Goal: Task Accomplishment & Management: Manage account settings

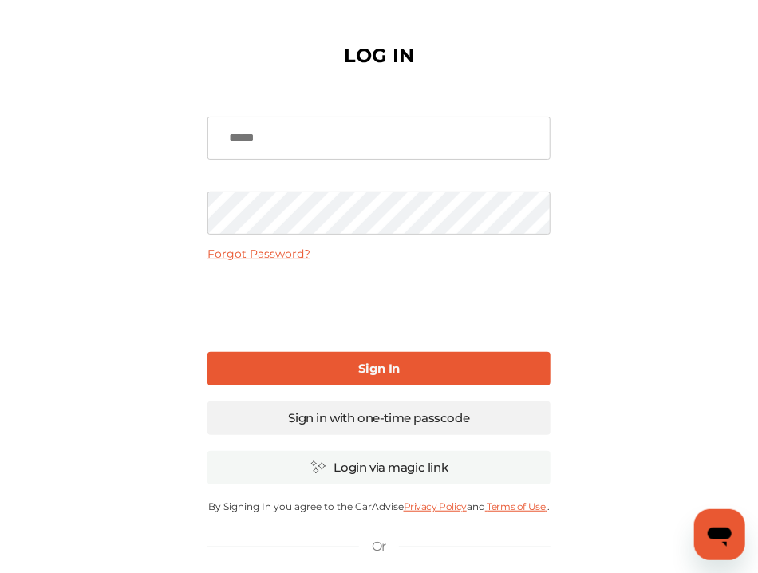
click at [551, 418] on link "Sign in with one-time passcode" at bounding box center [379, 418] width 343 height 34
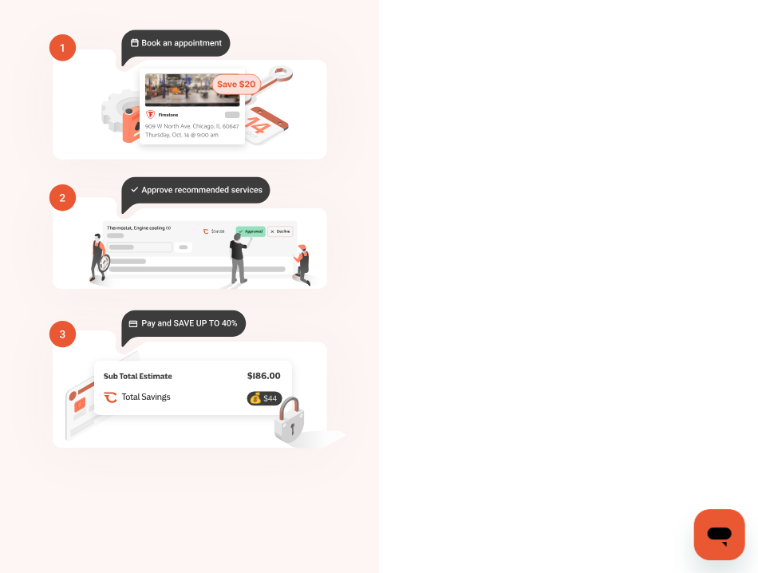
scroll to position [148, 0]
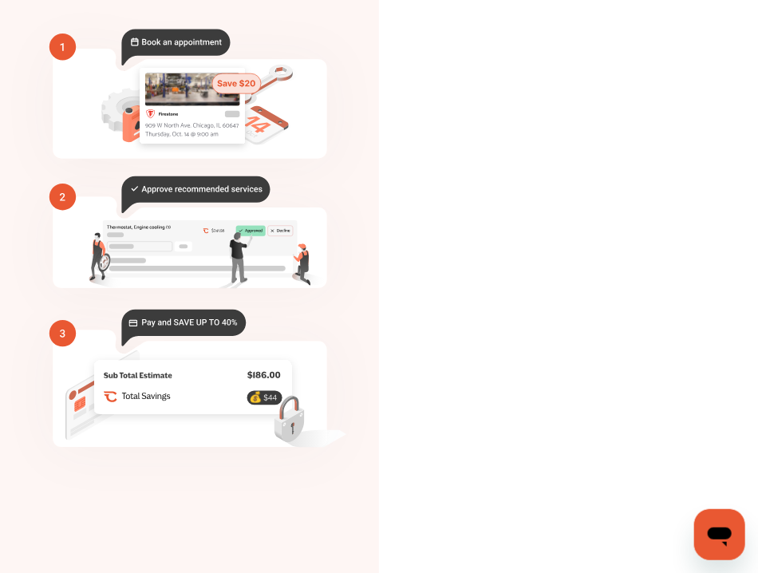
type input "**********"
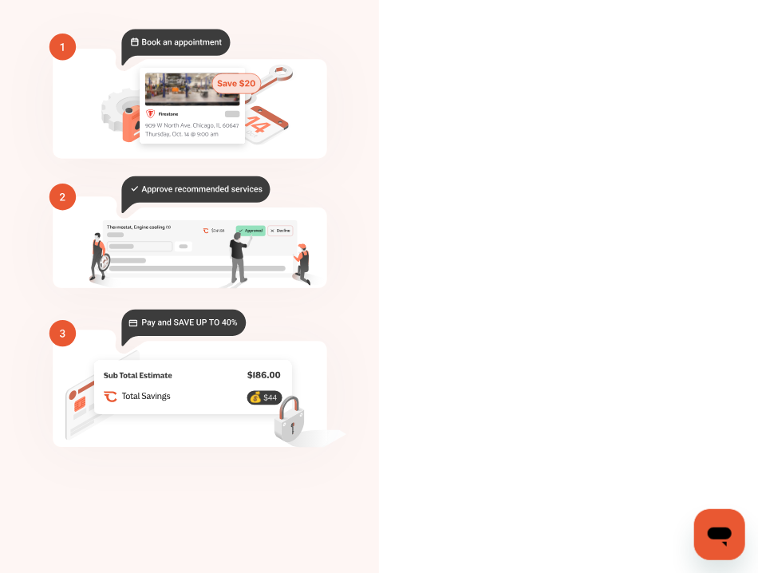
type input "*"
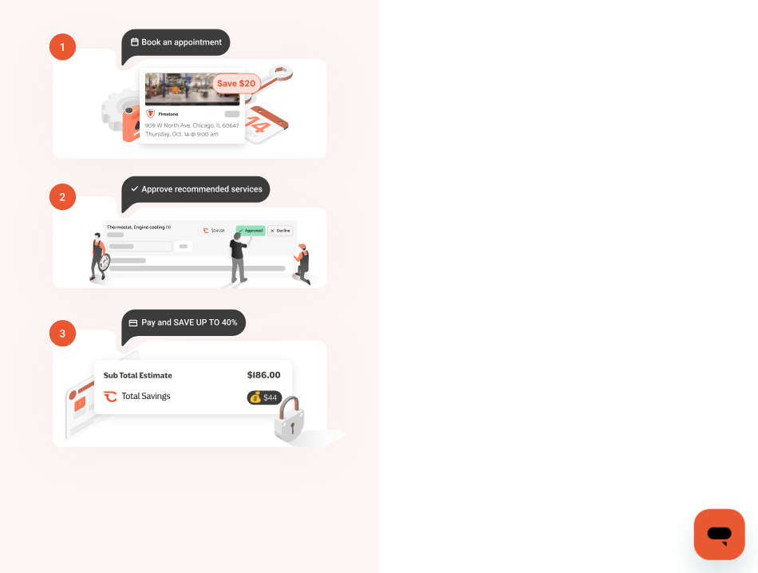
type input "*"
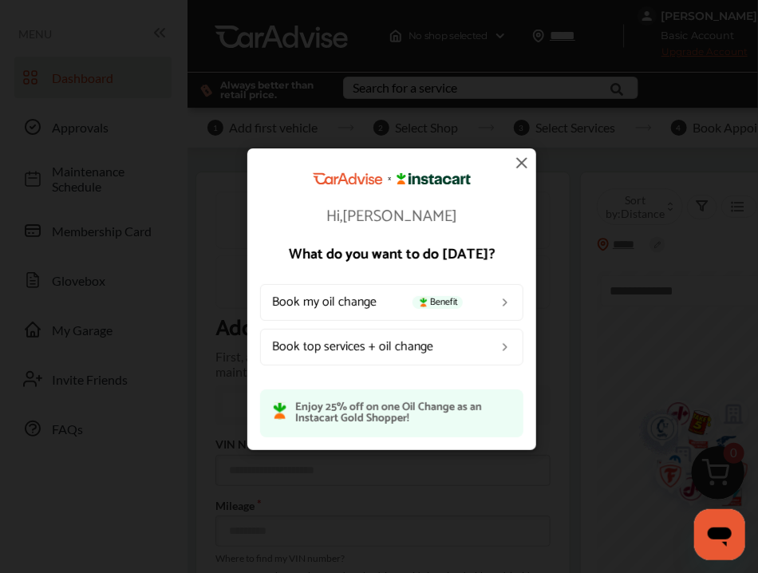
click at [524, 160] on img at bounding box center [521, 162] width 19 height 19
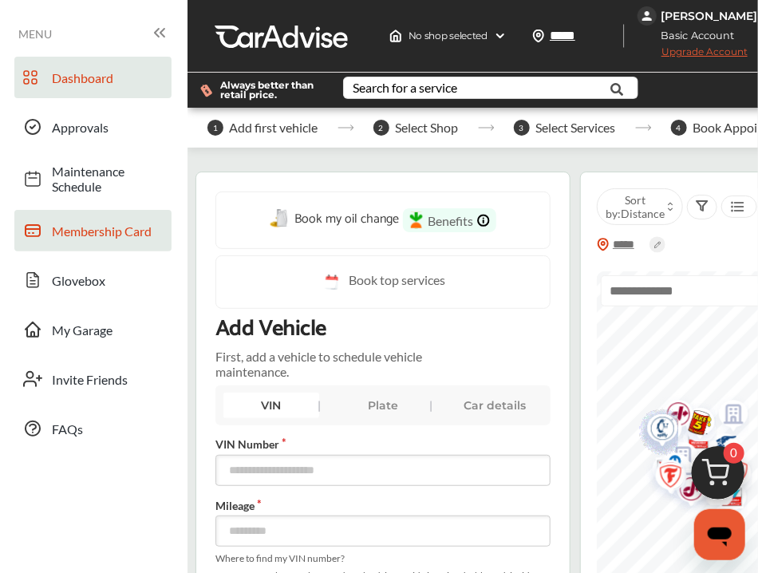
click at [90, 221] on link "Membership Card" at bounding box center [92, 231] width 157 height 42
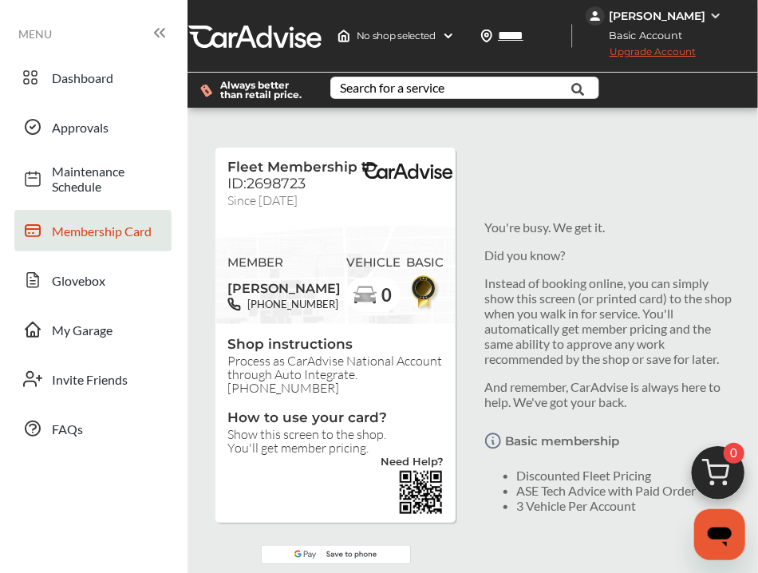
click at [710, 22] on img at bounding box center [716, 16] width 13 height 13
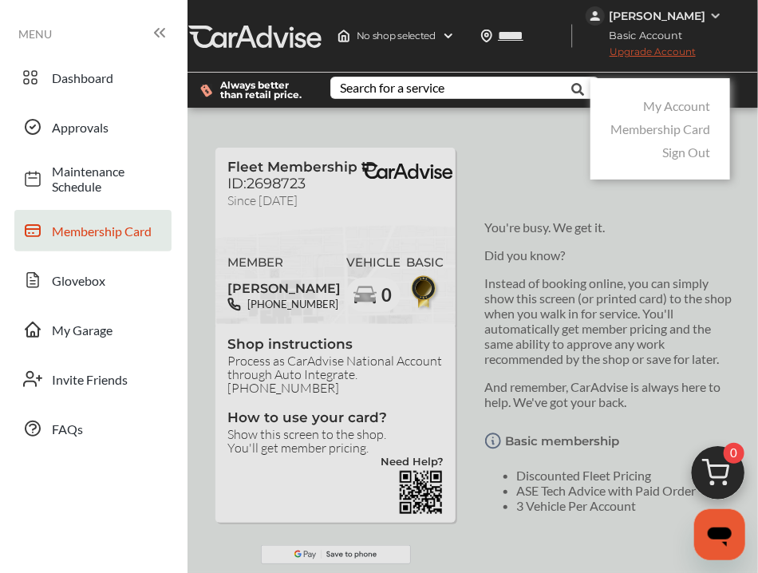
click at [665, 136] on link "Membership Card" at bounding box center [661, 128] width 100 height 15
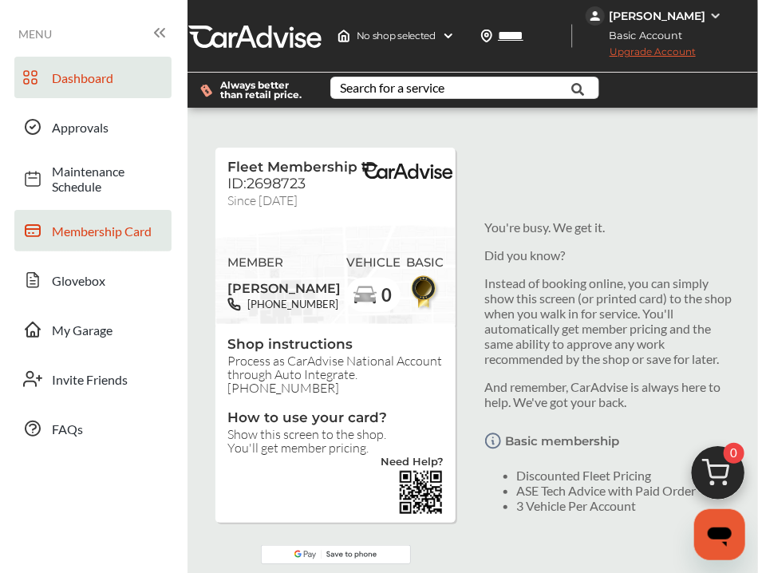
click at [85, 73] on span "Dashboard" at bounding box center [108, 77] width 112 height 15
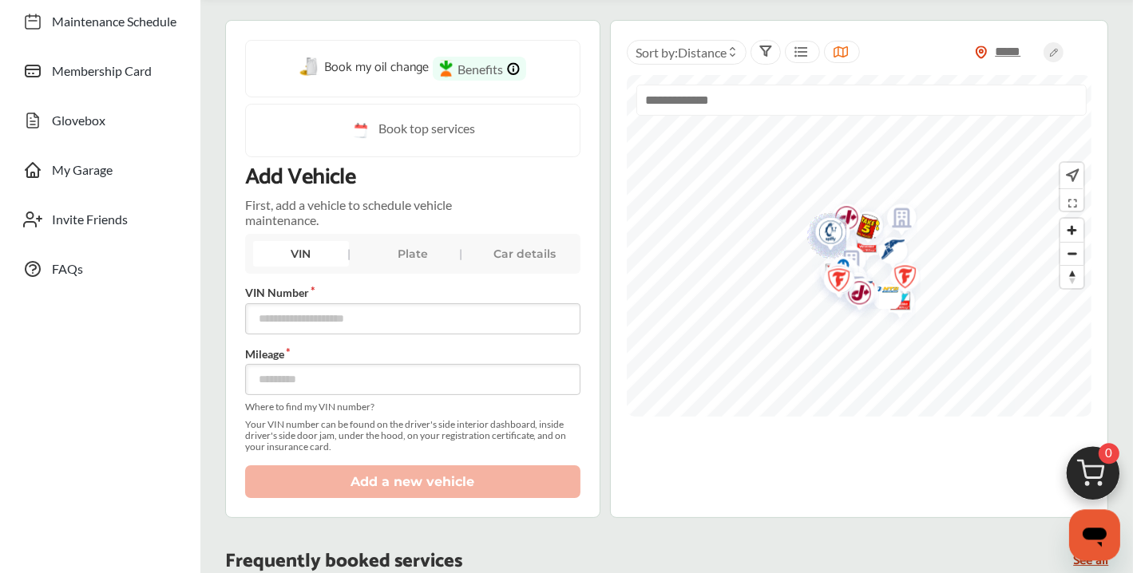
scroll to position [168, 0]
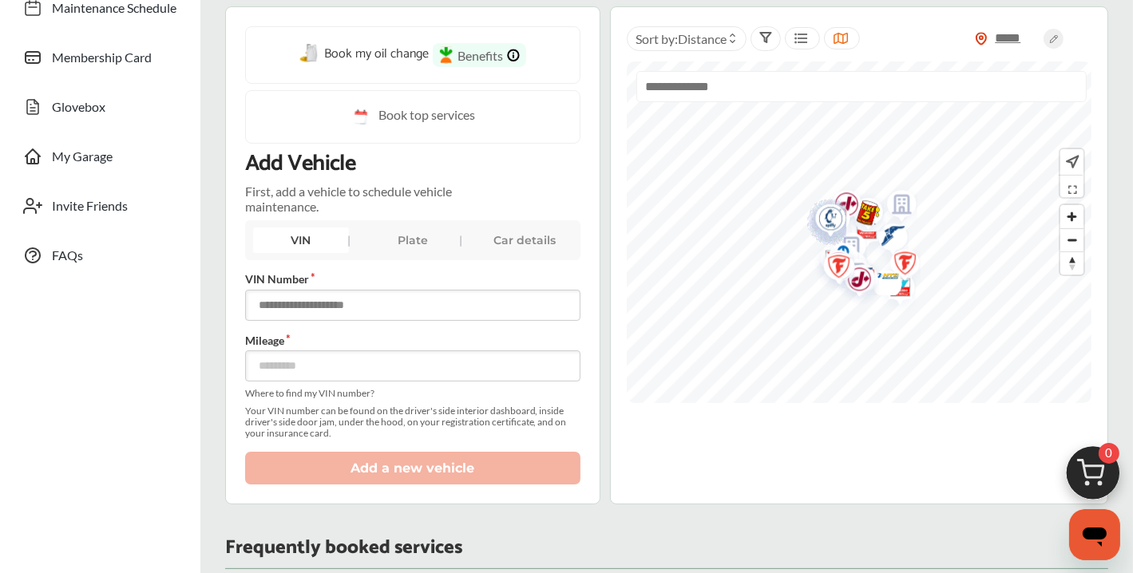
paste input "**********"
type input "**********"
click at [356, 378] on input "number" at bounding box center [413, 365] width 336 height 31
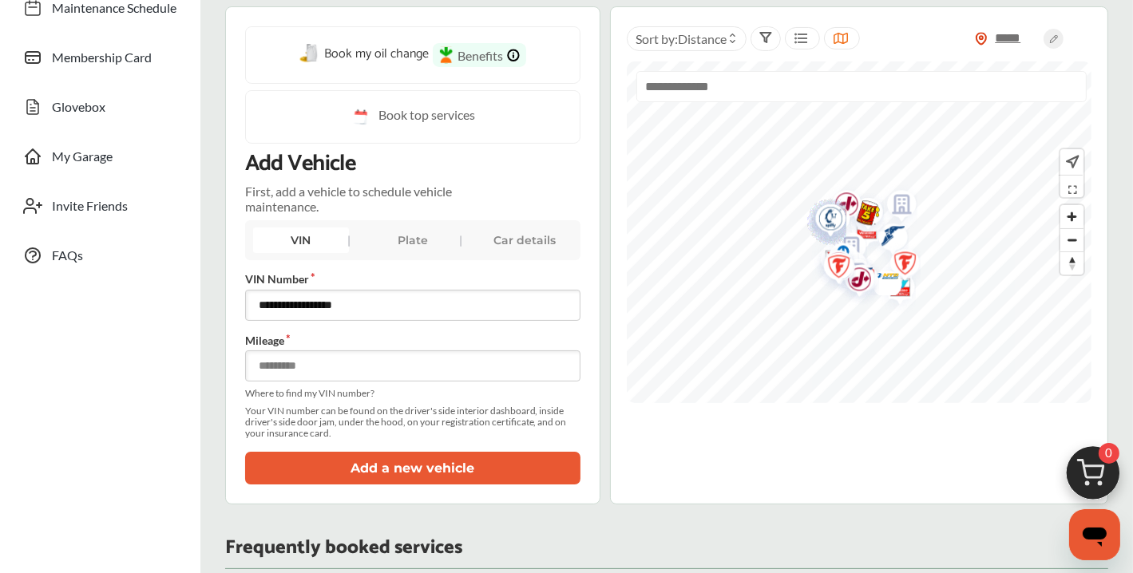
type input "*****"
click at [427, 477] on button "Add a new vehicle" at bounding box center [413, 468] width 336 height 33
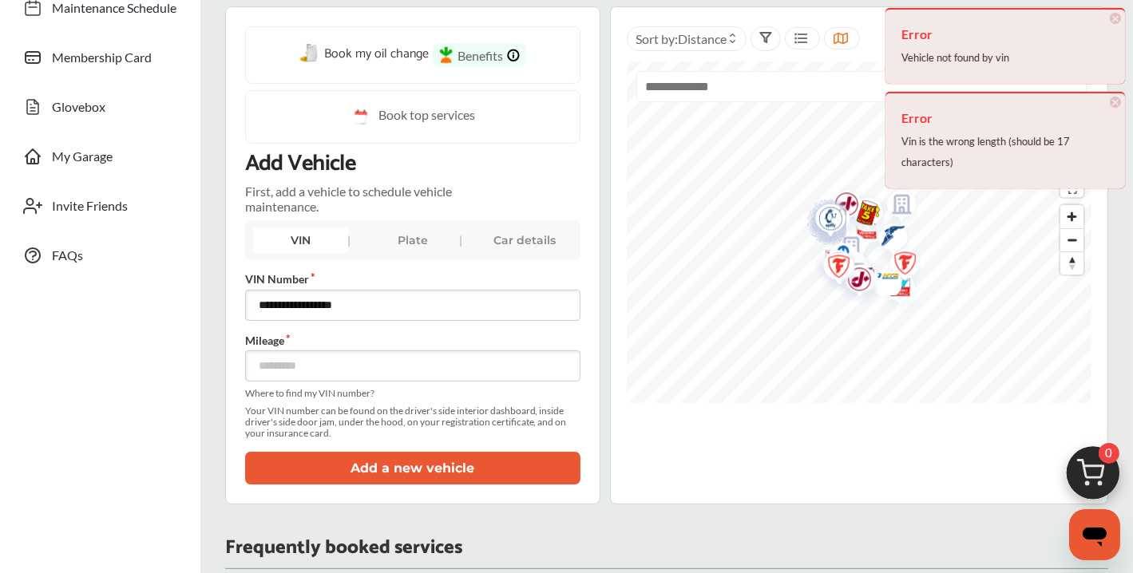
click at [757, 21] on span "×" at bounding box center [1114, 18] width 11 height 11
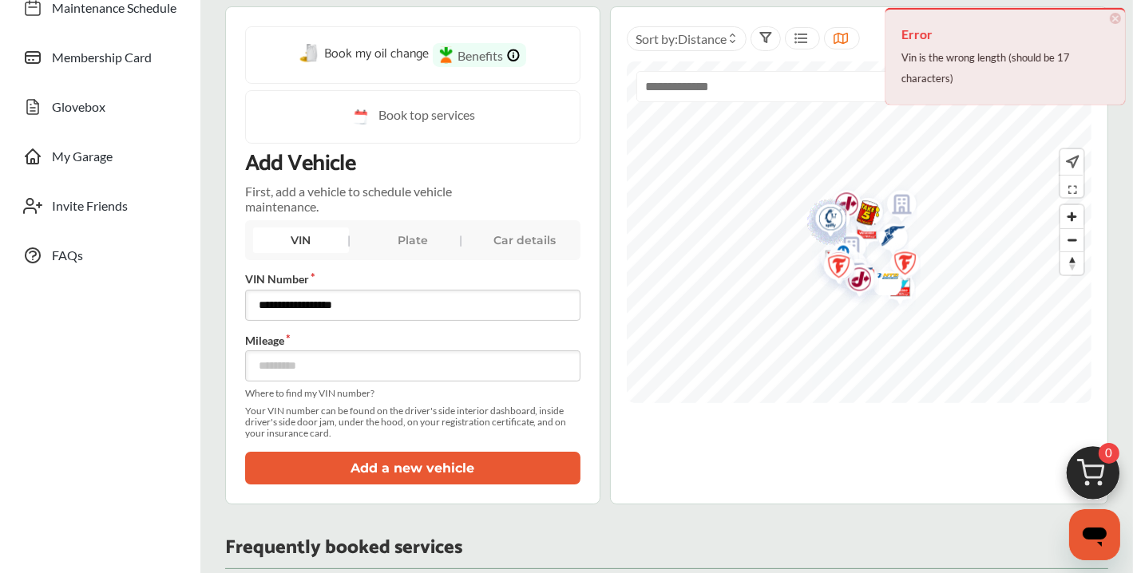
click at [423, 302] on input "**********" at bounding box center [413, 305] width 336 height 31
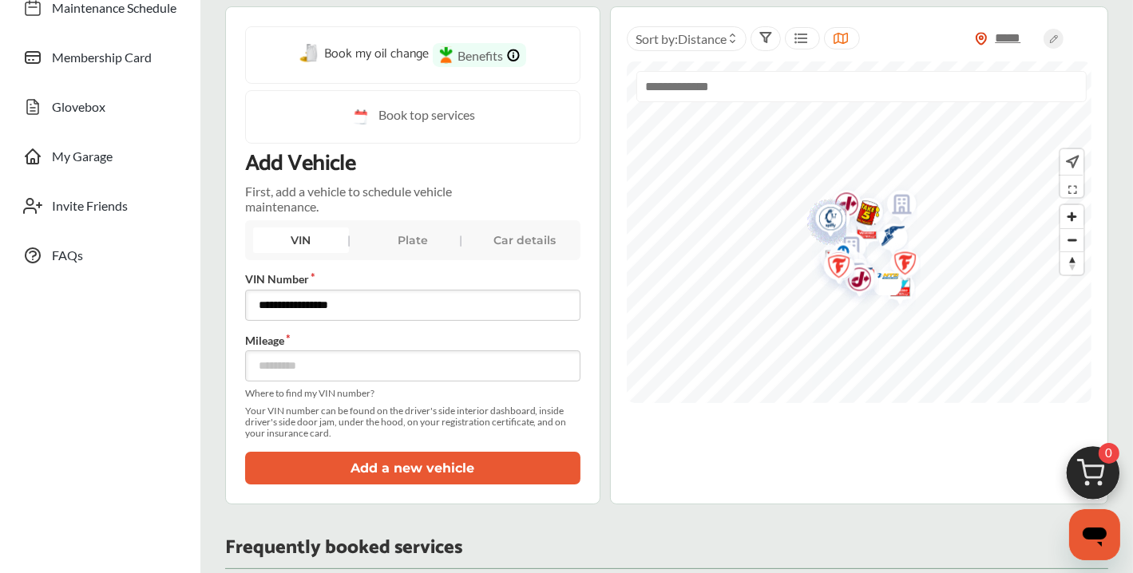
click at [261, 314] on input "**********" at bounding box center [413, 305] width 336 height 31
type input "**********"
click at [401, 484] on button "Add a new vehicle" at bounding box center [413, 468] width 336 height 33
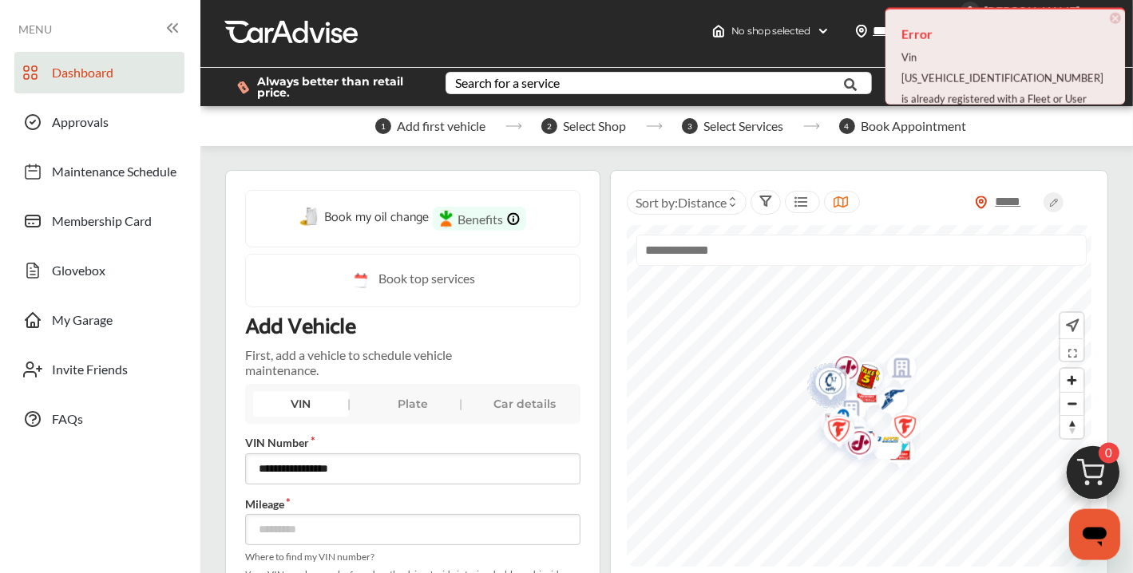
scroll to position [0, 0]
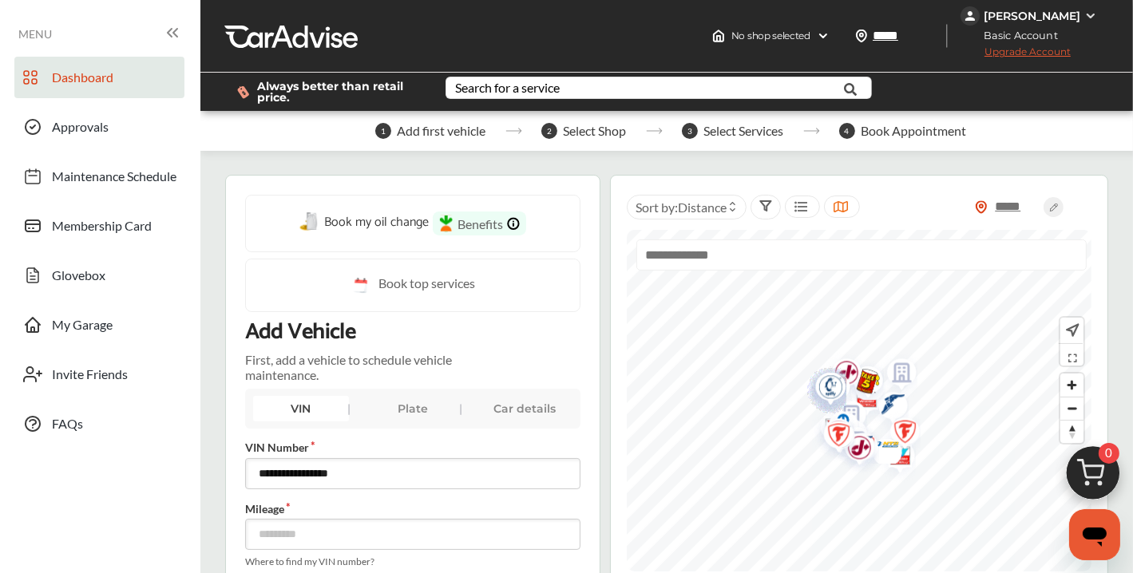
click at [757, 11] on img at bounding box center [1090, 16] width 13 height 13
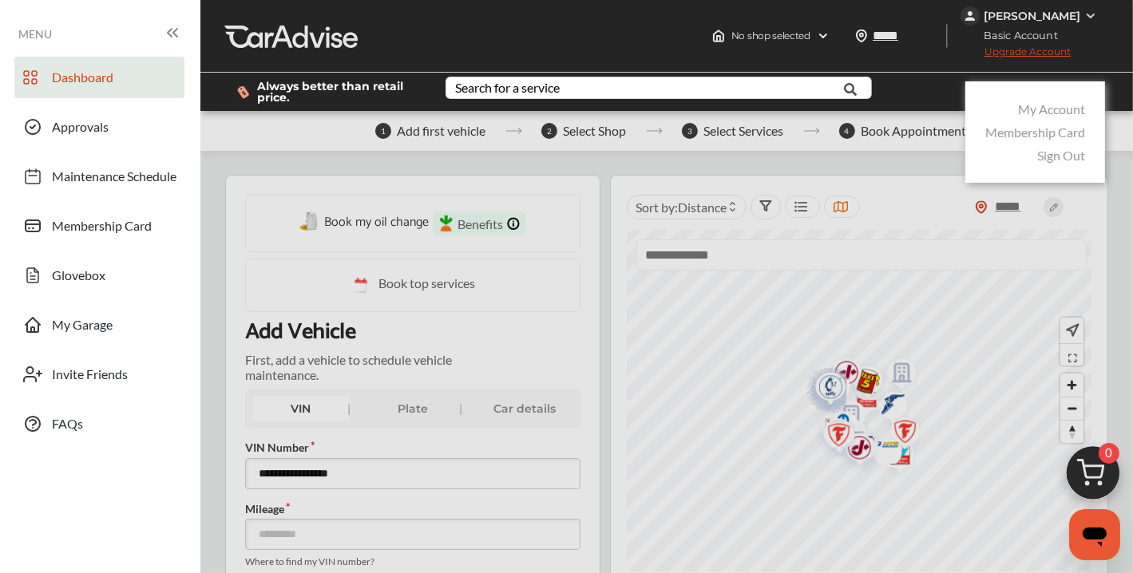
click at [757, 155] on link "Sign Out" at bounding box center [1061, 155] width 48 height 15
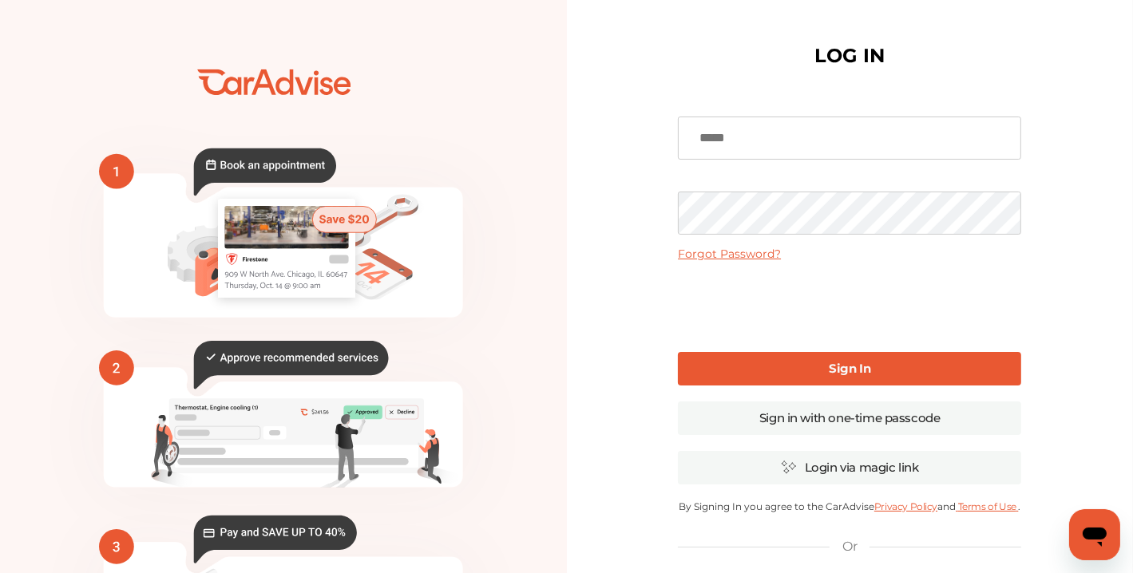
click at [717, 142] on input at bounding box center [849, 138] width 343 height 43
type input "**********"
click at [757, 367] on link "Sign In" at bounding box center [849, 369] width 343 height 34
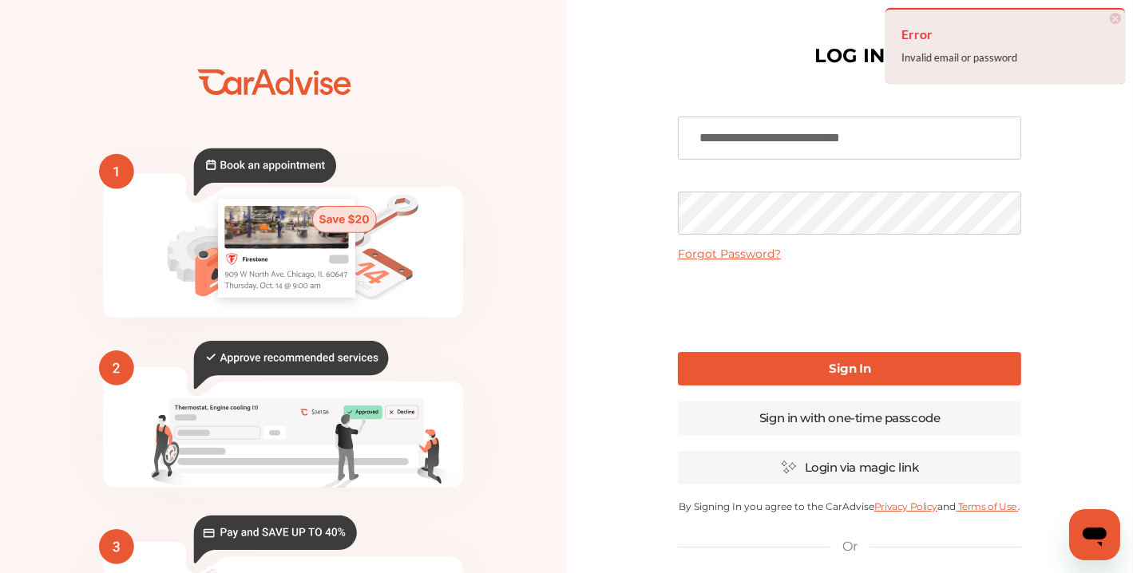
click at [757, 256] on link "Forgot Password?" at bounding box center [729, 254] width 103 height 14
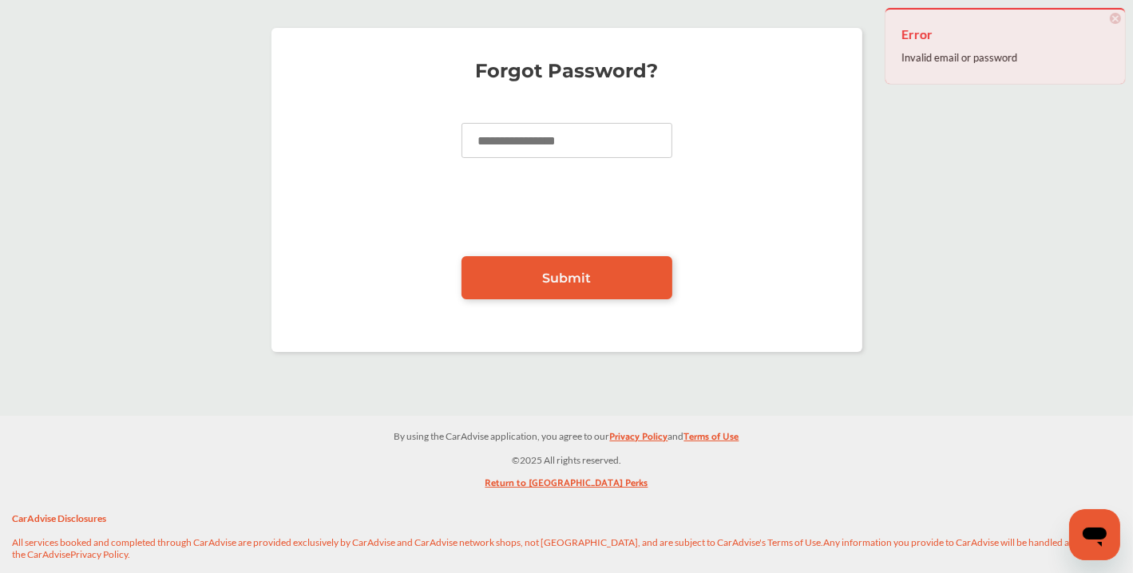
click at [566, 141] on input at bounding box center [566, 140] width 211 height 35
type input "*"
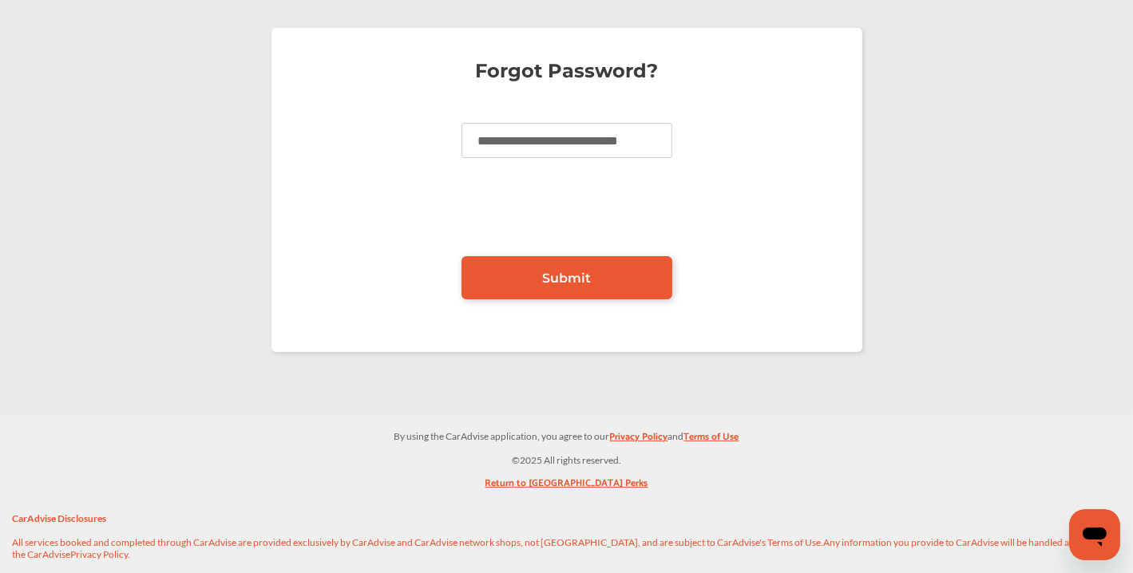
type input "**********"
click at [586, 274] on span "Submit" at bounding box center [566, 278] width 49 height 15
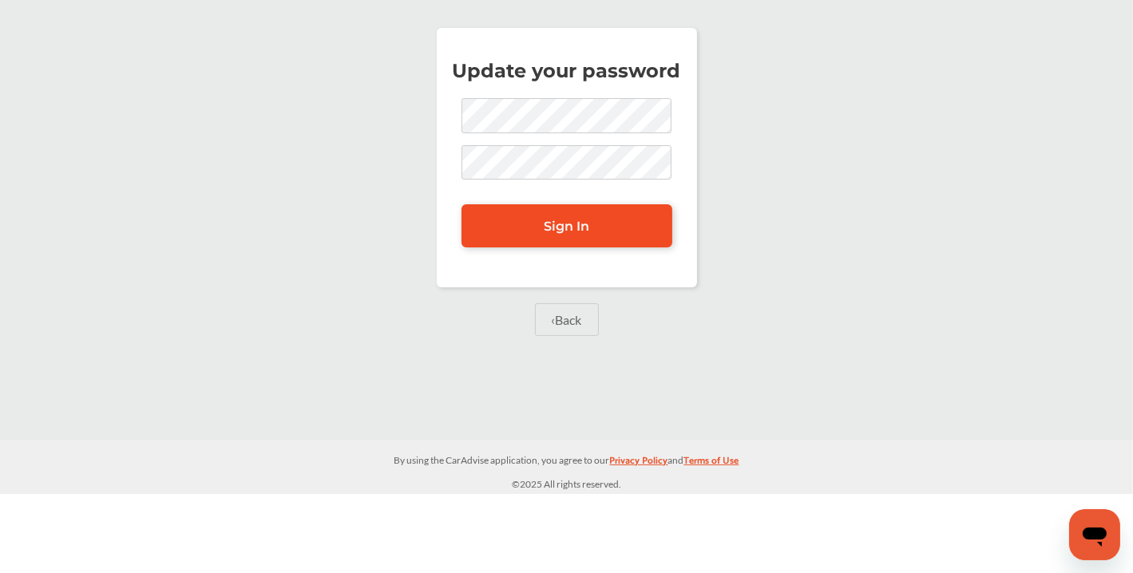
click at [557, 237] on link "Sign In" at bounding box center [566, 225] width 211 height 43
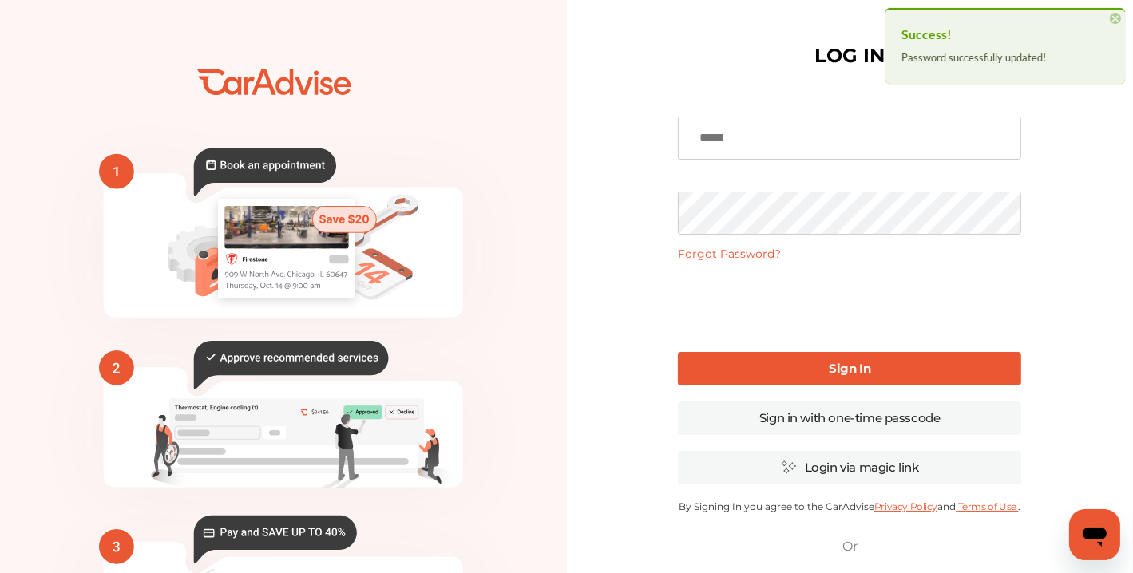
click at [769, 142] on input at bounding box center [849, 138] width 343 height 43
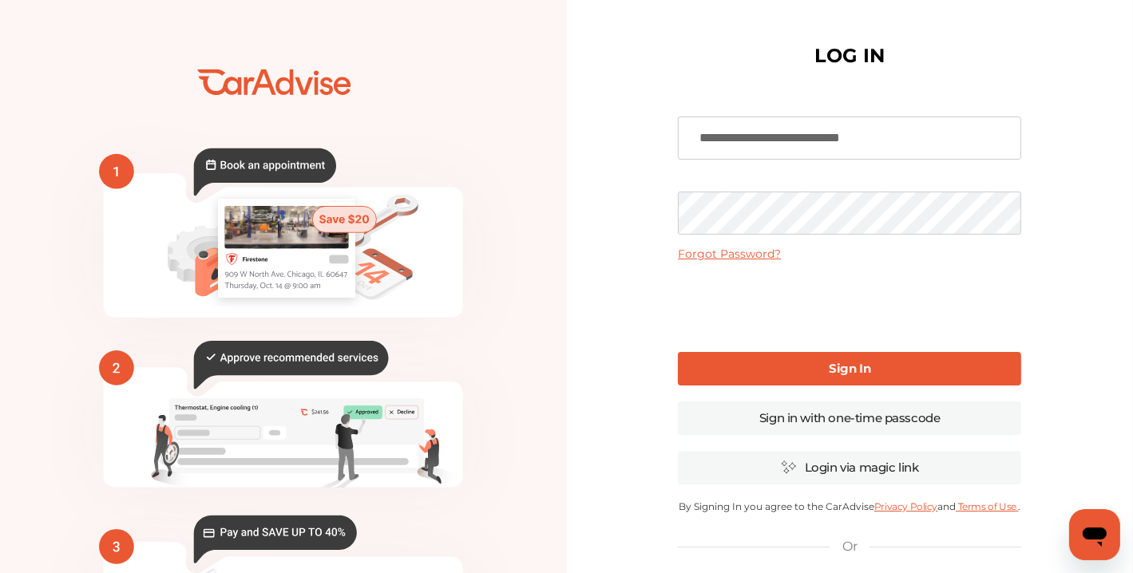
type input "**********"
click at [854, 366] on b "Sign In" at bounding box center [849, 368] width 42 height 15
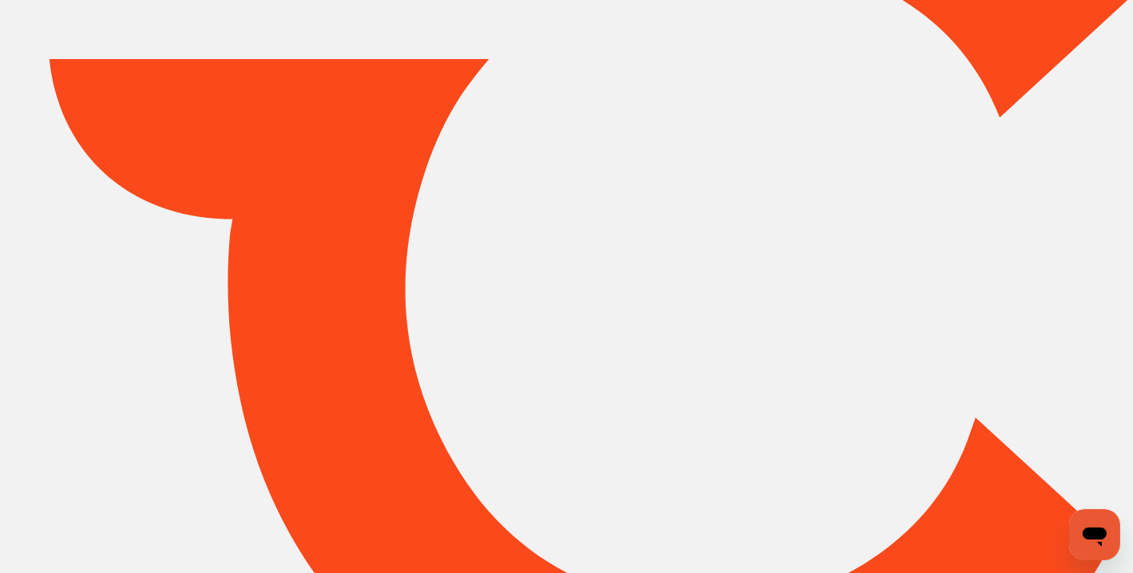
type input "*****"
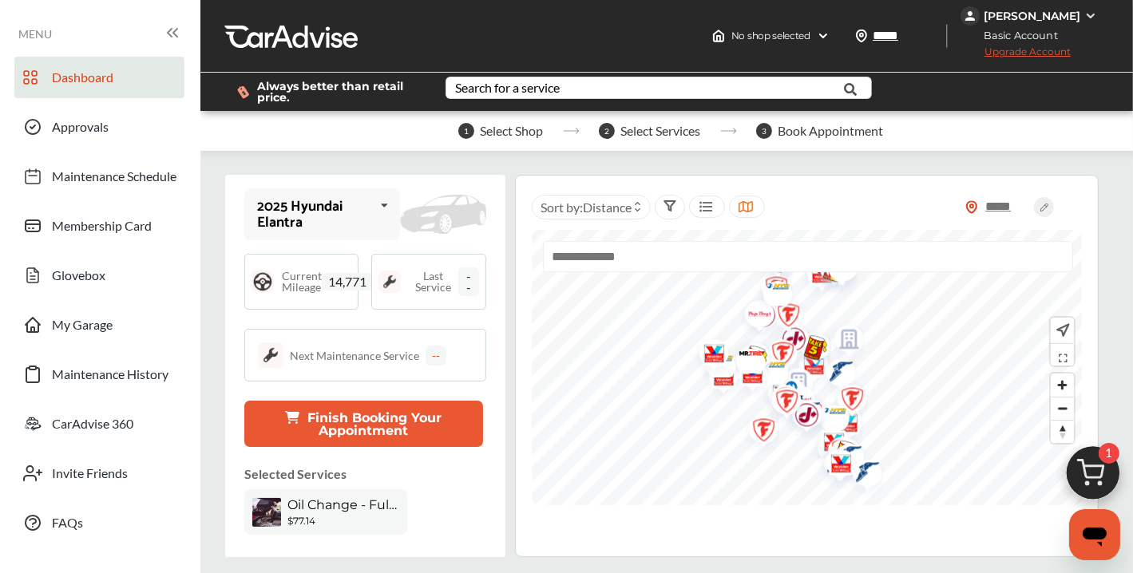
click at [1077, 17] on div "[PERSON_NAME]" at bounding box center [1031, 16] width 97 height 14
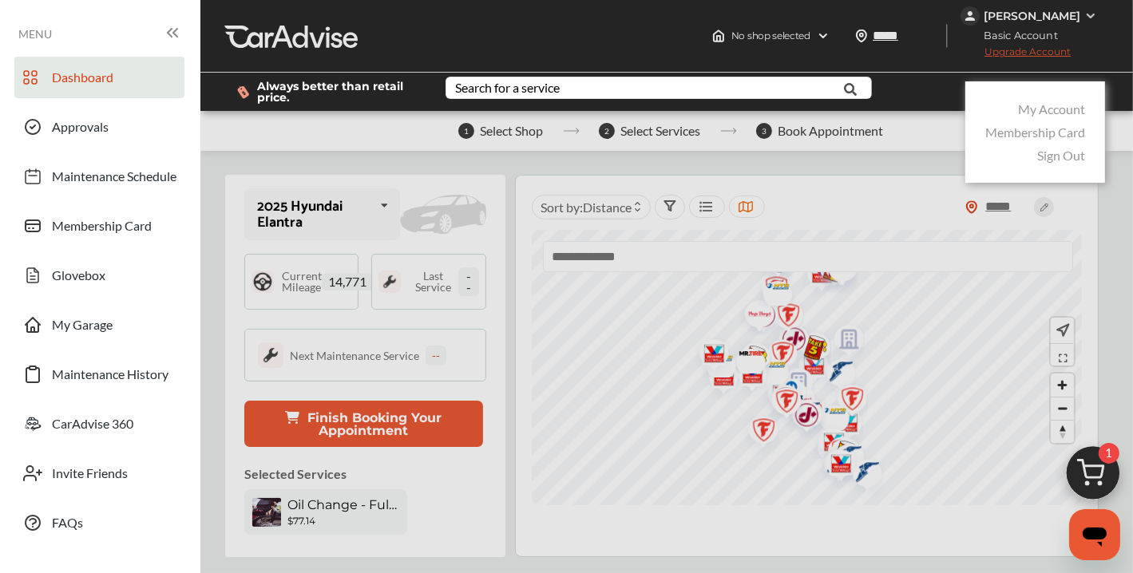
click at [1006, 131] on link "Membership Card" at bounding box center [1035, 132] width 100 height 15
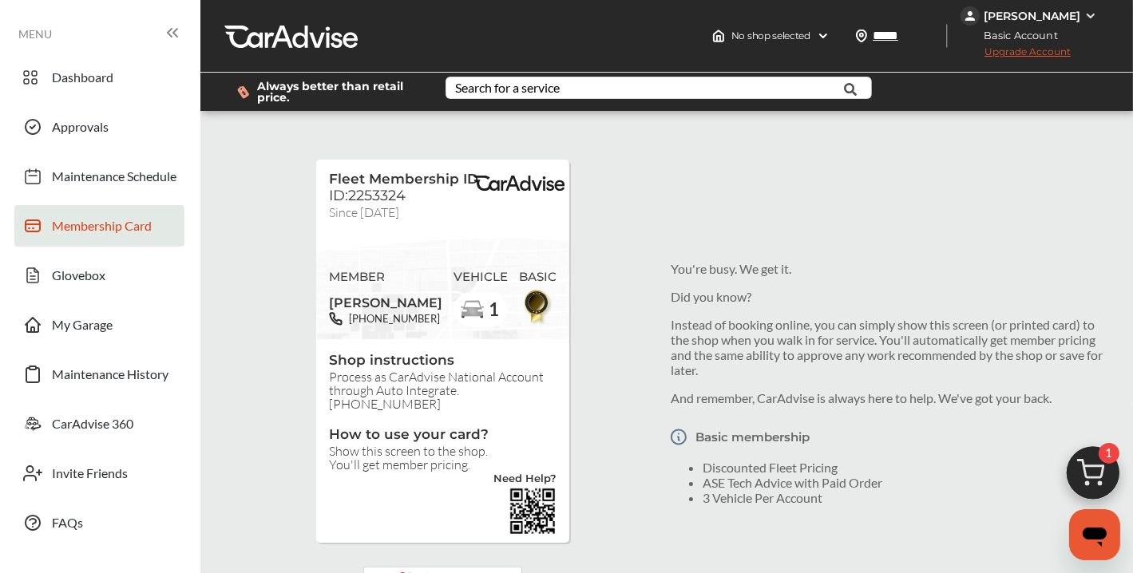
click at [1052, 18] on div "[PERSON_NAME]" at bounding box center [1031, 16] width 97 height 14
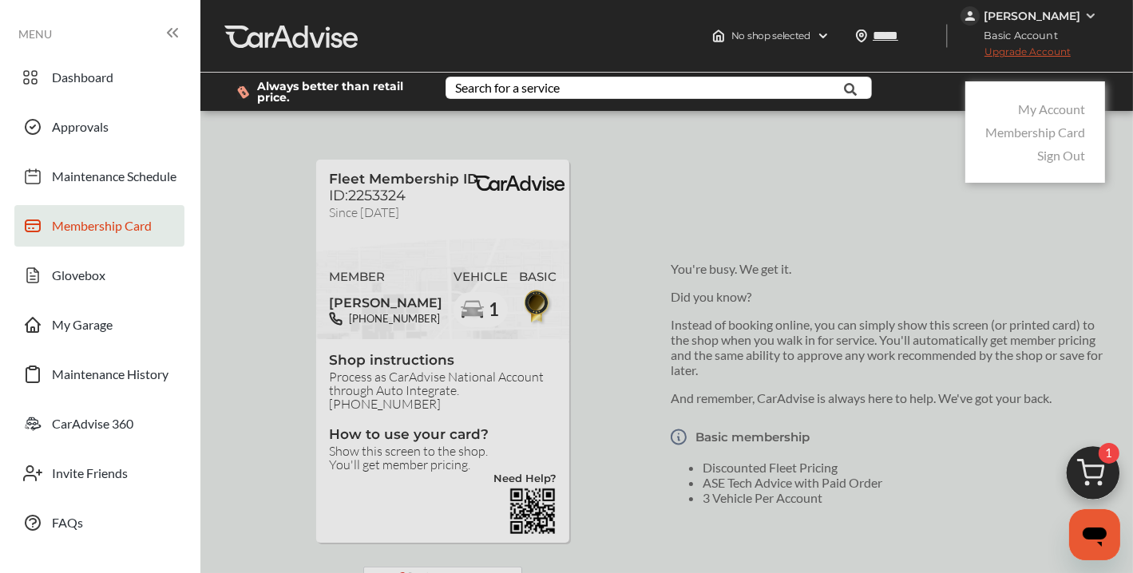
click at [1041, 108] on link "My Account" at bounding box center [1051, 108] width 67 height 15
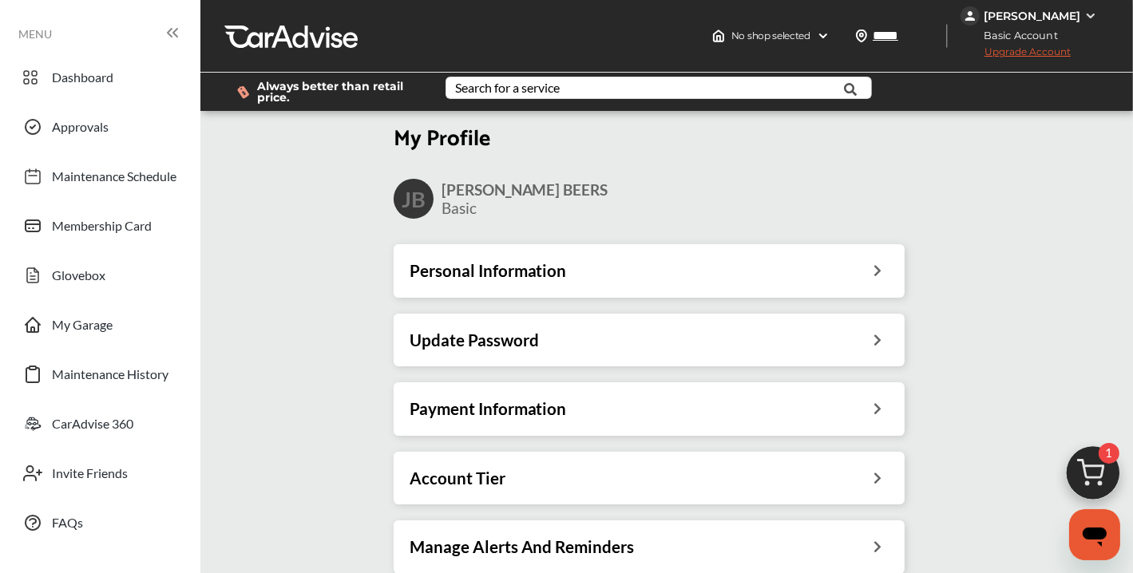
click at [697, 275] on div "Personal Information" at bounding box center [648, 270] width 479 height 21
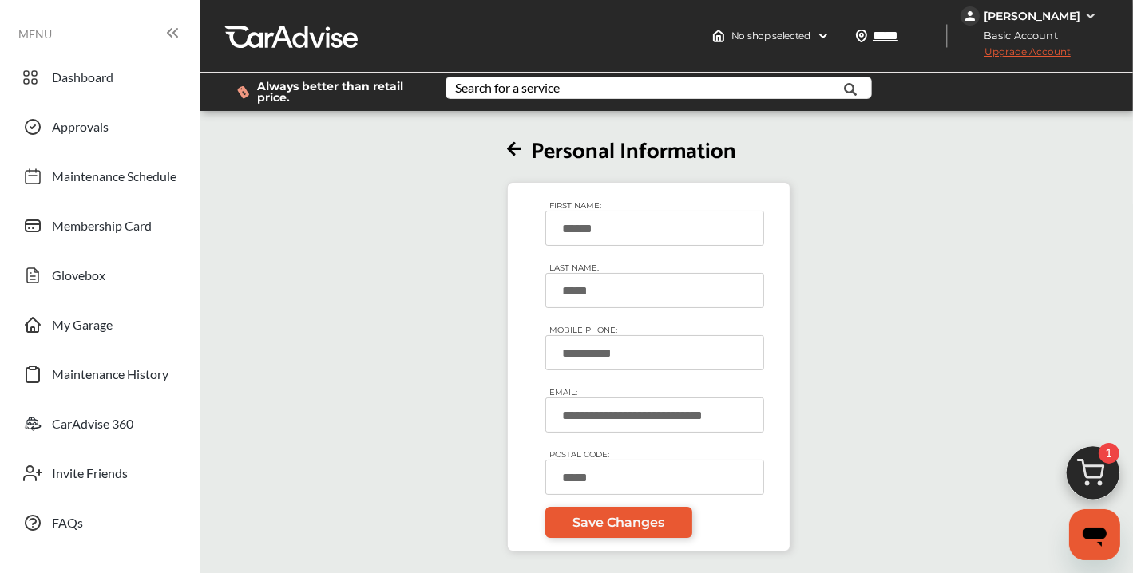
click at [1081, 11] on div "[PERSON_NAME]" at bounding box center [1030, 15] width 140 height 19
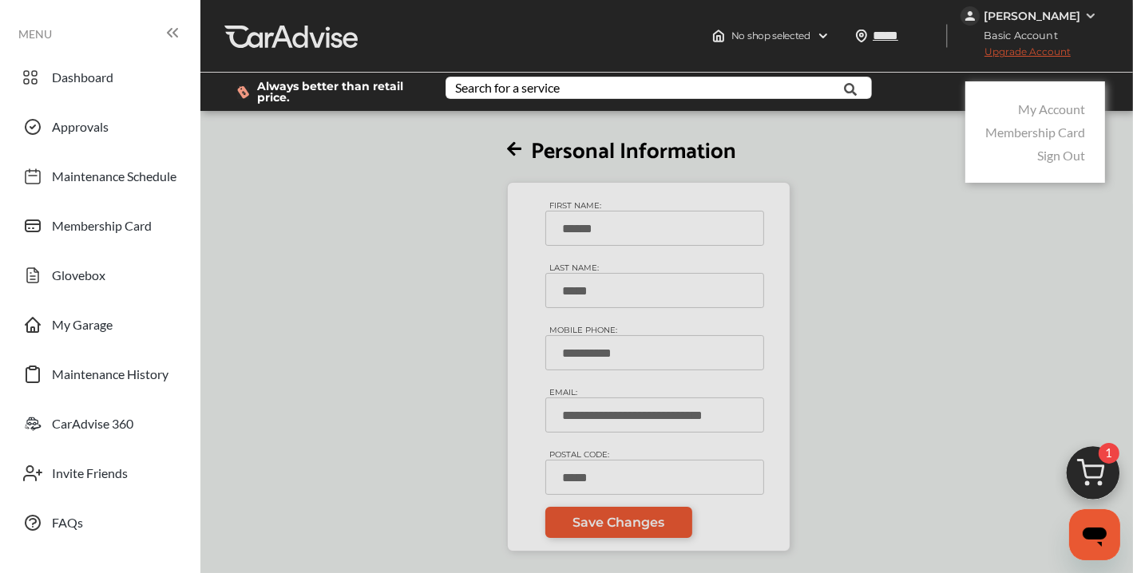
click at [1034, 131] on link "Membership Card" at bounding box center [1035, 132] width 100 height 15
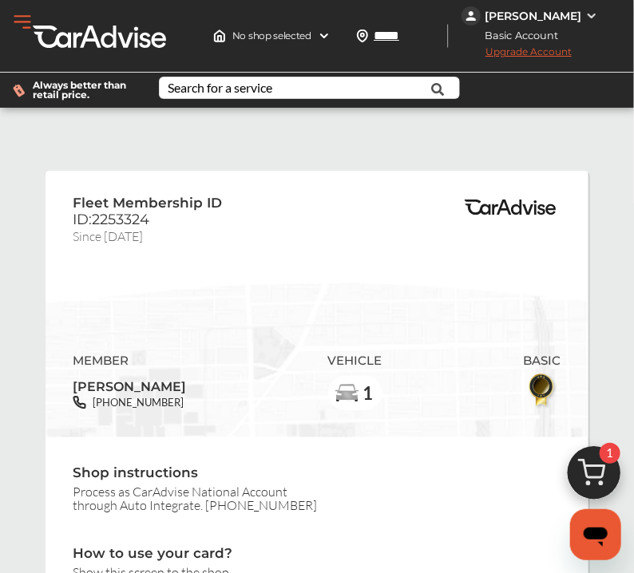
click at [100, 30] on div at bounding box center [99, 36] width 133 height 24
click at [108, 35] on div at bounding box center [99, 36] width 133 height 24
click at [29, 19] on button "Open Menu" at bounding box center [22, 22] width 24 height 24
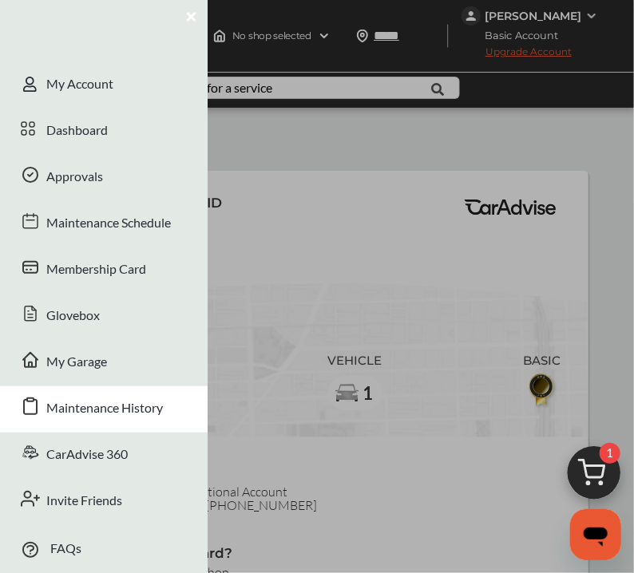
click at [56, 393] on div "Maintenance History" at bounding box center [104, 409] width 208 height 46
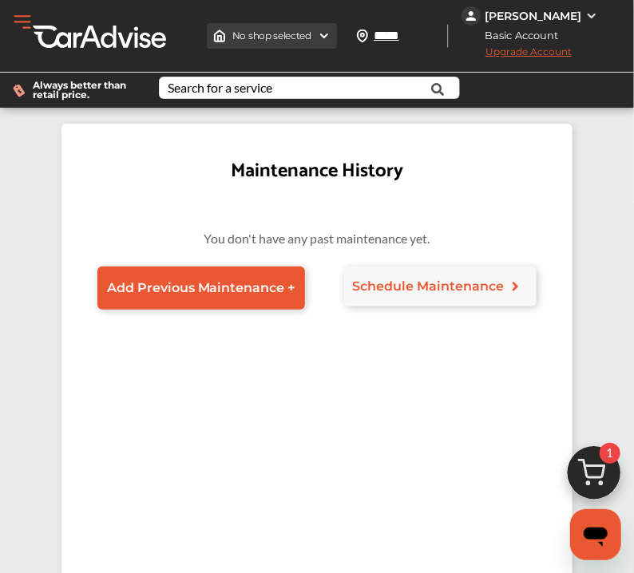
click at [311, 37] on span "No shop selected" at bounding box center [271, 36] width 79 height 13
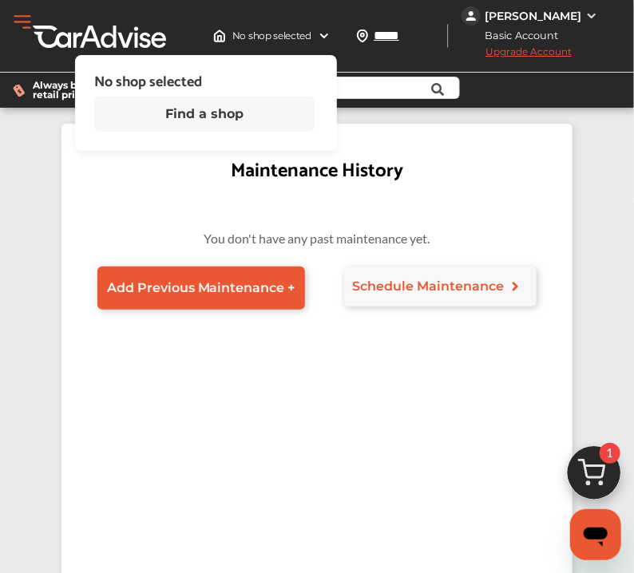
click at [187, 117] on button "Find a shop" at bounding box center [204, 114] width 220 height 35
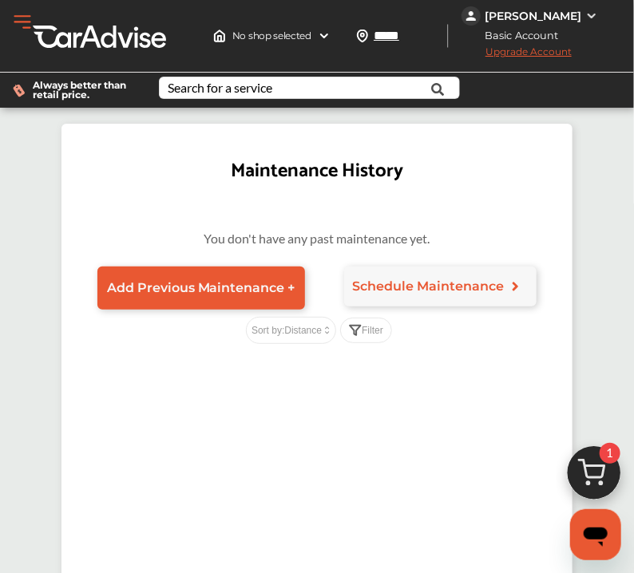
click at [30, 23] on button "Open Menu" at bounding box center [22, 22] width 24 height 24
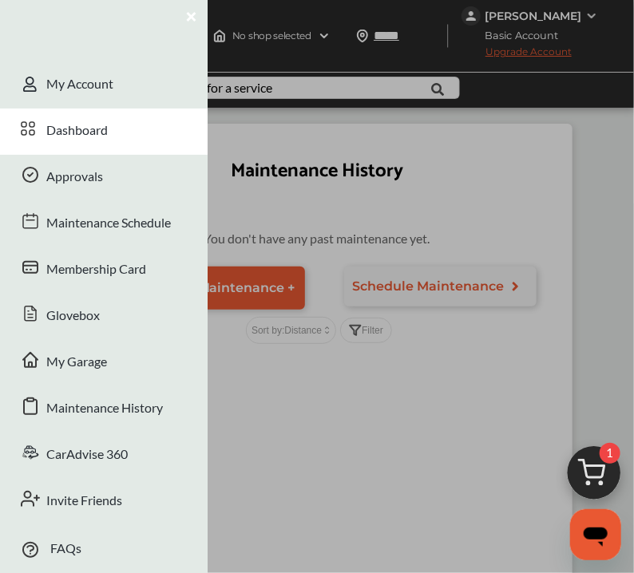
click at [64, 125] on div "Dashboard" at bounding box center [104, 132] width 208 height 46
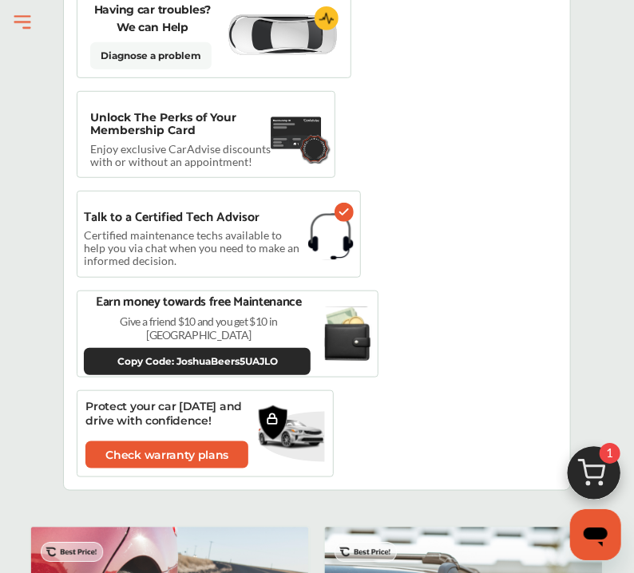
scroll to position [1769, 0]
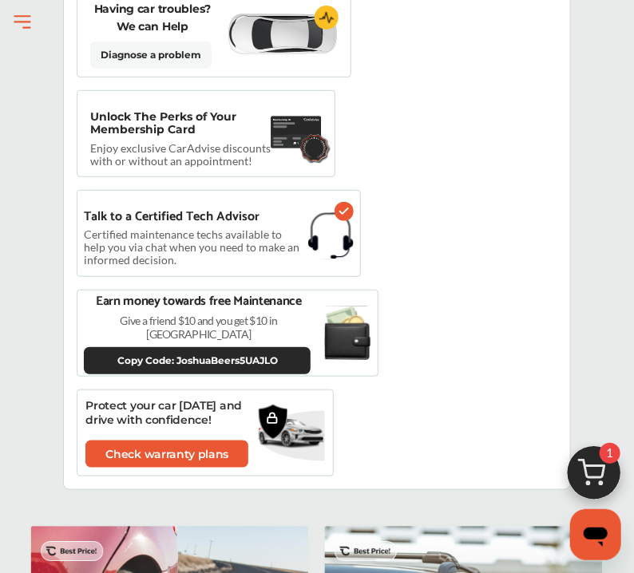
click at [247, 111] on p "Unlock The Perks of Your Membership Card" at bounding box center [177, 123] width 174 height 26
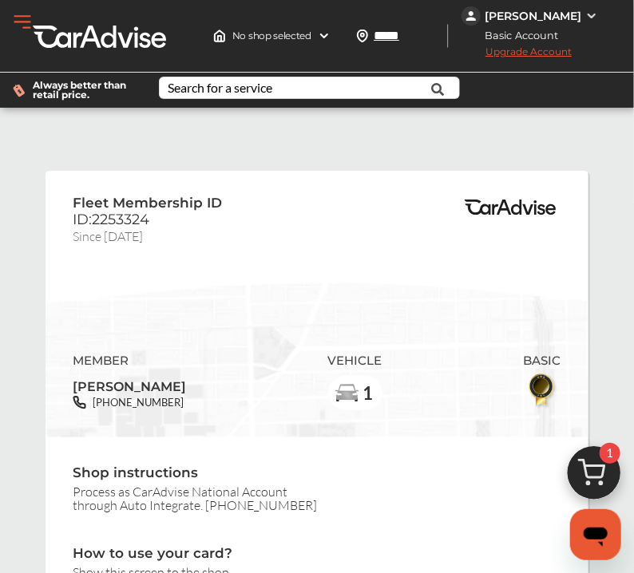
click at [24, 26] on button "Open Menu" at bounding box center [22, 22] width 24 height 24
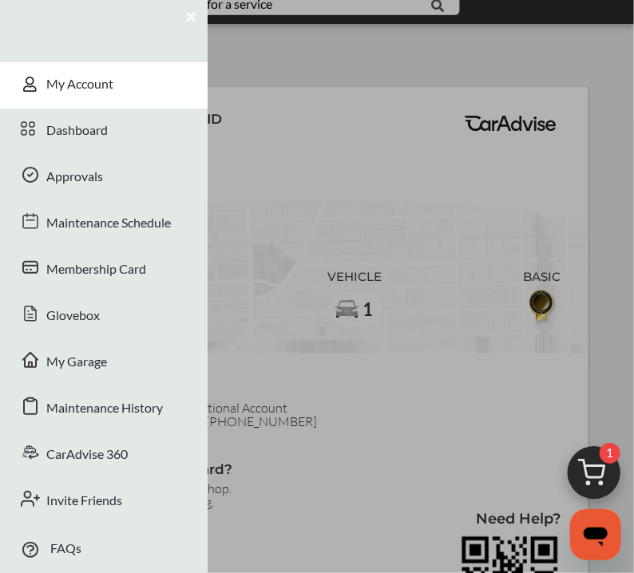
click at [105, 74] on div "My Account" at bounding box center [104, 85] width 208 height 46
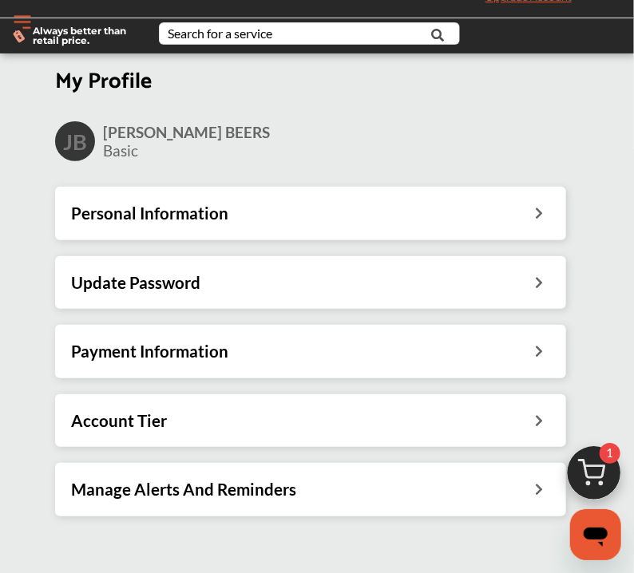
scroll to position [84, 0]
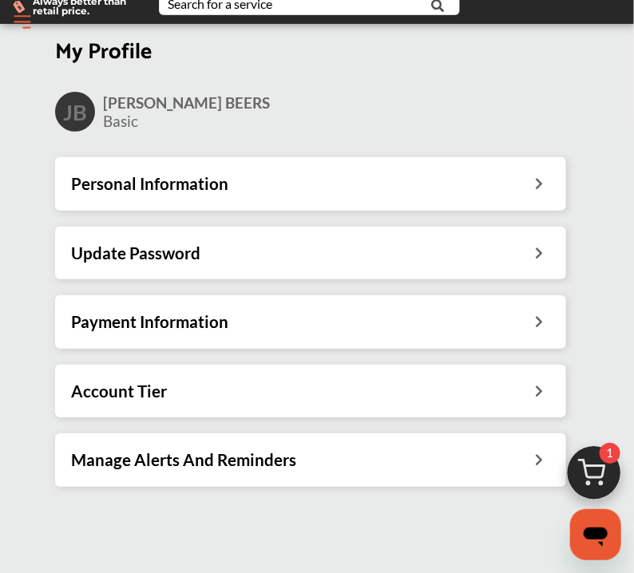
click at [231, 201] on div "Personal Information" at bounding box center [310, 183] width 511 height 53
click at [528, 182] on div "Personal Information" at bounding box center [310, 183] width 479 height 21
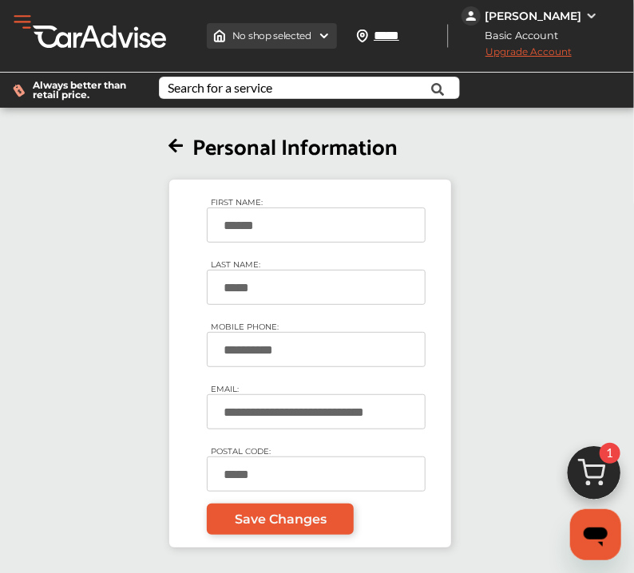
click at [297, 33] on span "No shop selected" at bounding box center [271, 36] width 79 height 13
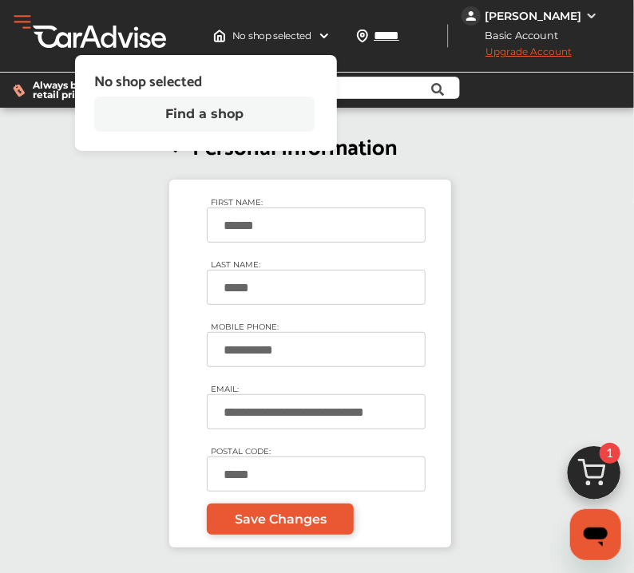
click at [209, 117] on button "Find a shop" at bounding box center [204, 114] width 220 height 35
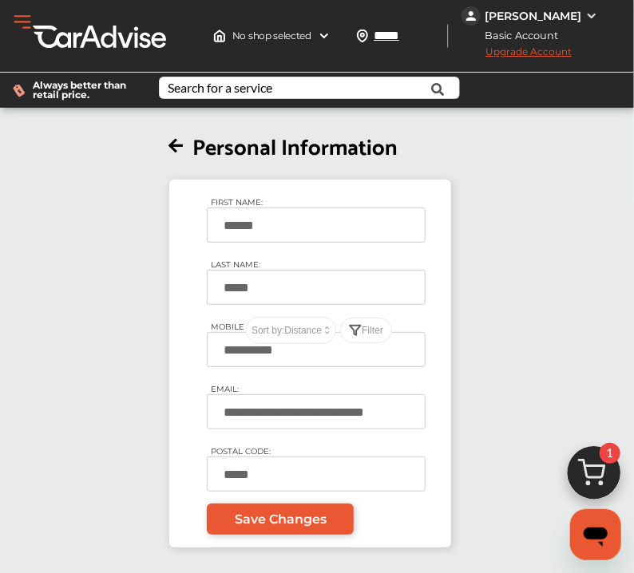
click at [18, 26] on button "Open Menu" at bounding box center [22, 22] width 24 height 24
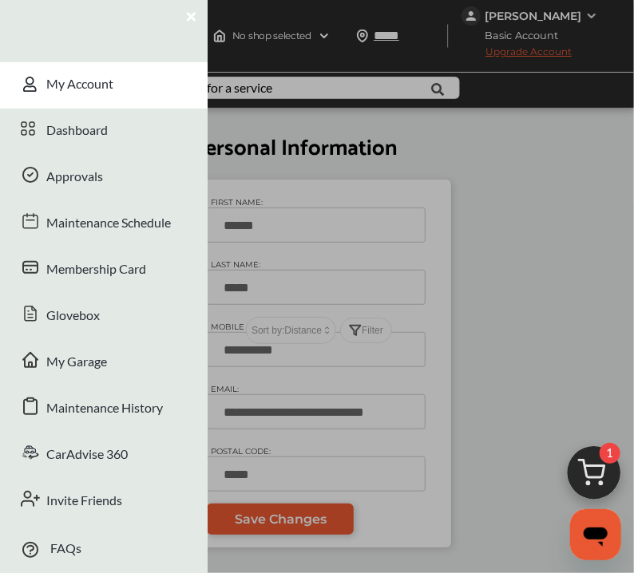
click at [60, 85] on div "My Account" at bounding box center [104, 85] width 208 height 46
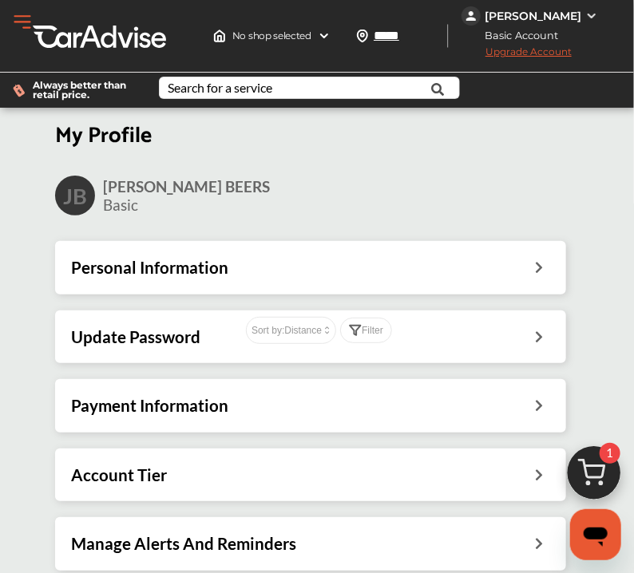
click at [18, 24] on button "Open Menu" at bounding box center [22, 22] width 24 height 24
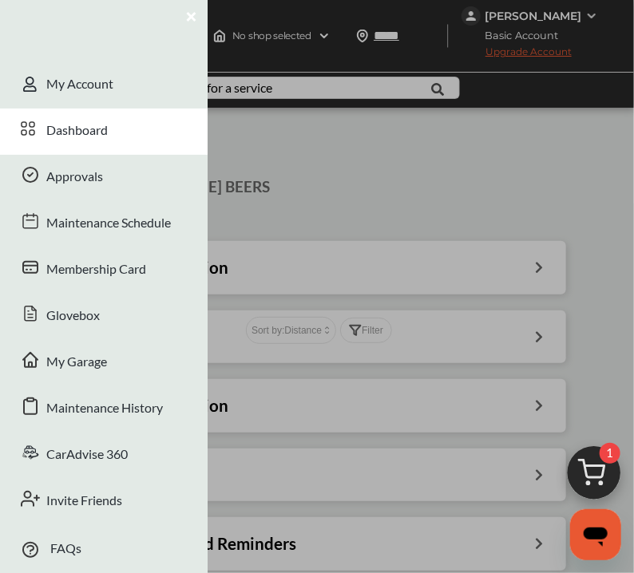
click at [151, 123] on div "Dashboard" at bounding box center [104, 132] width 208 height 46
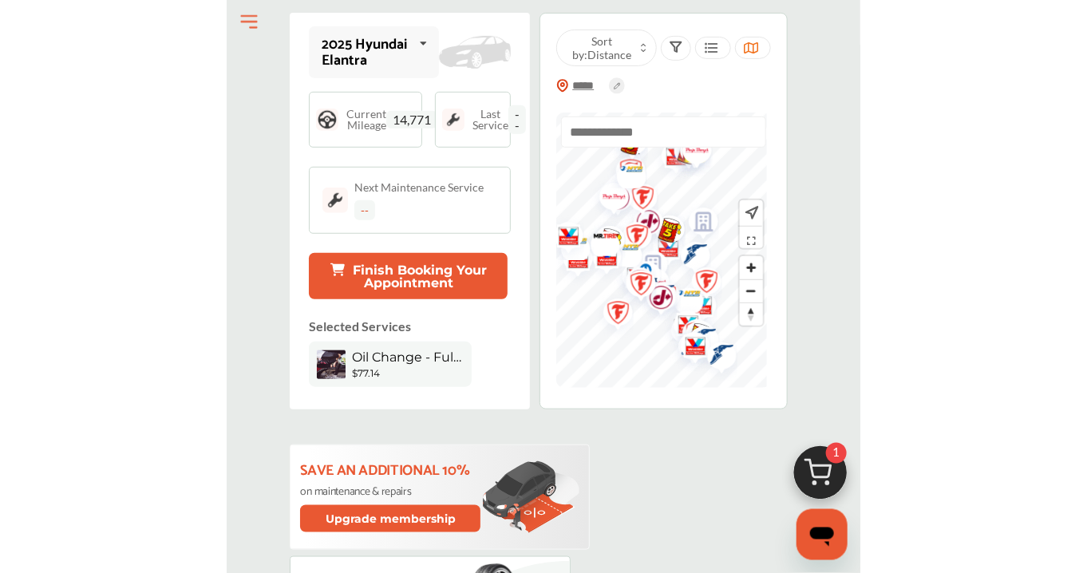
scroll to position [168, 0]
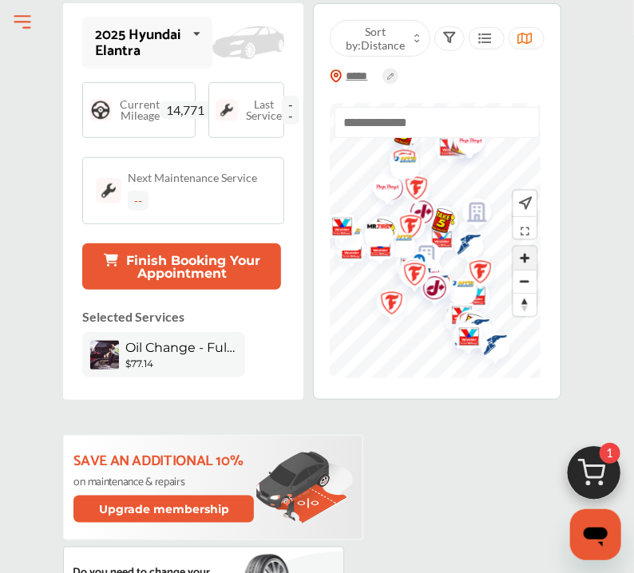
click at [524, 262] on span "Zoom in" at bounding box center [524, 258] width 23 height 23
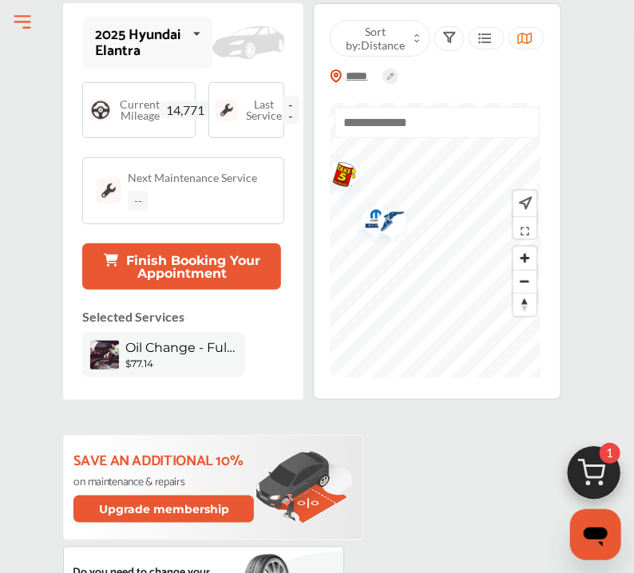
click at [397, 227] on img "Map marker" at bounding box center [387, 223] width 42 height 47
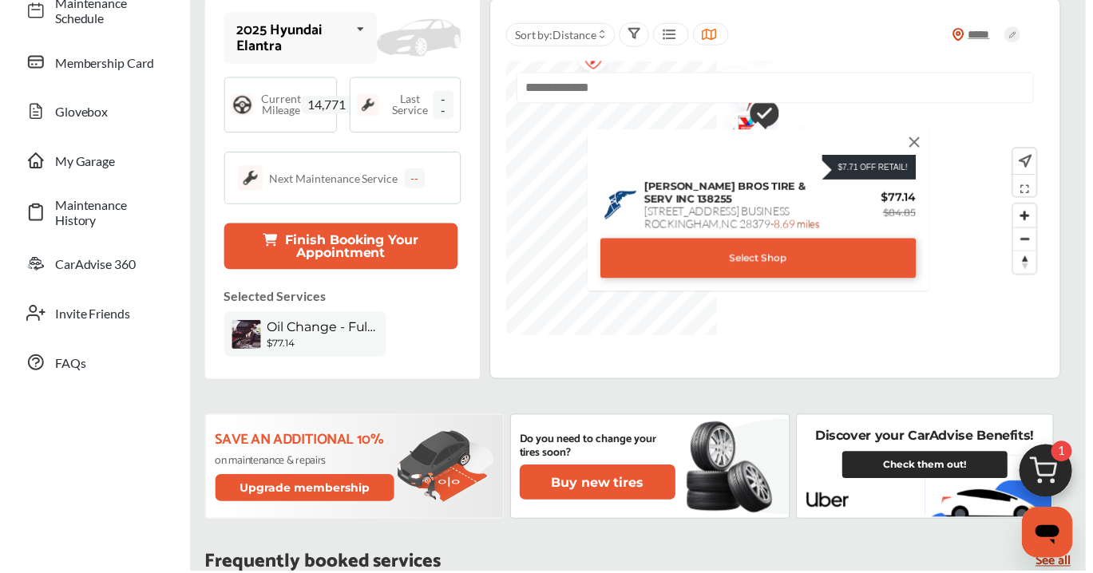
scroll to position [163, 0]
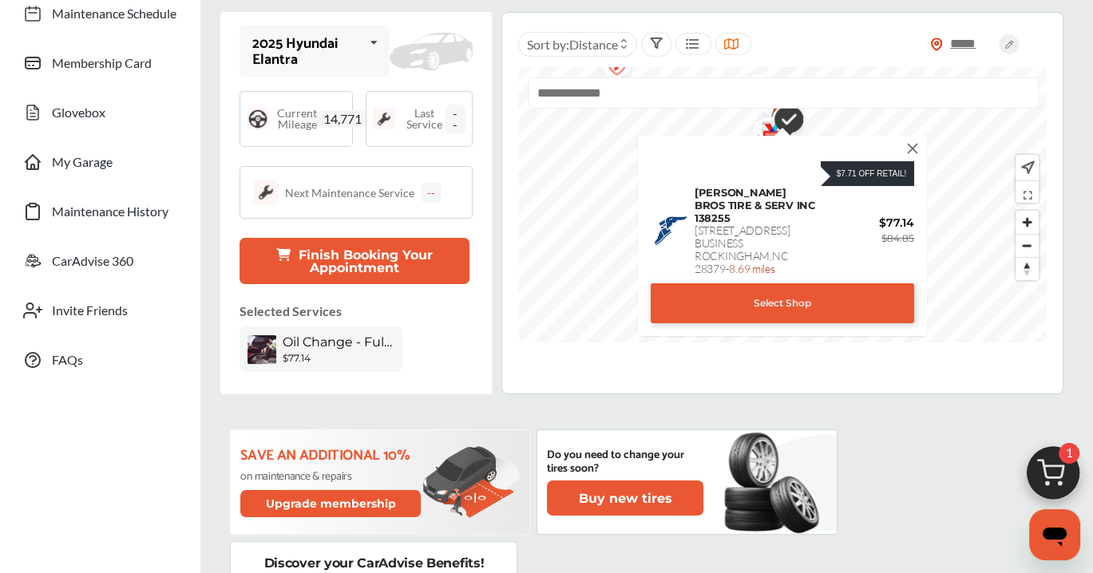
click at [911, 142] on img at bounding box center [912, 149] width 18 height 18
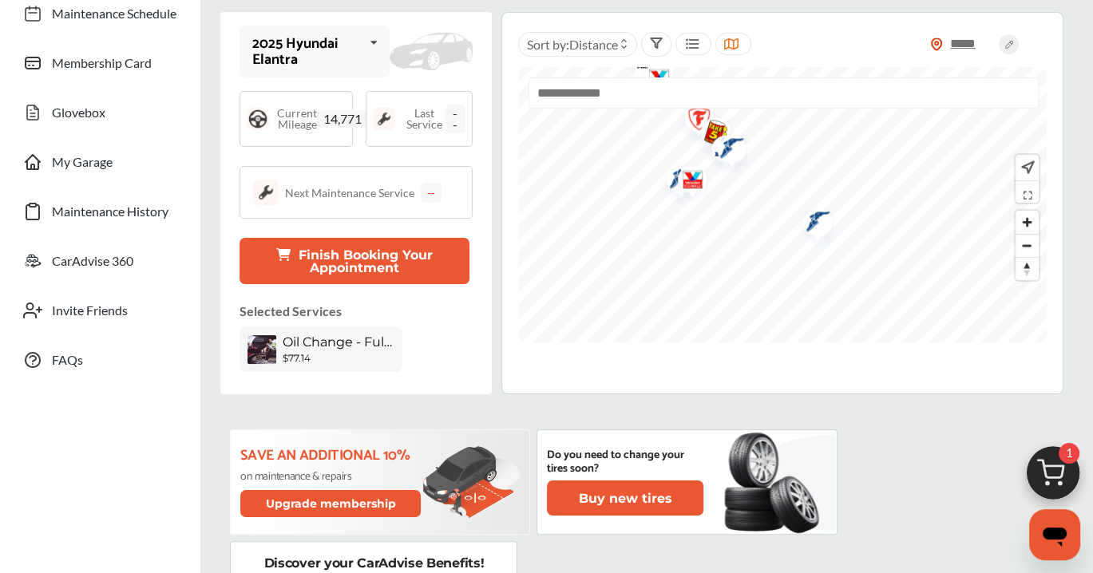
click at [815, 223] on img "Map marker" at bounding box center [812, 223] width 42 height 47
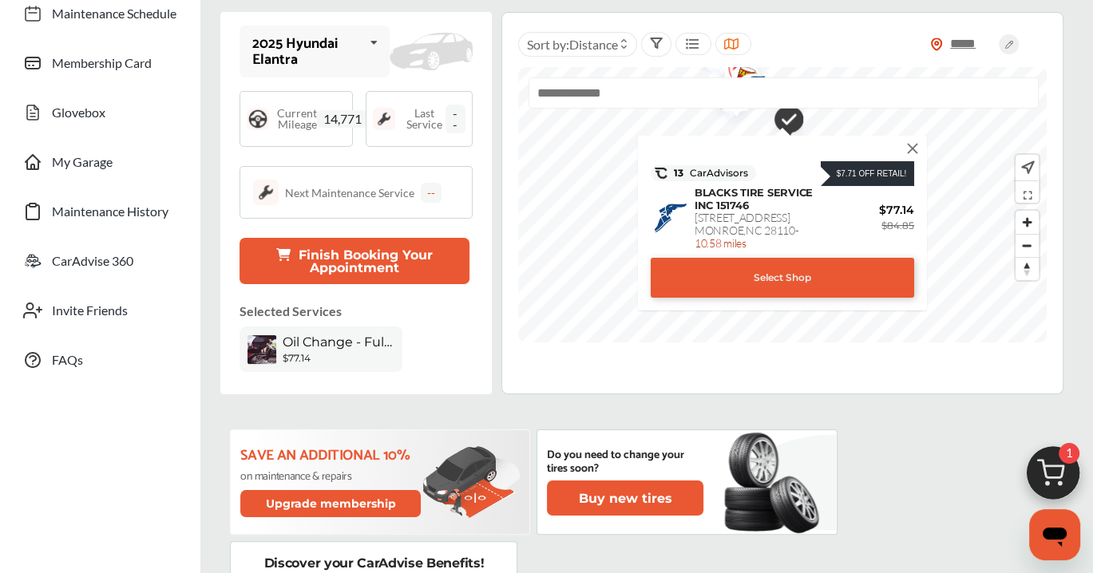
click at [914, 148] on img at bounding box center [912, 149] width 18 height 18
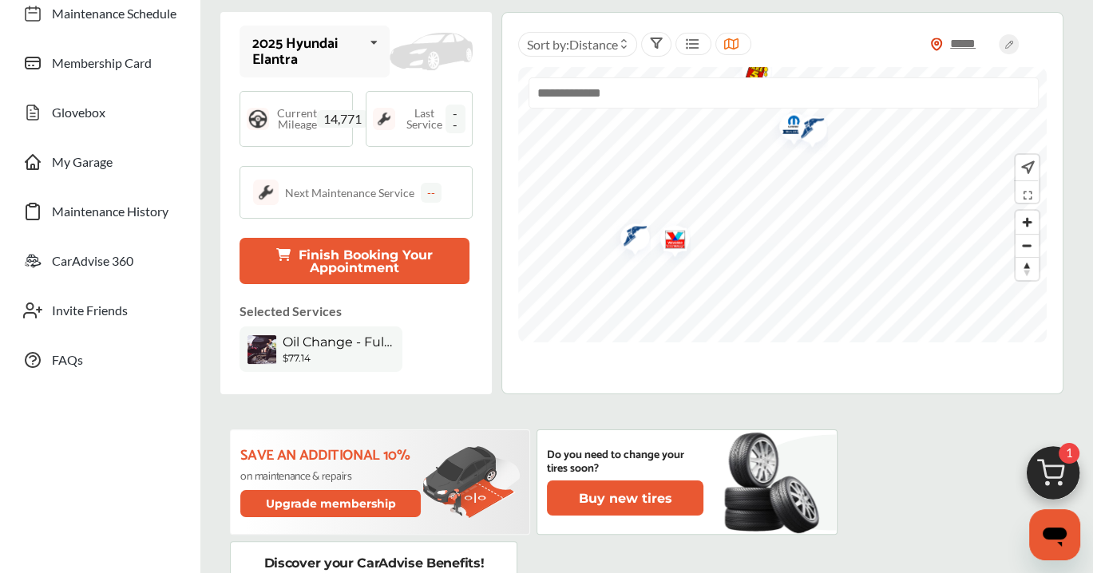
click at [632, 237] on img "Map marker" at bounding box center [629, 238] width 42 height 47
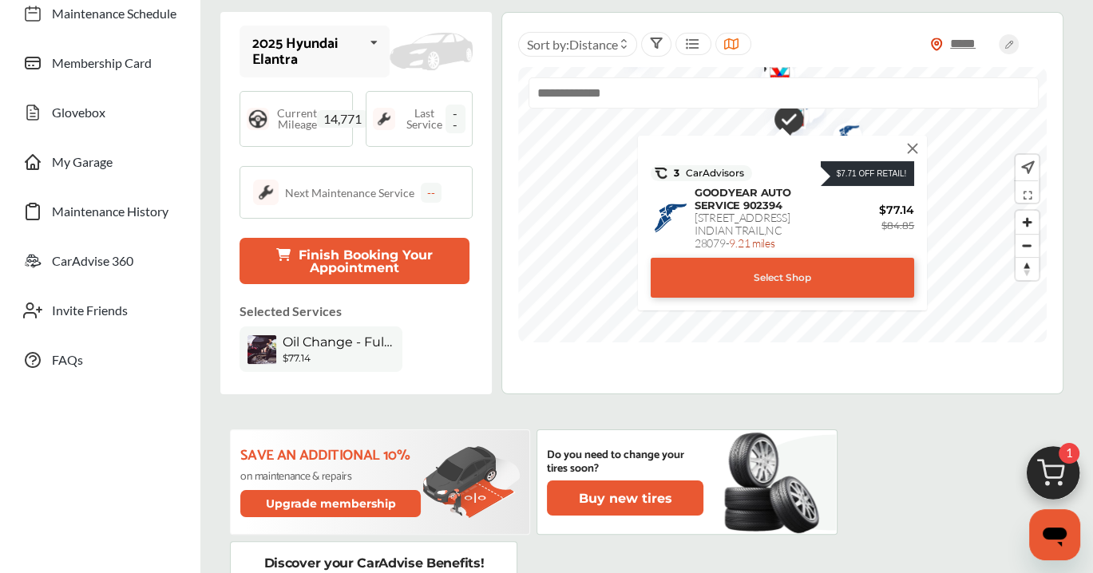
click at [719, 286] on div "Select Shop" at bounding box center [781, 278] width 263 height 40
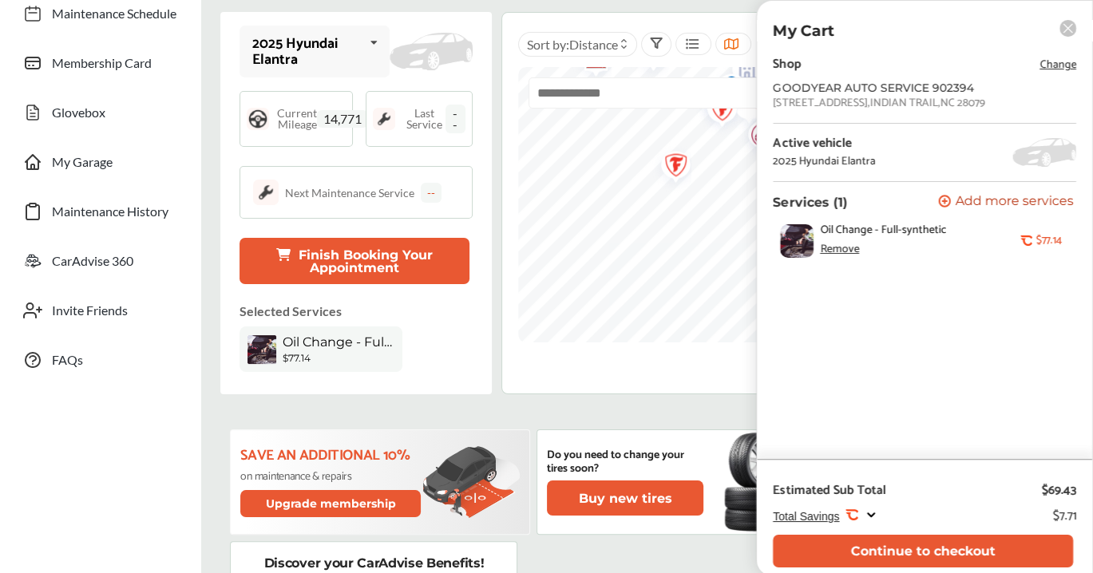
click at [1065, 30] on rect at bounding box center [1067, 28] width 17 height 17
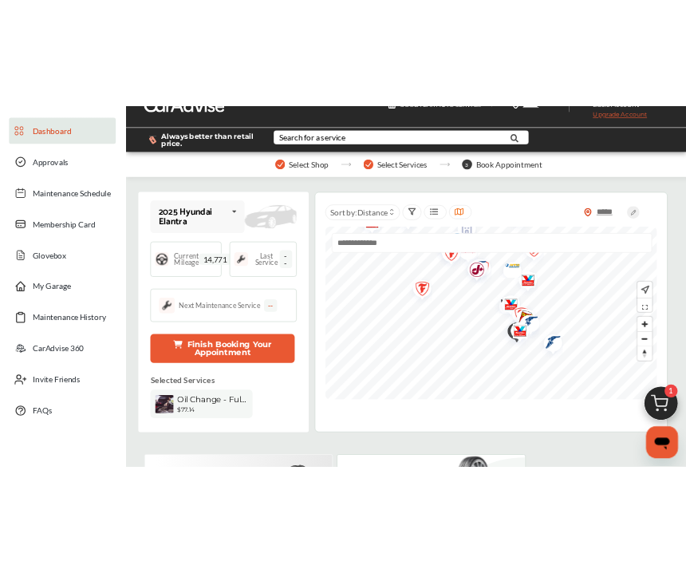
scroll to position [0, 0]
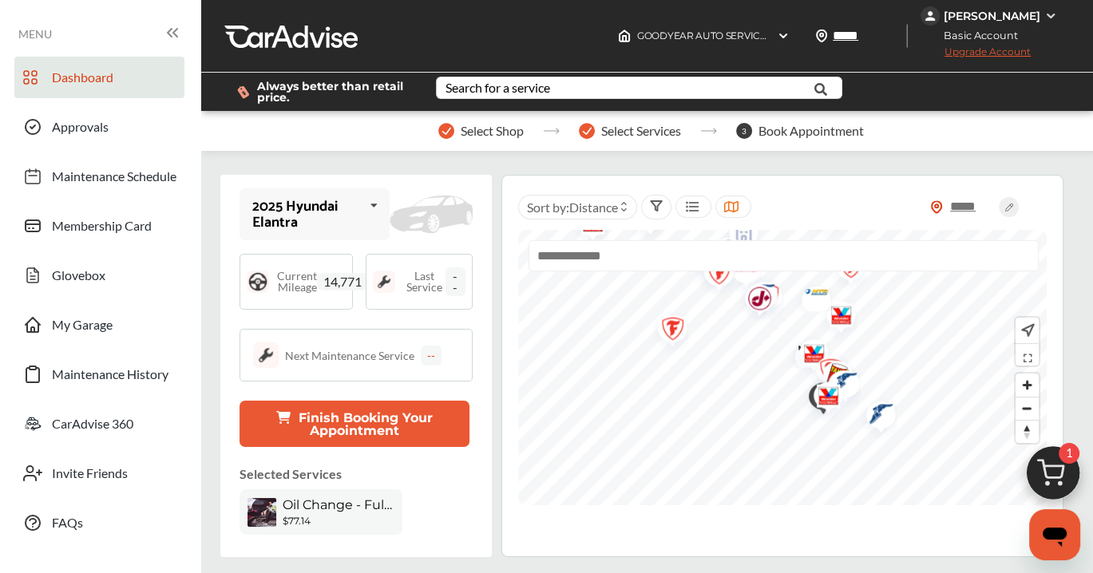
click at [339, 276] on span "14,771" at bounding box center [342, 282] width 51 height 18
click at [322, 273] on span "14,771" at bounding box center [342, 282] width 51 height 18
click at [118, 118] on link "Approvals" at bounding box center [99, 127] width 170 height 42
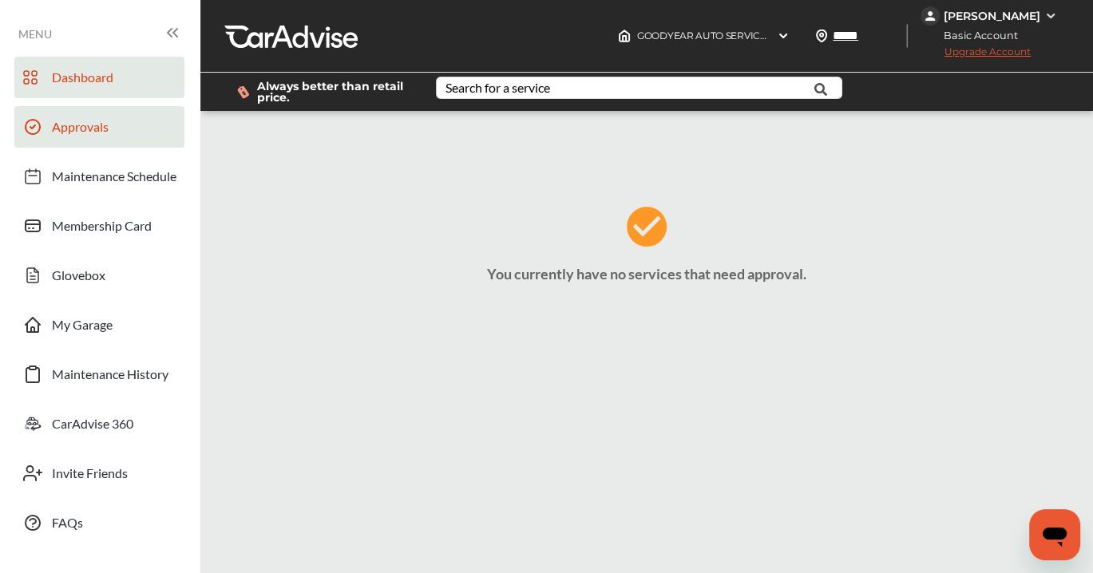
click at [107, 88] on span "Dashboard" at bounding box center [82, 79] width 61 height 21
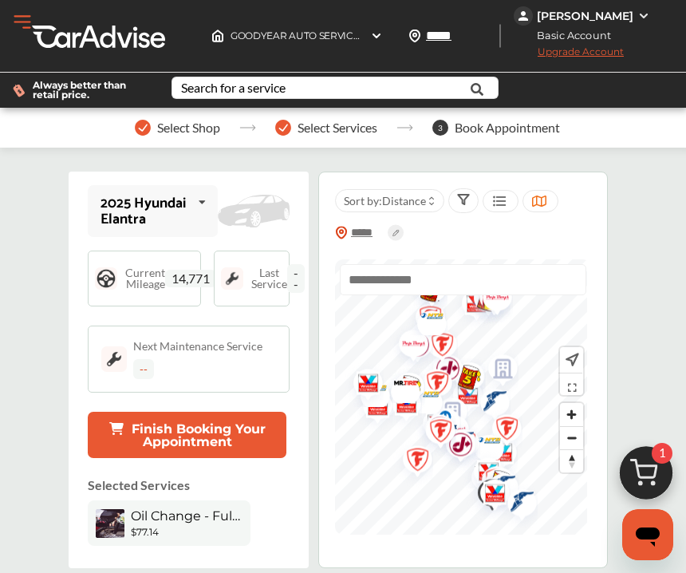
click at [23, 19] on button "Open Menu" at bounding box center [22, 22] width 24 height 24
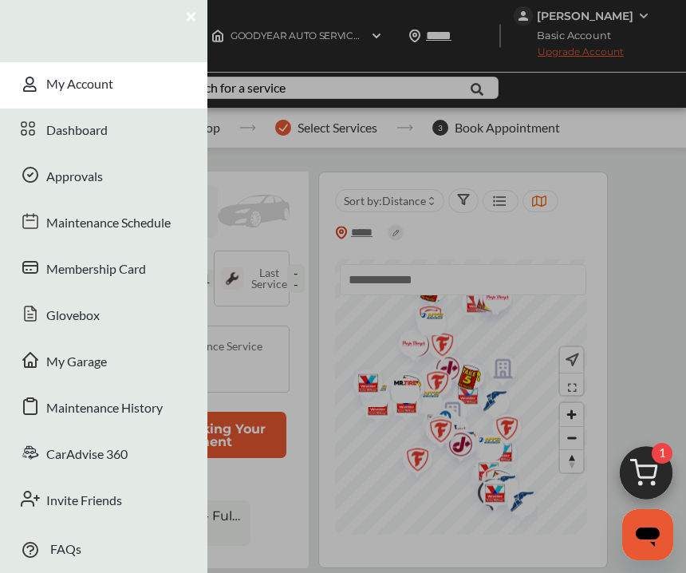
click at [84, 73] on div "My Account" at bounding box center [104, 85] width 208 height 46
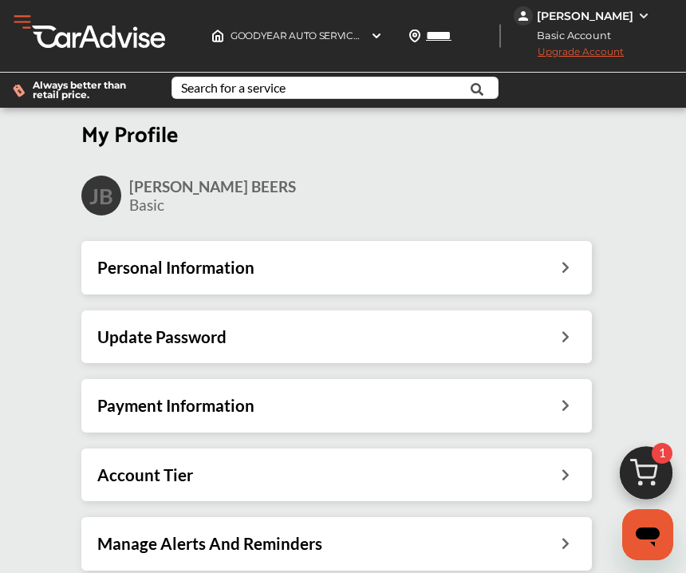
click at [620, 18] on div "[PERSON_NAME]" at bounding box center [585, 16] width 97 height 14
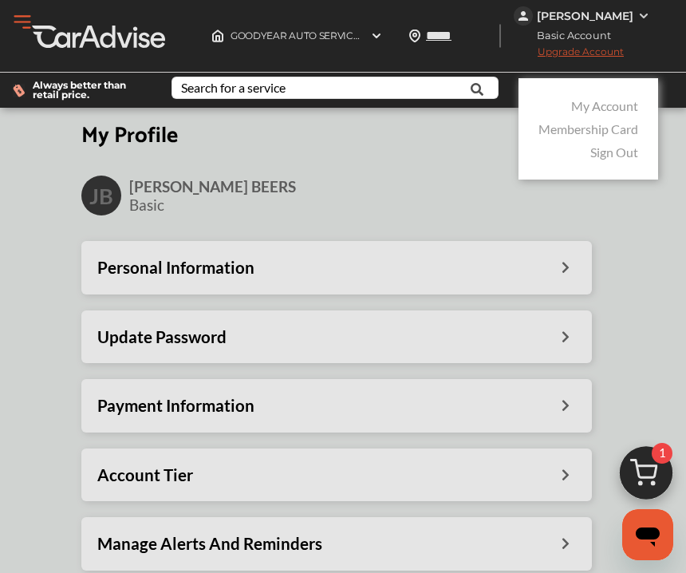
click at [332, 165] on div at bounding box center [343, 326] width 686 height 653
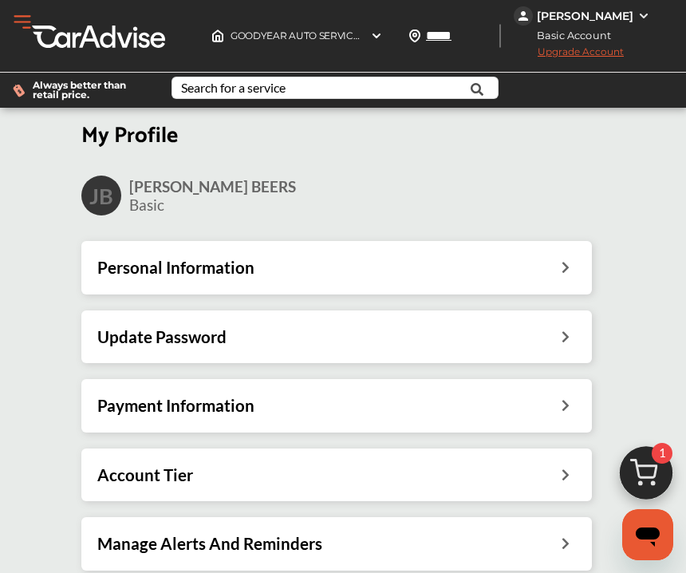
click at [21, 24] on button "Open Menu" at bounding box center [22, 22] width 24 height 24
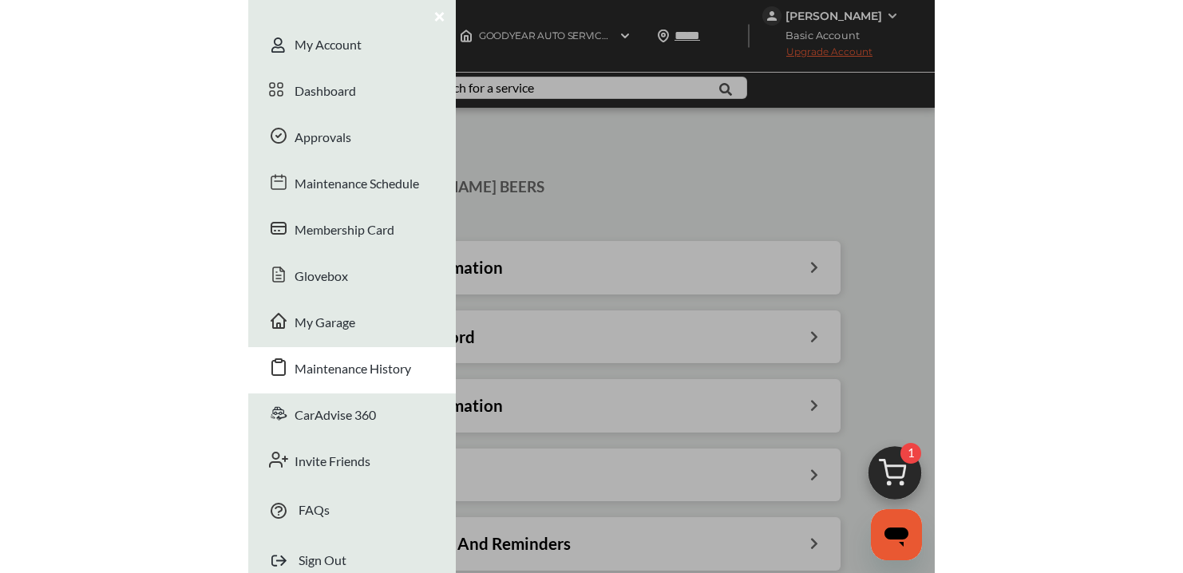
scroll to position [62, 0]
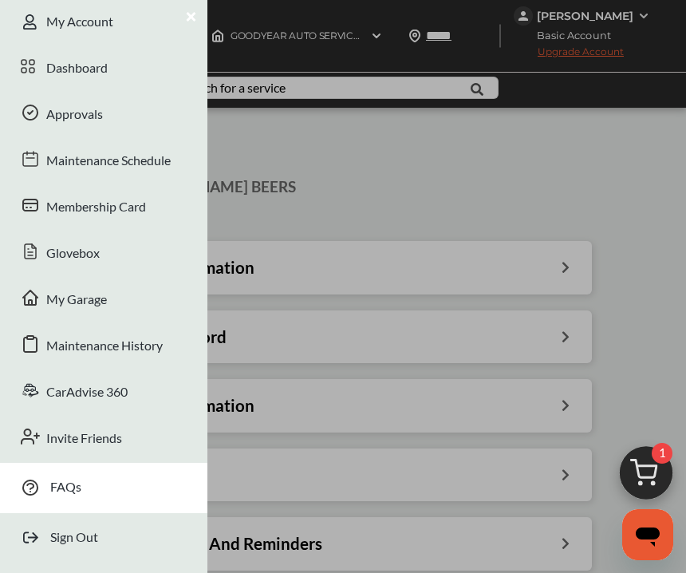
click at [67, 486] on link "FAQs" at bounding box center [65, 478] width 31 height 32
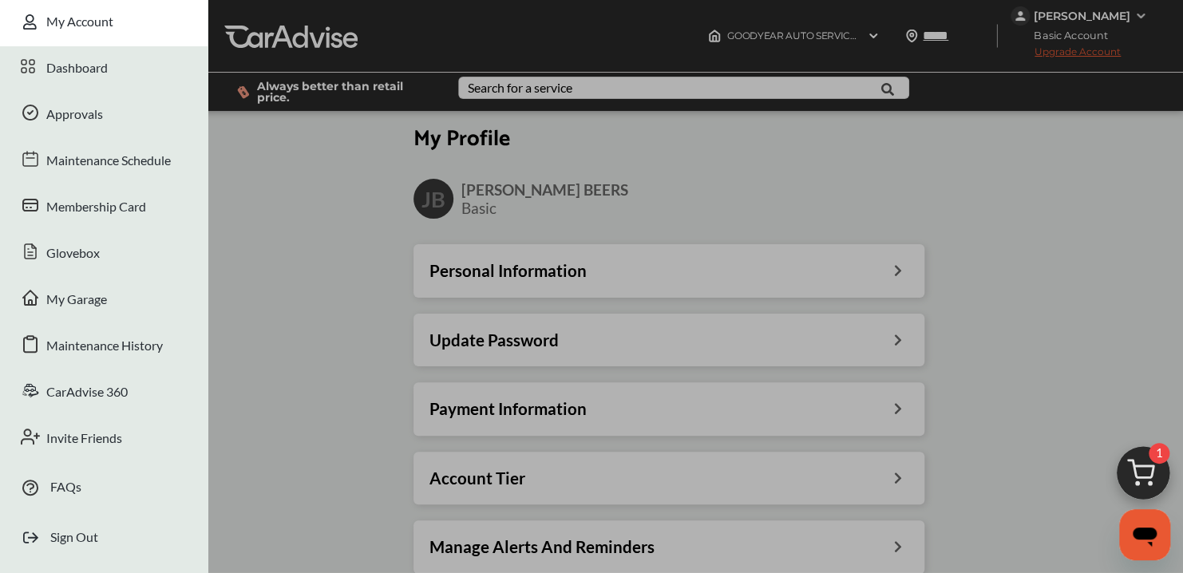
click at [65, 24] on div "My Account" at bounding box center [104, 23] width 208 height 46
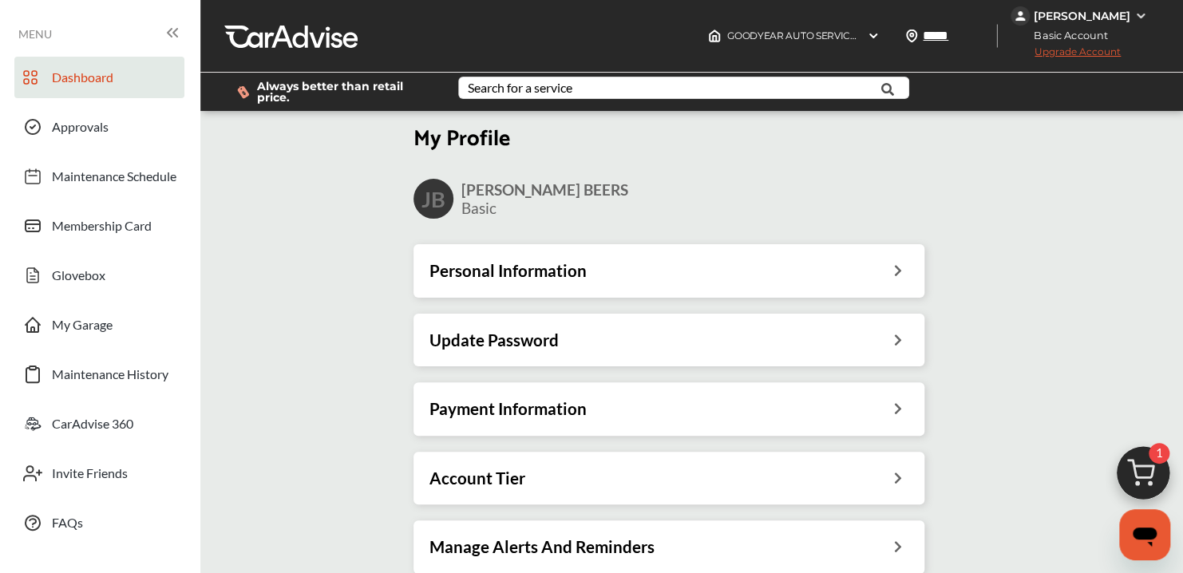
click at [107, 85] on span "Dashboard" at bounding box center [82, 79] width 61 height 21
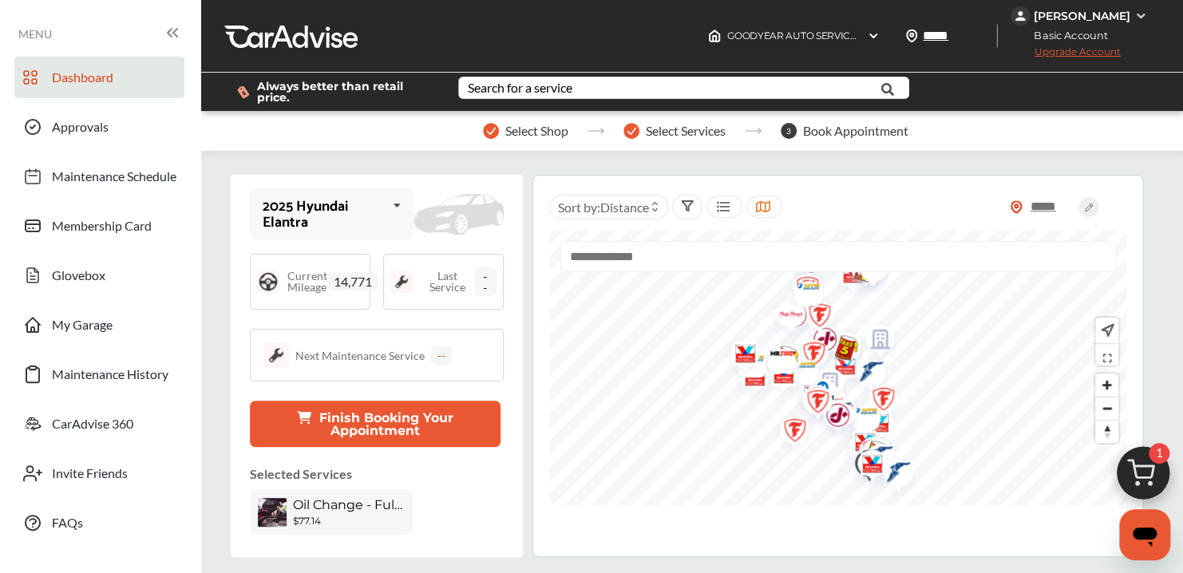
click at [1132, 19] on img at bounding box center [1140, 16] width 13 height 13
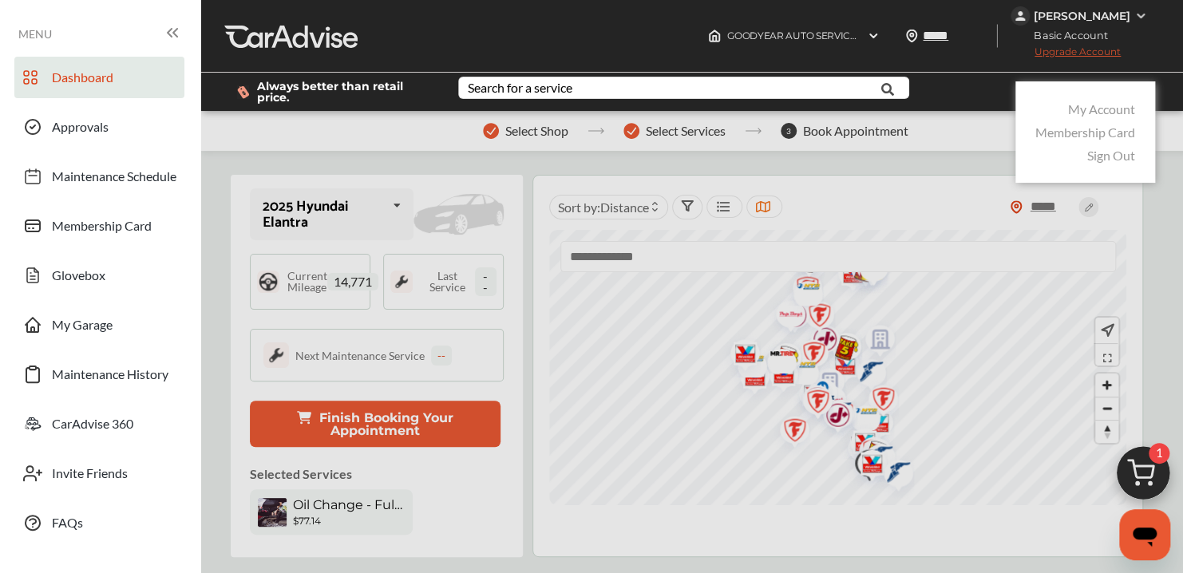
click at [1128, 104] on link "My Account" at bounding box center [1101, 108] width 67 height 15
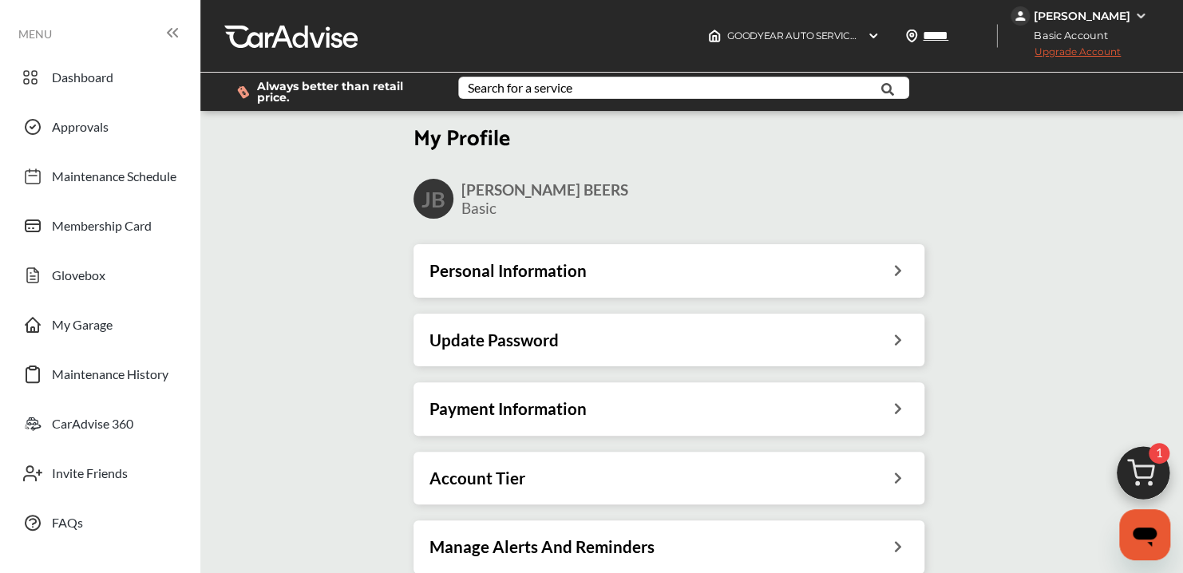
click at [515, 274] on h3 "Personal Information" at bounding box center [507, 270] width 157 height 21
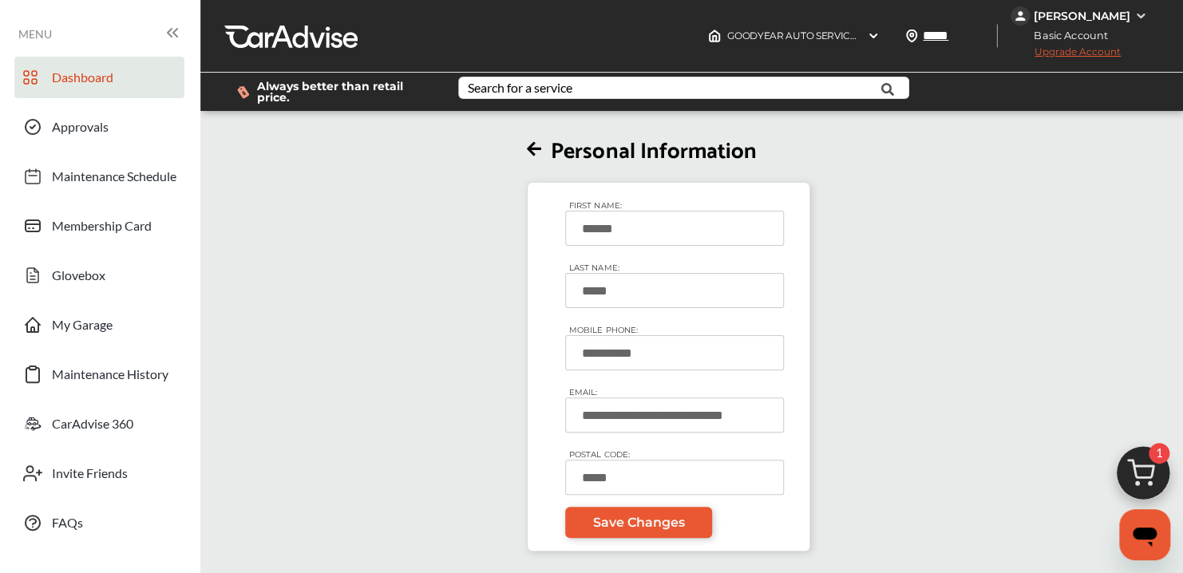
click at [88, 90] on span "Dashboard" at bounding box center [82, 79] width 61 height 21
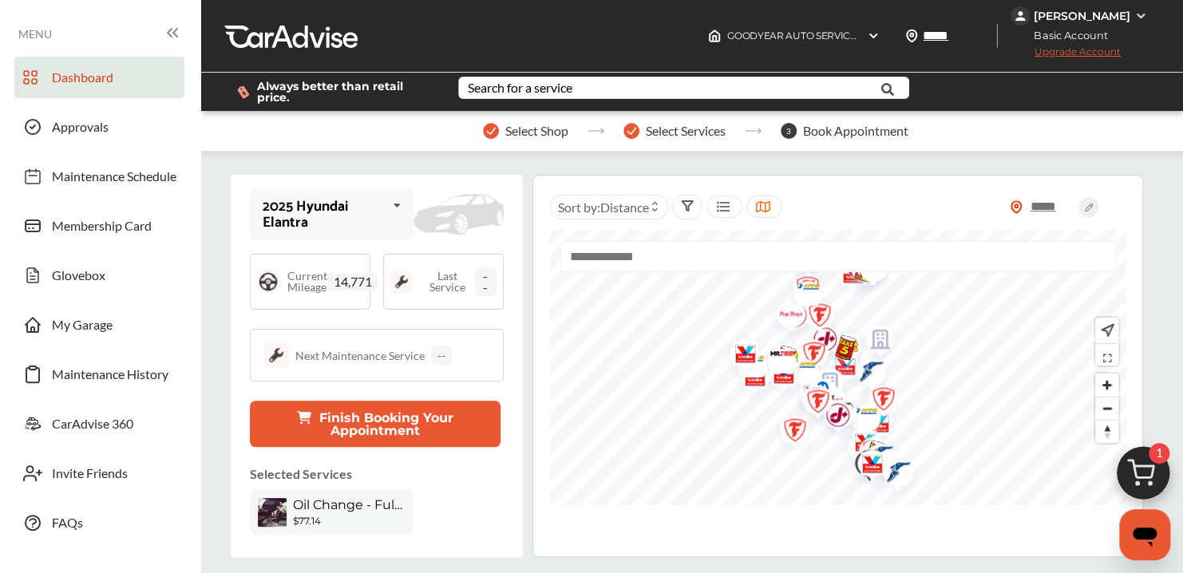
click at [458, 281] on span "Last Service" at bounding box center [448, 282] width 54 height 22
click at [492, 279] on span "--" at bounding box center [486, 281] width 22 height 29
click at [457, 274] on span "Last Service" at bounding box center [448, 282] width 54 height 22
click at [385, 274] on div "Last Service --" at bounding box center [443, 282] width 121 height 56
click at [401, 273] on img at bounding box center [401, 282] width 22 height 22
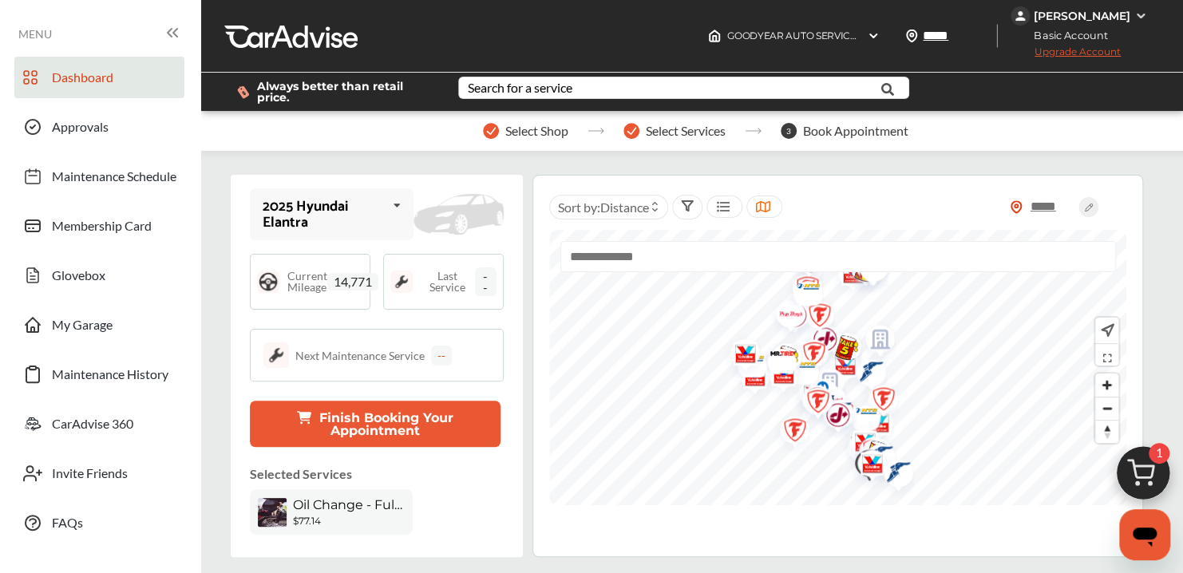
click at [438, 346] on div "--" at bounding box center [441, 356] width 21 height 20
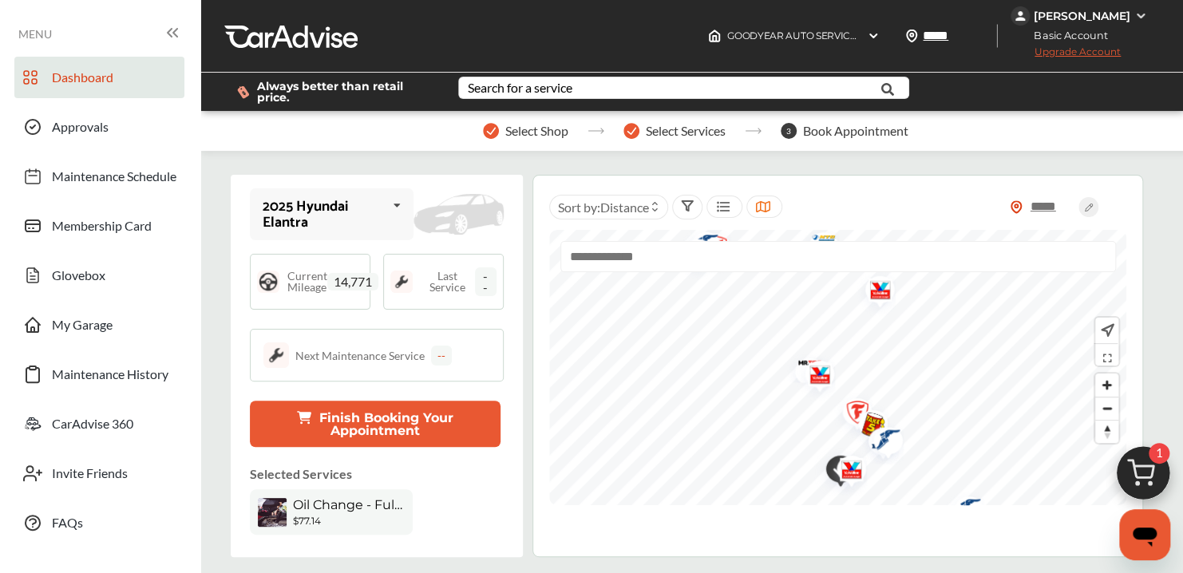
click at [943, 271] on div at bounding box center [838, 367] width 578 height 275
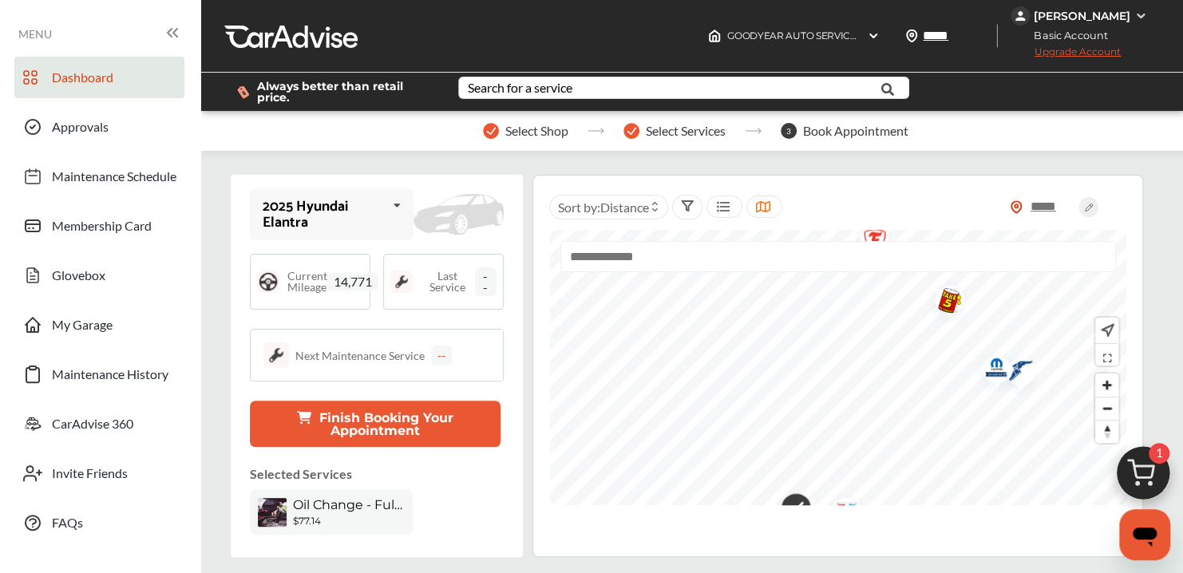
click at [1027, 374] on img "Map marker" at bounding box center [1015, 373] width 42 height 47
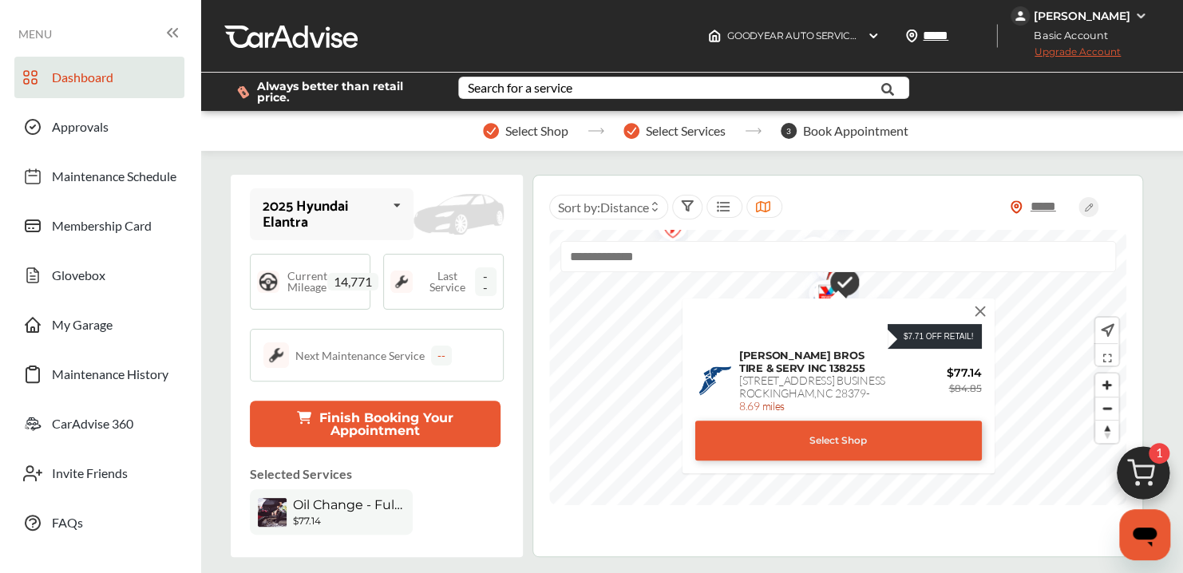
click at [979, 314] on img at bounding box center [980, 311] width 18 height 18
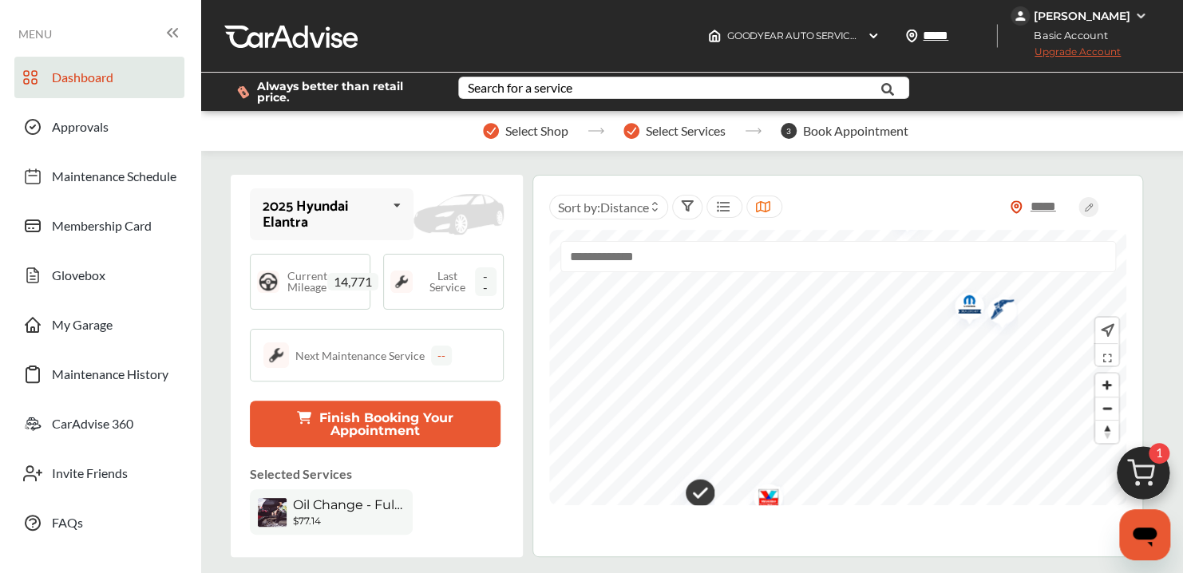
click at [1010, 310] on img "Map marker" at bounding box center [996, 311] width 42 height 47
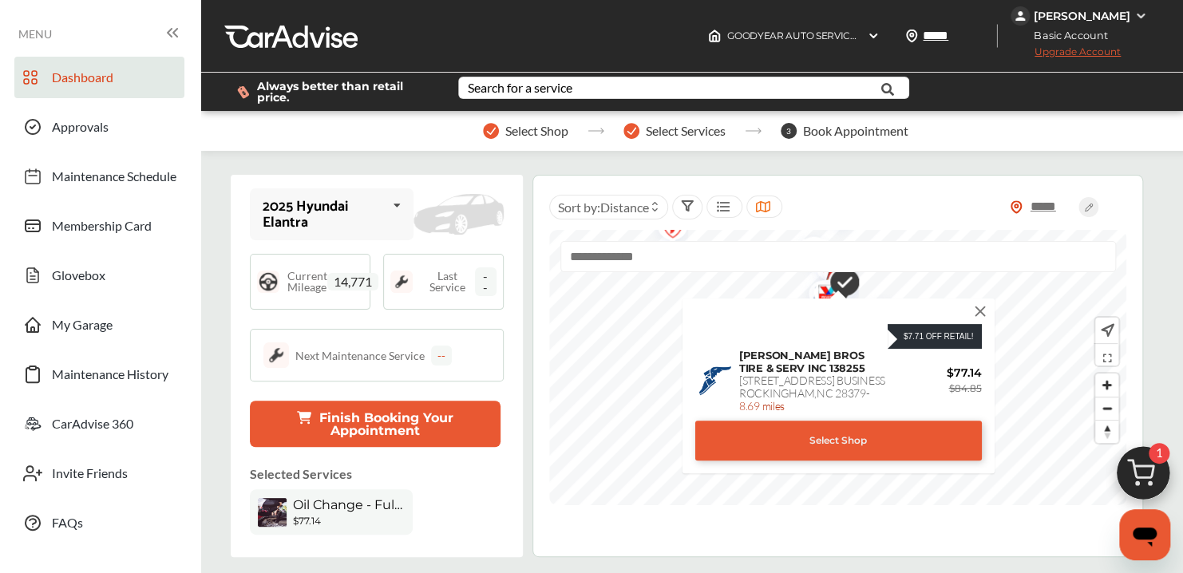
click at [981, 319] on img at bounding box center [980, 311] width 18 height 18
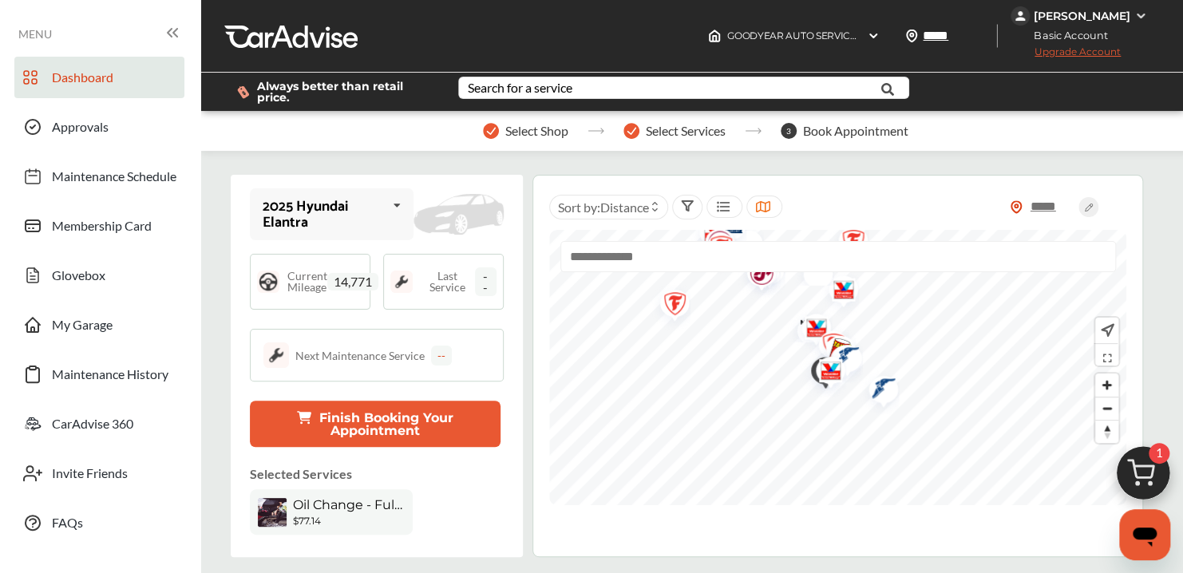
drag, startPoint x: 820, startPoint y: 317, endPoint x: 822, endPoint y: 405, distance: 87.8
click at [822, 398] on img "Map marker" at bounding box center [825, 373] width 42 height 50
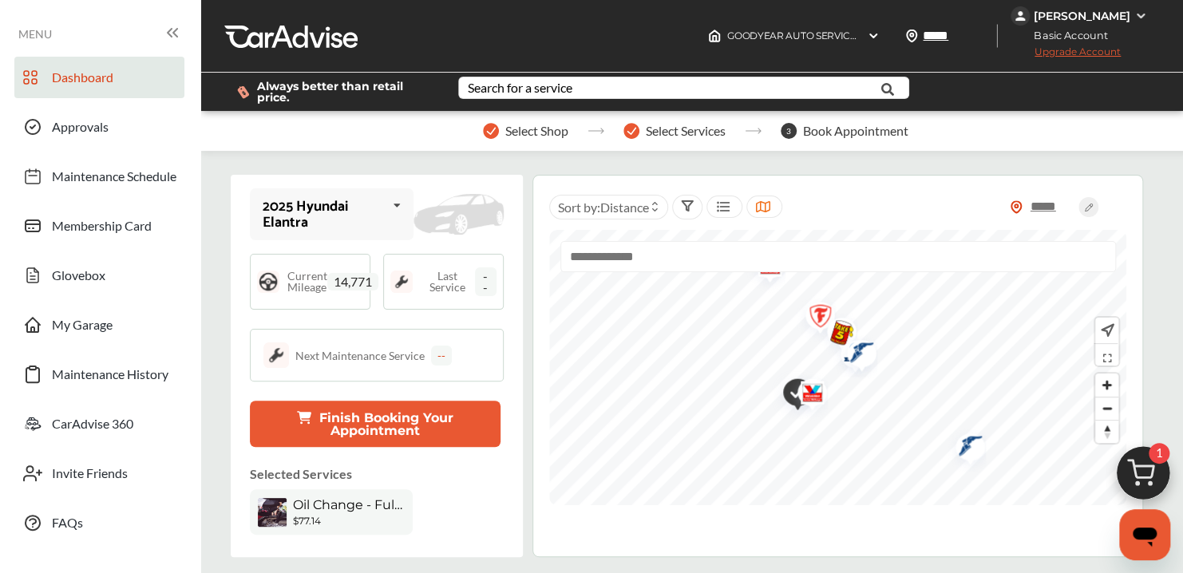
click at [854, 348] on img "Map marker" at bounding box center [856, 354] width 42 height 47
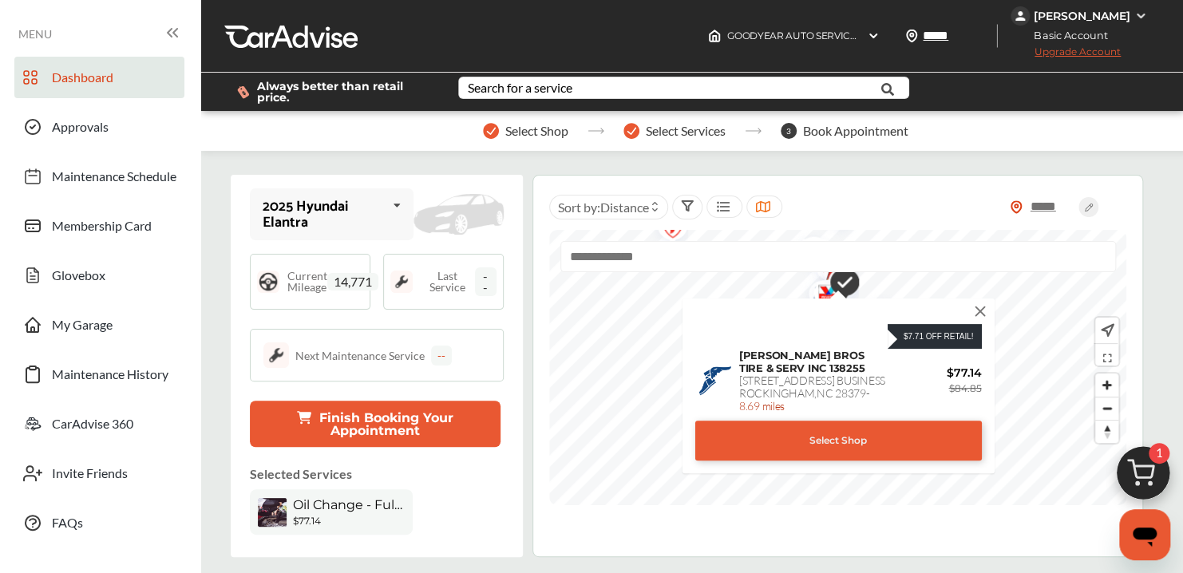
click at [975, 310] on img at bounding box center [980, 311] width 18 height 18
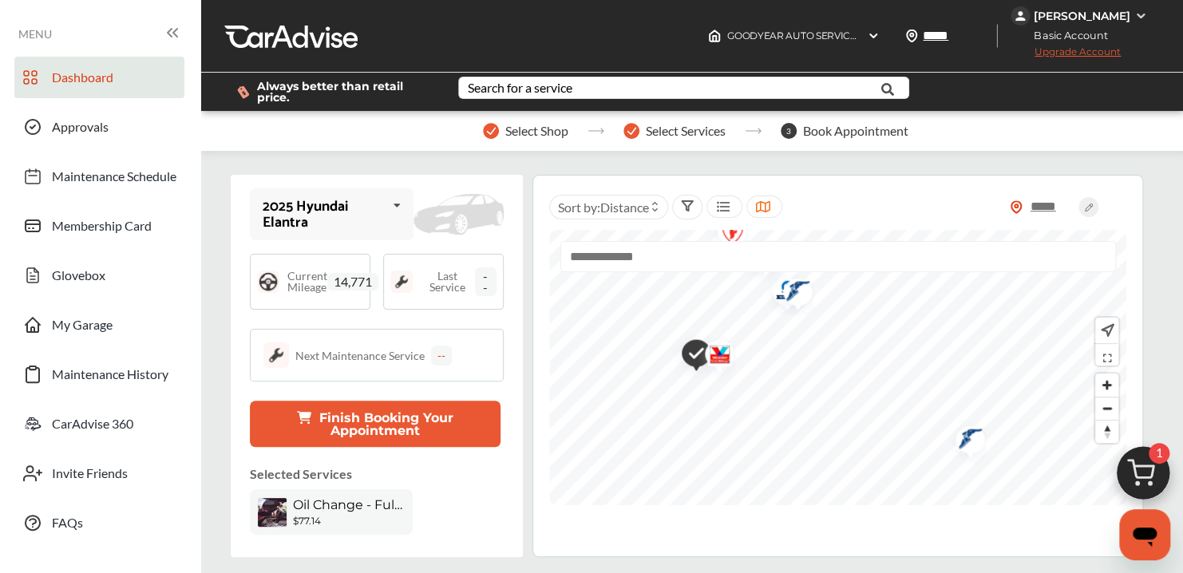
click at [796, 285] on div at bounding box center [837, 263] width 555 height 44
click at [803, 295] on img "Map marker" at bounding box center [792, 293] width 42 height 47
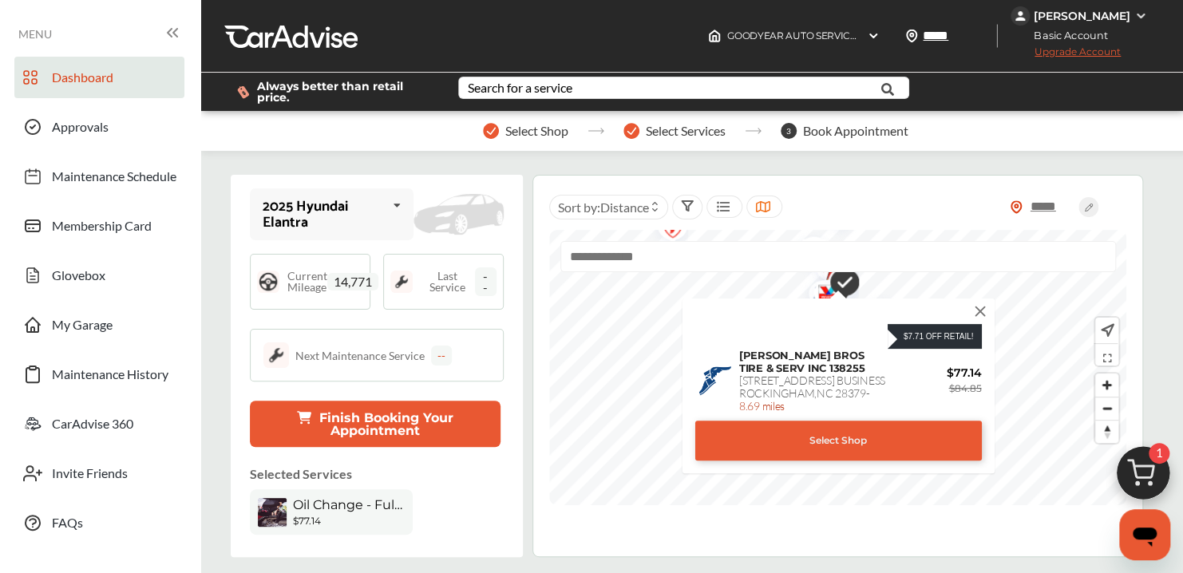
click at [977, 317] on img at bounding box center [980, 311] width 18 height 18
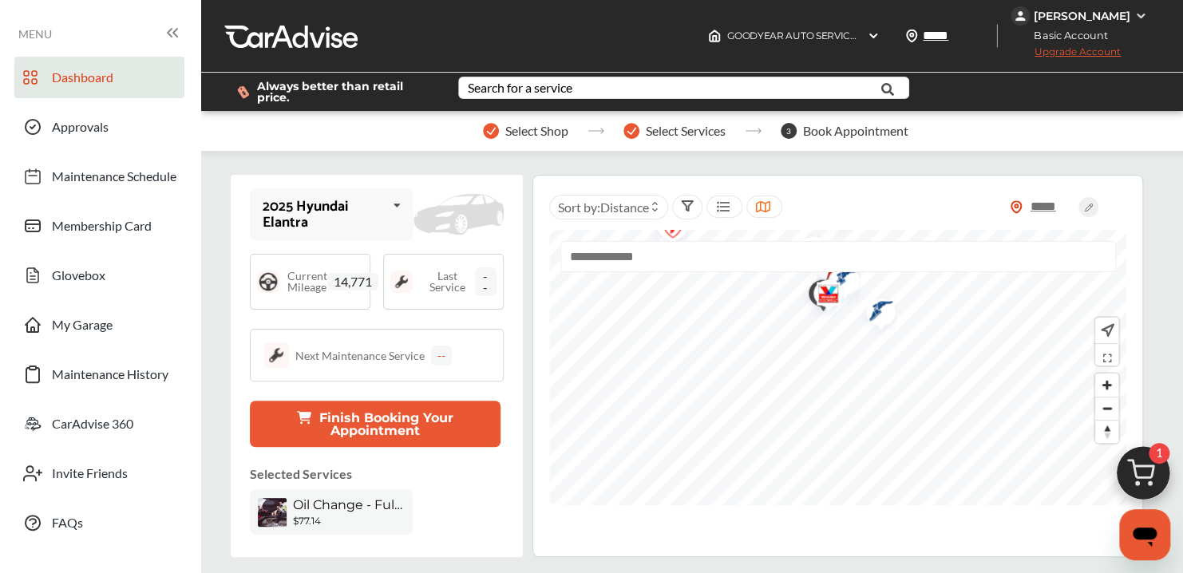
click at [876, 318] on img "Map marker" at bounding box center [875, 313] width 42 height 47
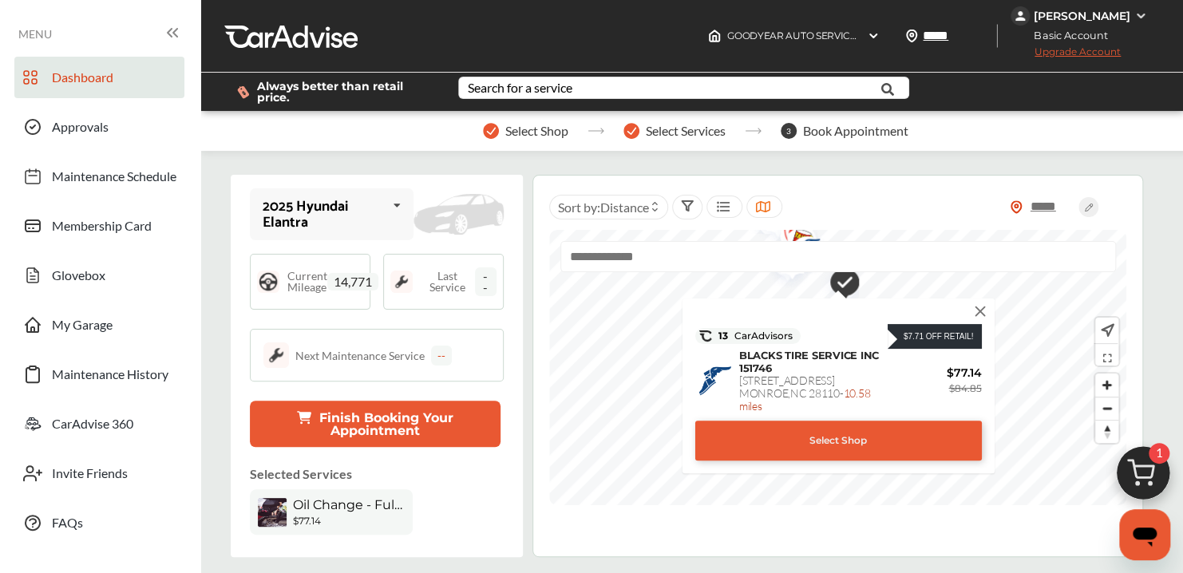
click at [976, 310] on img at bounding box center [980, 311] width 18 height 18
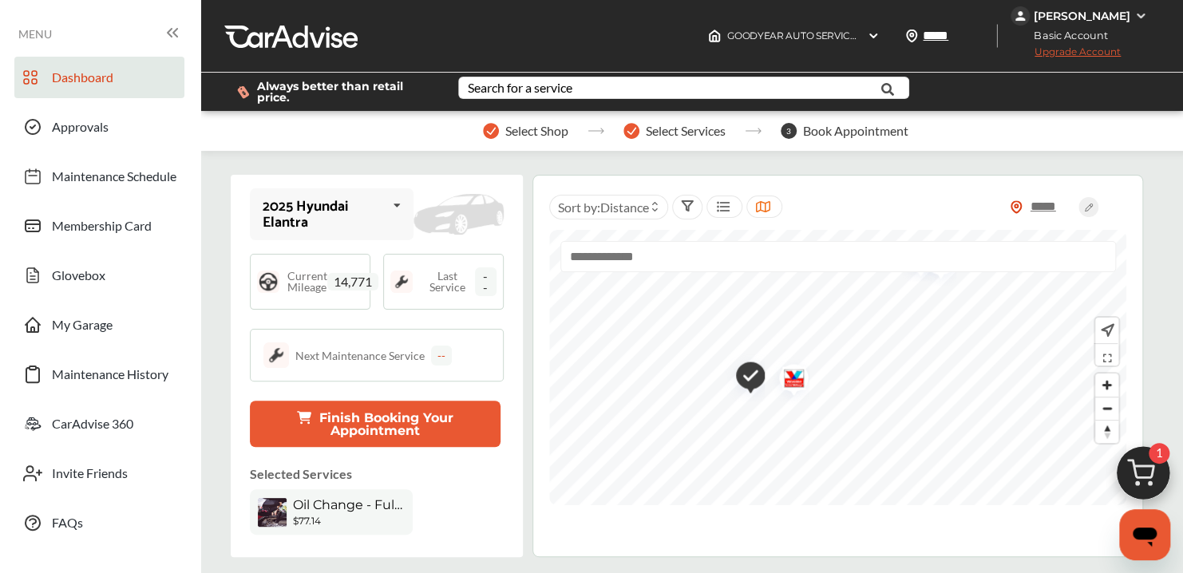
click at [1114, 22] on div "[PERSON_NAME]" at bounding box center [1082, 16] width 97 height 14
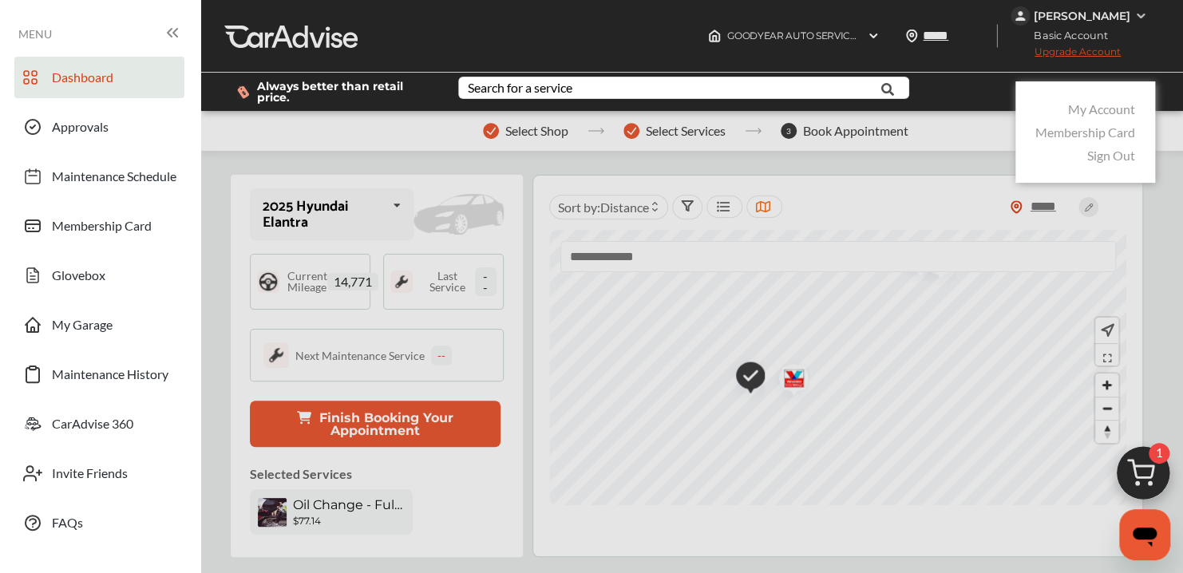
click at [1089, 107] on link "My Account" at bounding box center [1101, 108] width 67 height 15
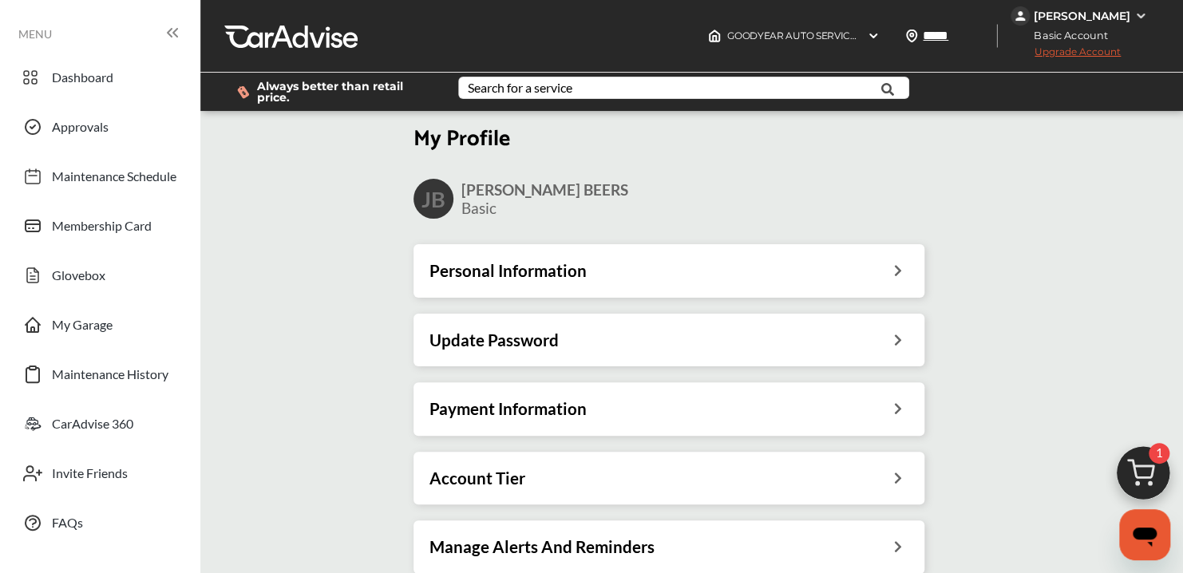
click at [631, 249] on div "Personal Information" at bounding box center [668, 270] width 511 height 53
click at [621, 265] on div "Personal Information" at bounding box center [668, 270] width 479 height 21
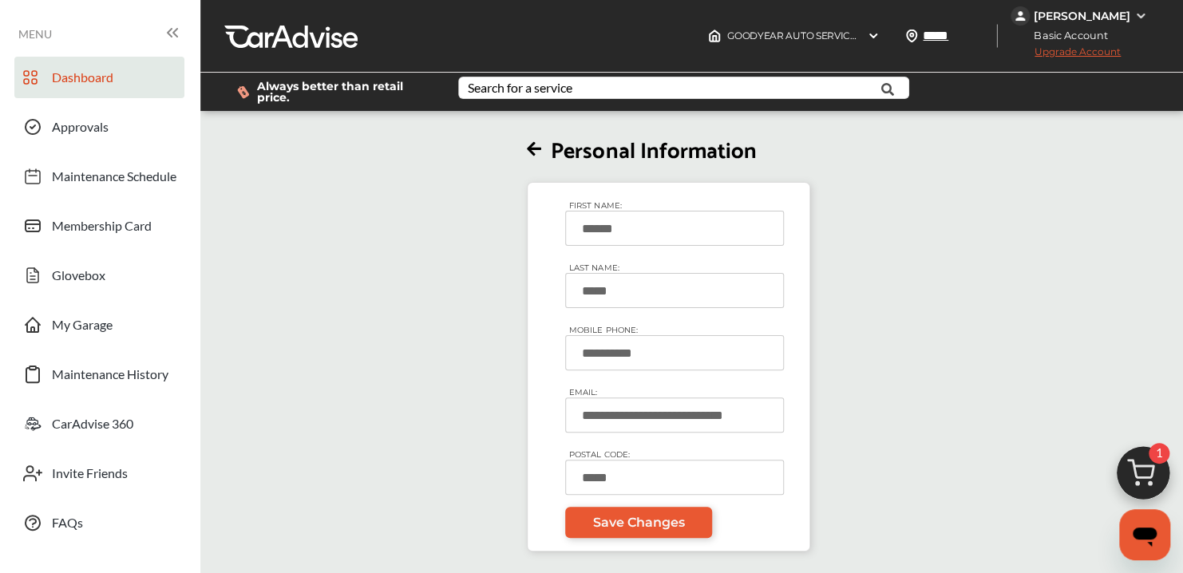
click at [90, 82] on span "Dashboard" at bounding box center [82, 79] width 61 height 21
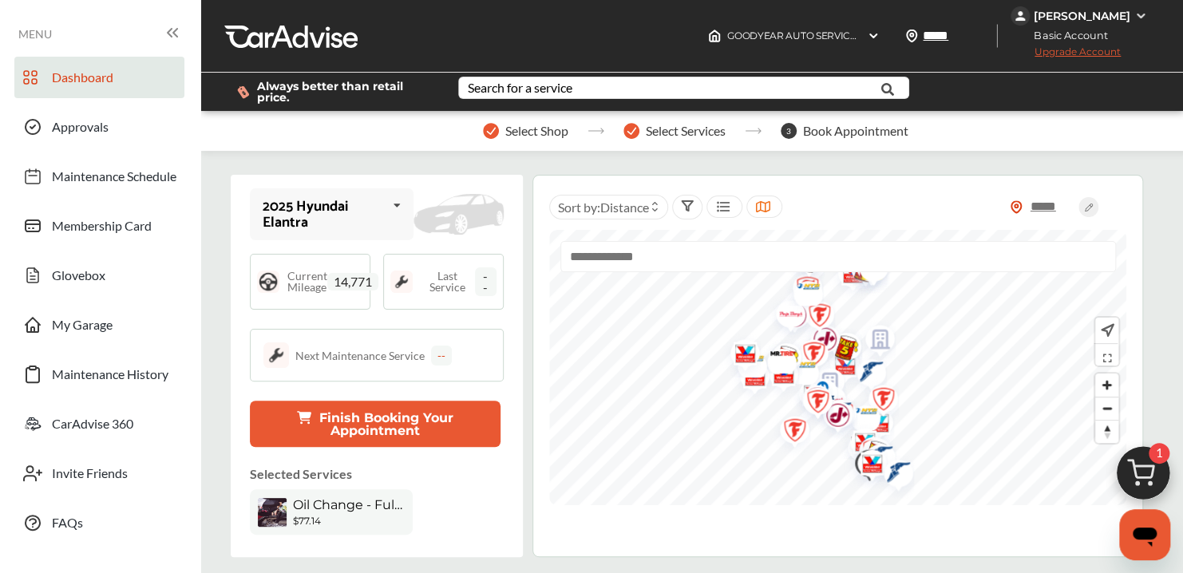
click at [1087, 9] on div "[PERSON_NAME]" at bounding box center [1080, 15] width 140 height 19
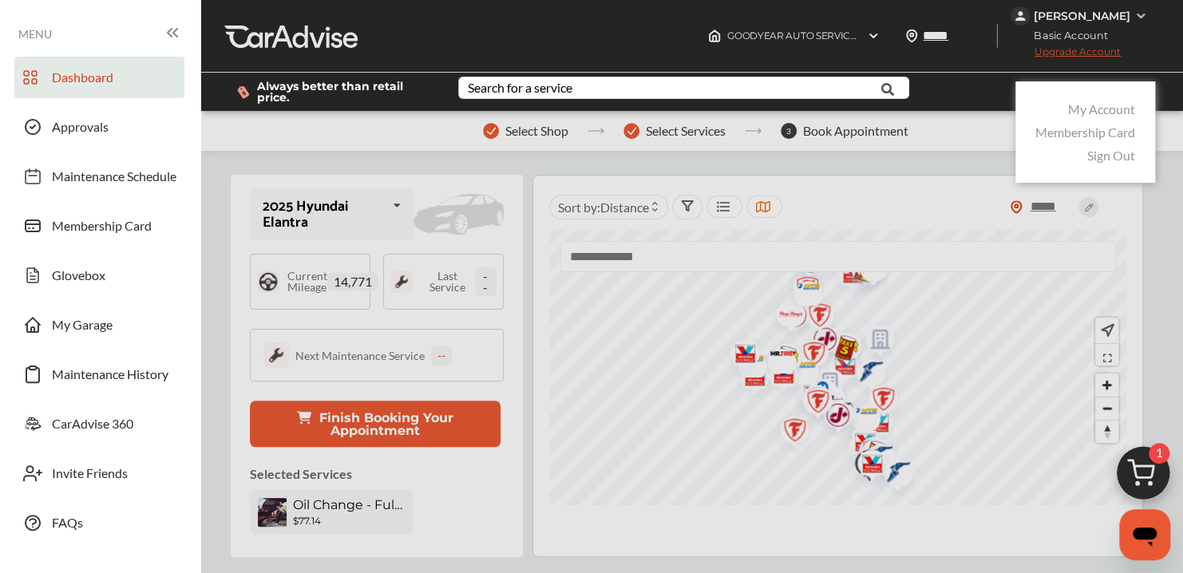
click at [1082, 110] on link "My Account" at bounding box center [1101, 108] width 67 height 15
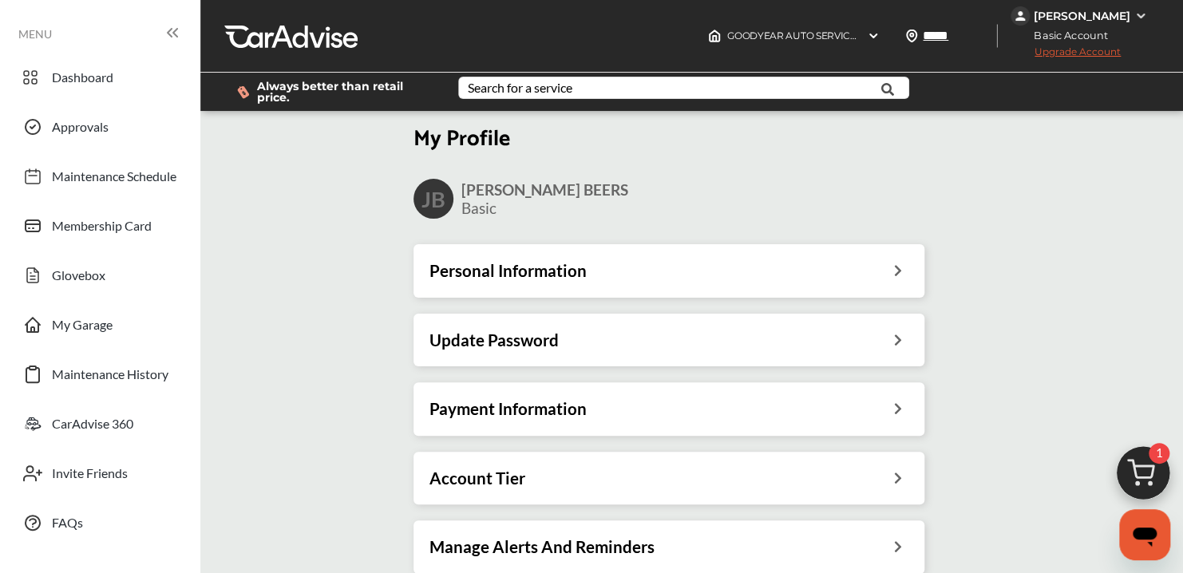
click at [520, 271] on h3 "Personal Information" at bounding box center [507, 270] width 157 height 21
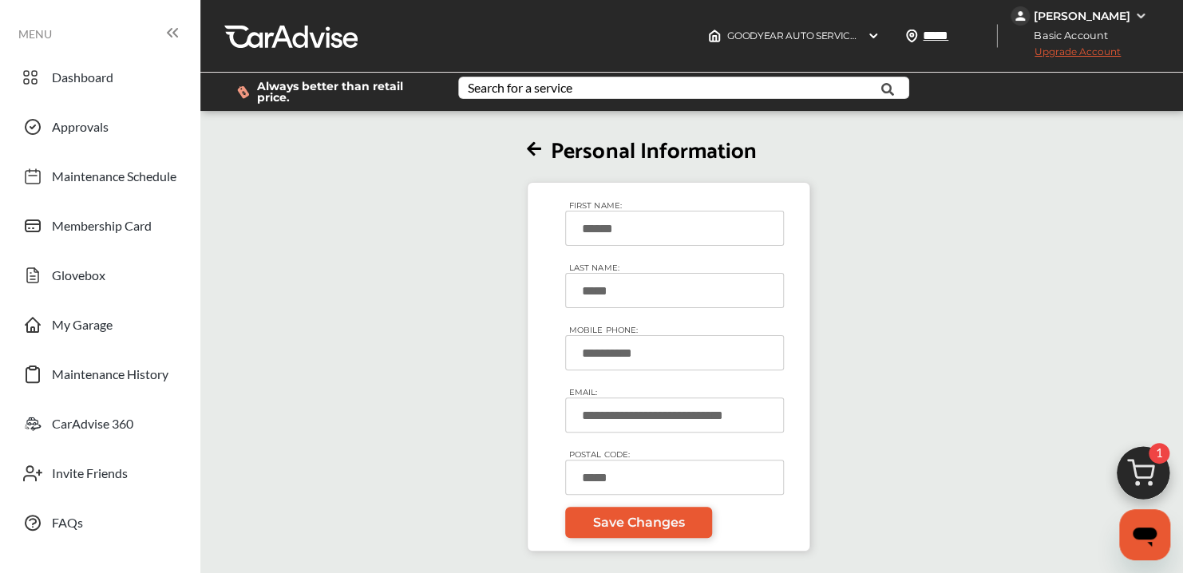
click at [892, 167] on div "**********" at bounding box center [669, 332] width 947 height 437
click at [549, 94] on div "Search for a service" at bounding box center [520, 87] width 105 height 13
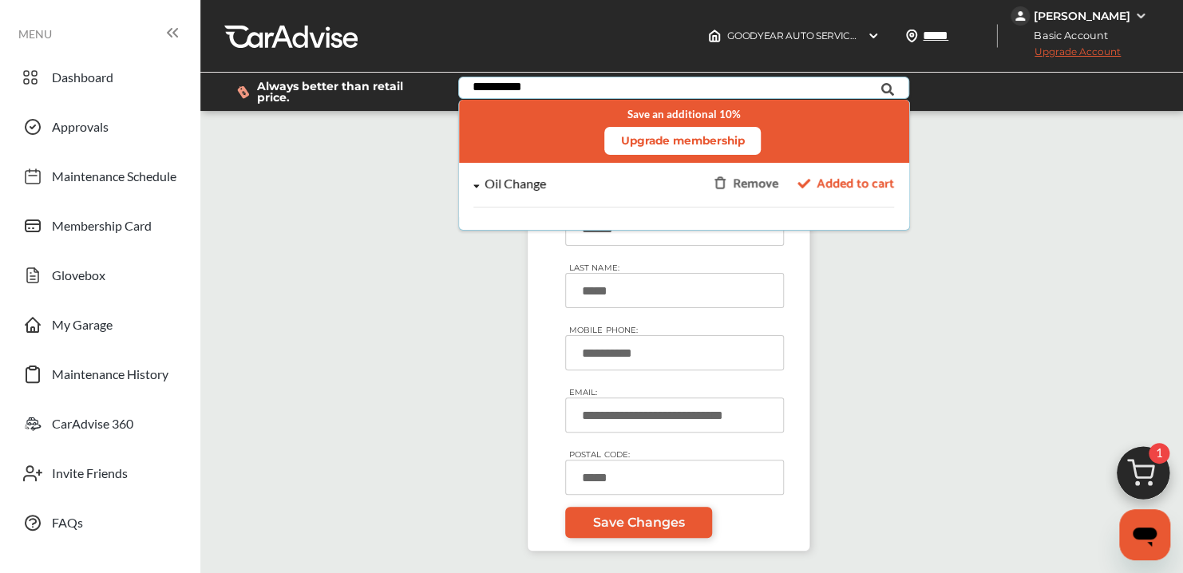
type input "**********"
click at [848, 186] on span "Added to cart" at bounding box center [854, 184] width 77 height 22
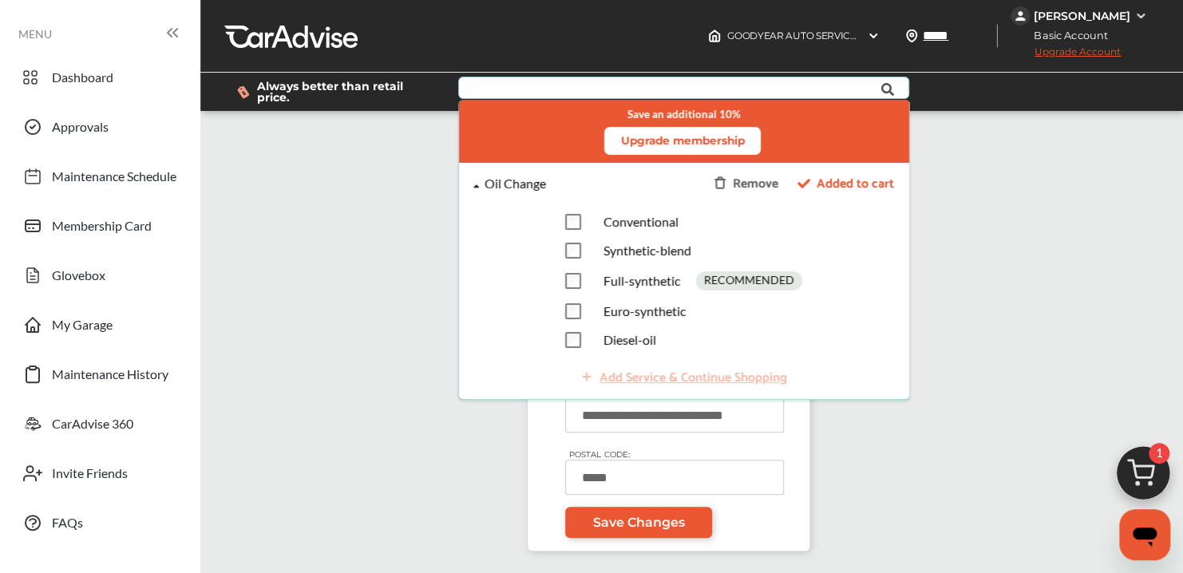
click at [828, 184] on span "Added to cart" at bounding box center [854, 184] width 77 height 22
click at [726, 373] on div "Add Service & Continue Shopping" at bounding box center [683, 378] width 421 height 34
click at [990, 164] on div "**********" at bounding box center [669, 332] width 947 height 437
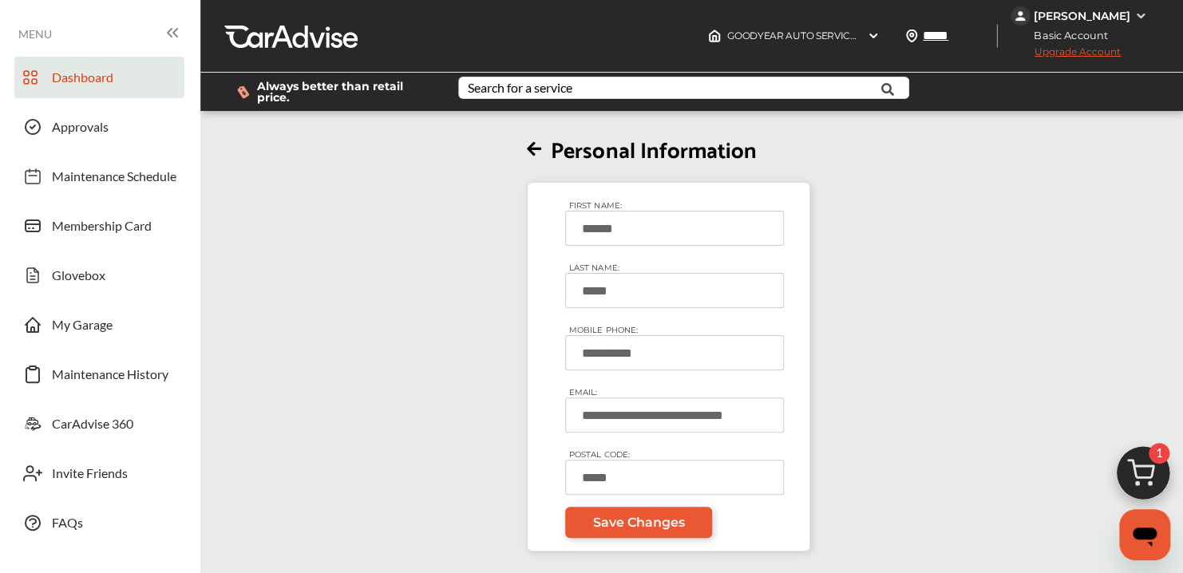
click at [53, 72] on span "Dashboard" at bounding box center [82, 79] width 61 height 21
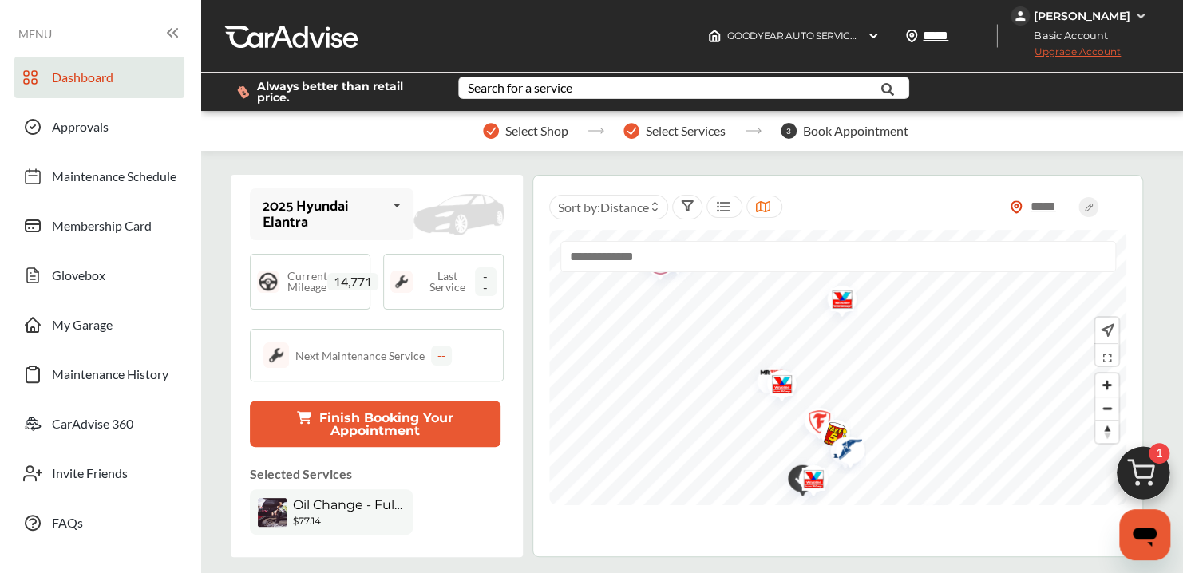
click at [899, 275] on div at bounding box center [838, 367] width 578 height 275
click at [849, 452] on img "Map marker" at bounding box center [845, 448] width 42 height 47
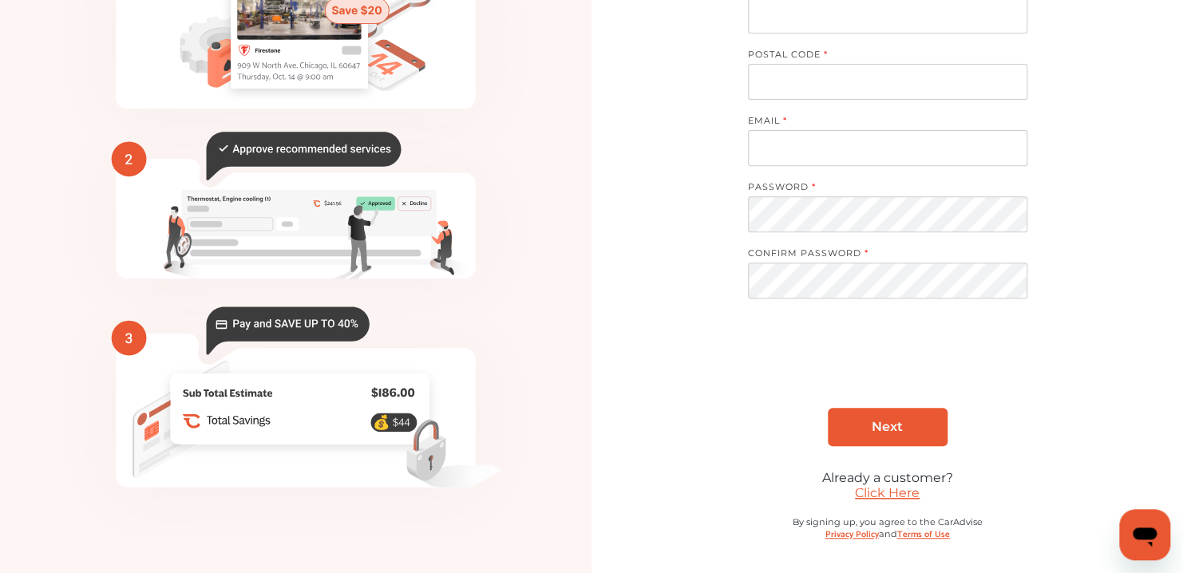
scroll to position [215, 0]
click at [913, 497] on link "Click Here" at bounding box center [887, 491] width 65 height 15
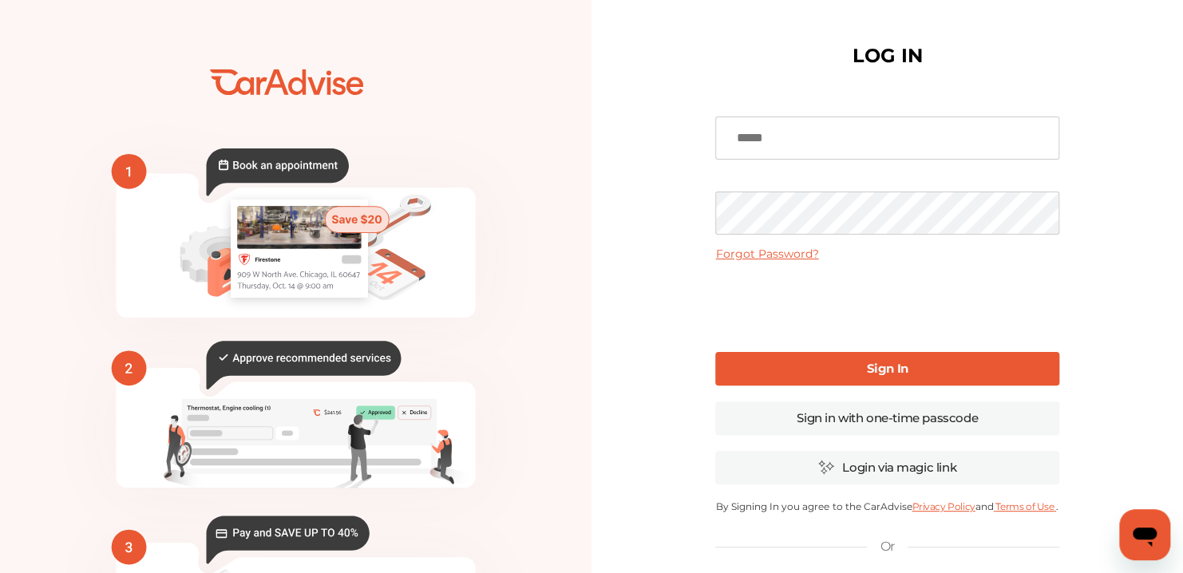
click at [767, 124] on input at bounding box center [886, 138] width 343 height 43
type input "**********"
click at [811, 370] on link "Sign In" at bounding box center [886, 369] width 343 height 34
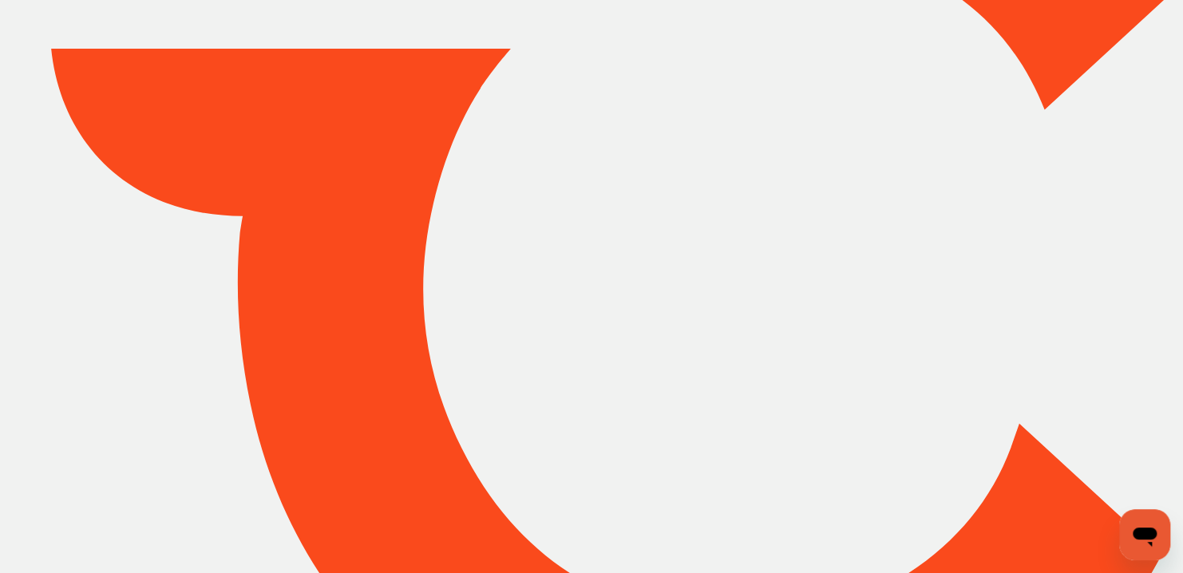
type input "*****"
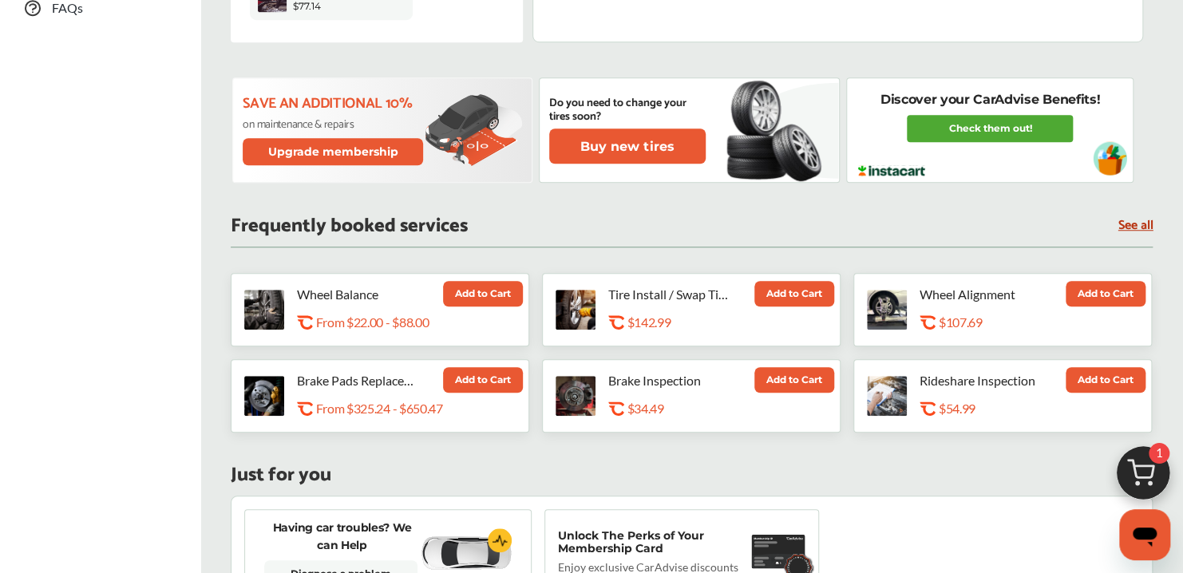
scroll to position [441, 0]
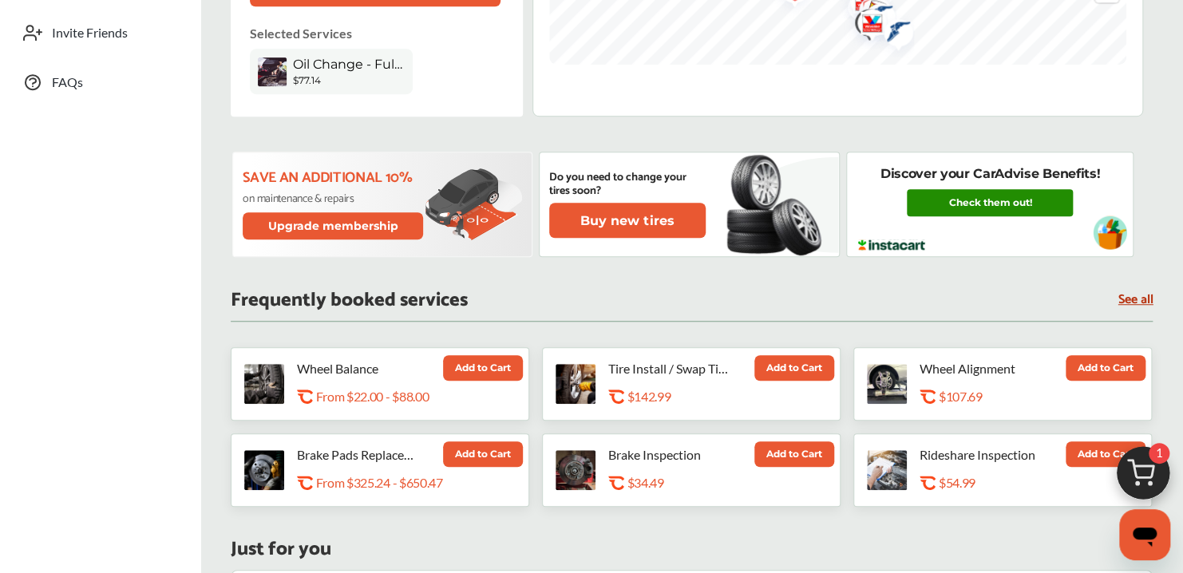
click at [1022, 199] on link "Check them out!" at bounding box center [990, 202] width 166 height 27
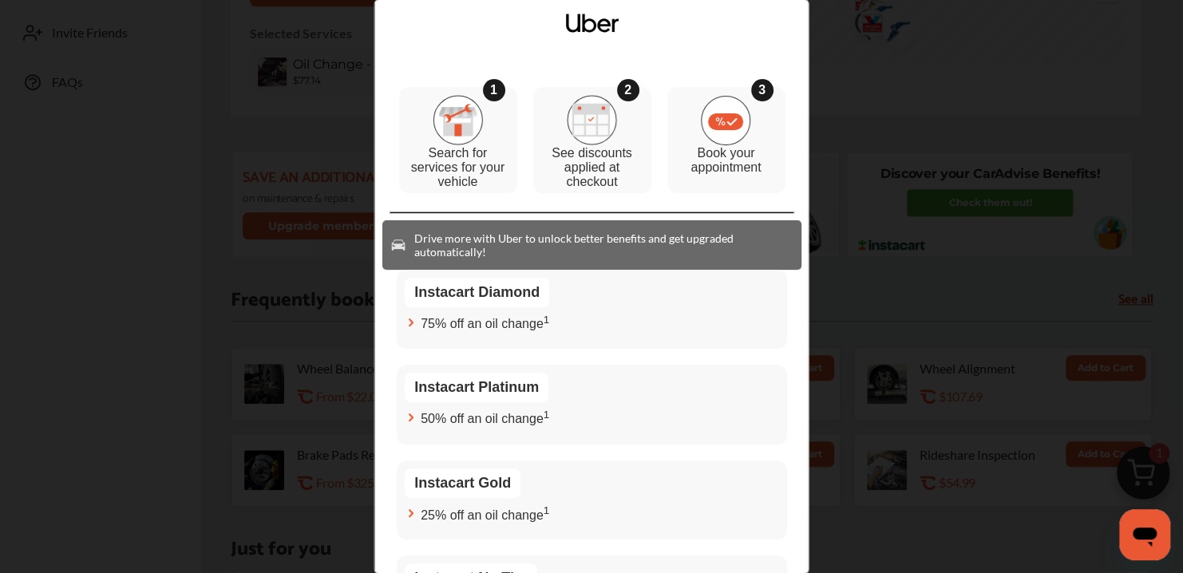
scroll to position [0, 0]
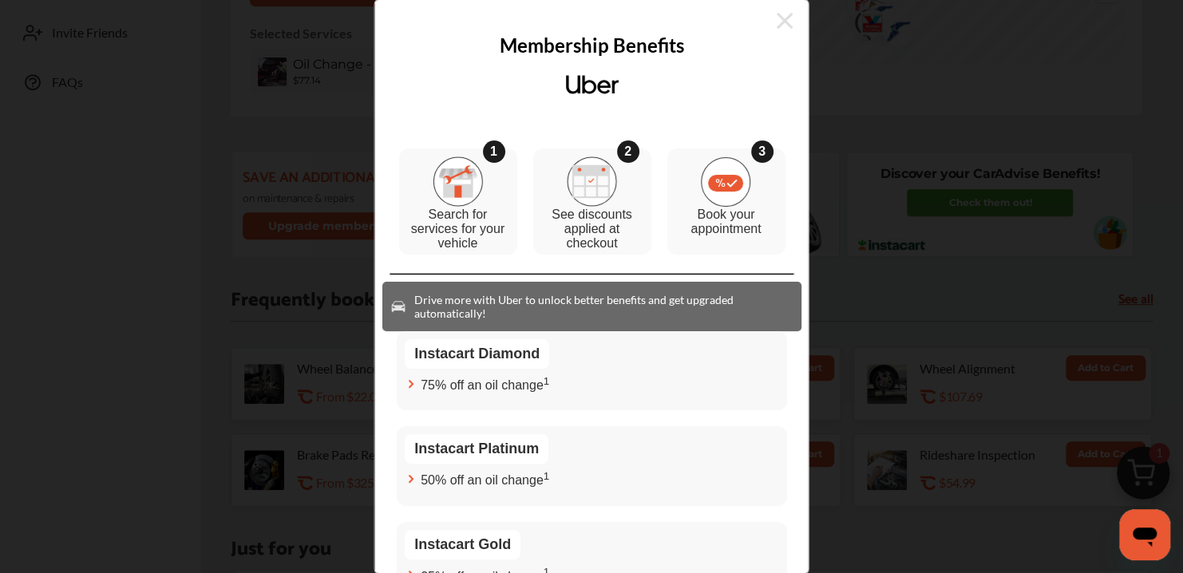
click at [784, 21] on icon at bounding box center [785, 21] width 16 height 16
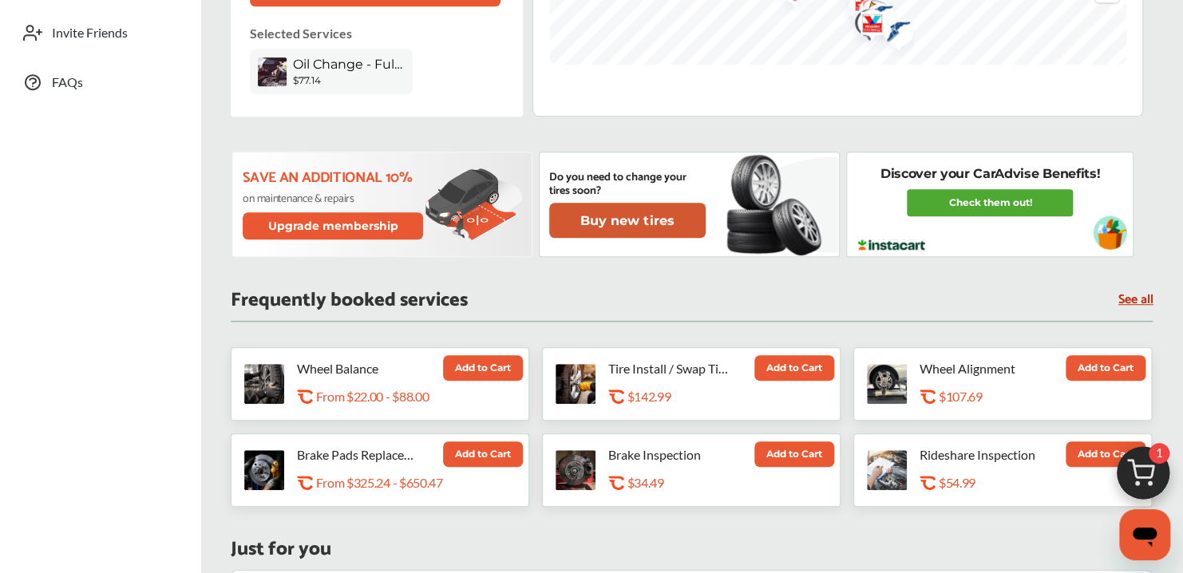
click at [602, 210] on button "Buy new tires" at bounding box center [627, 220] width 156 height 35
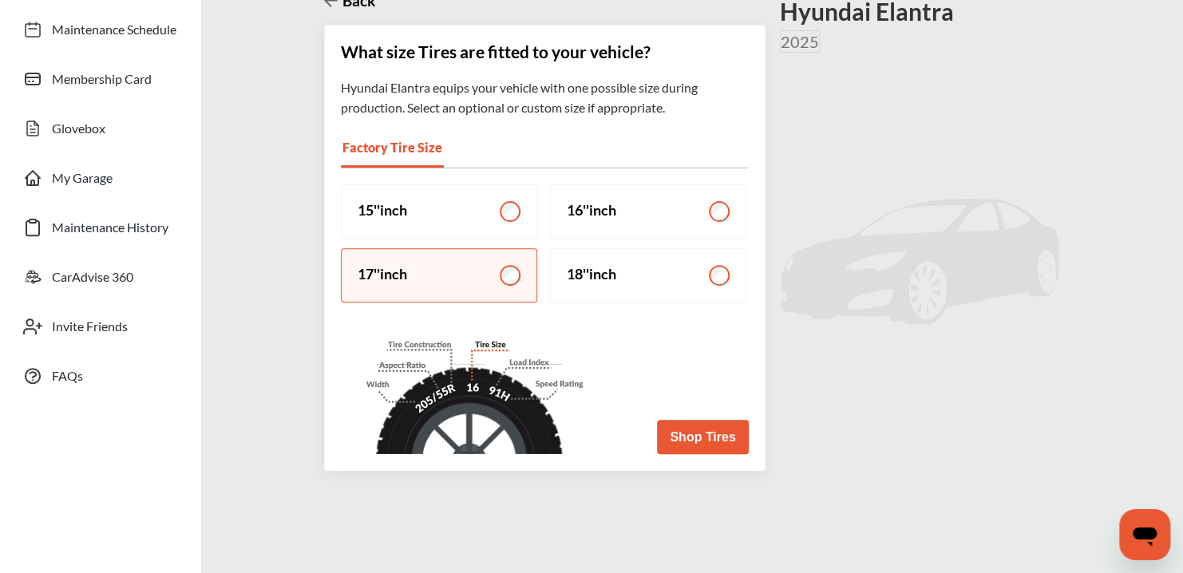
scroll to position [168, 0]
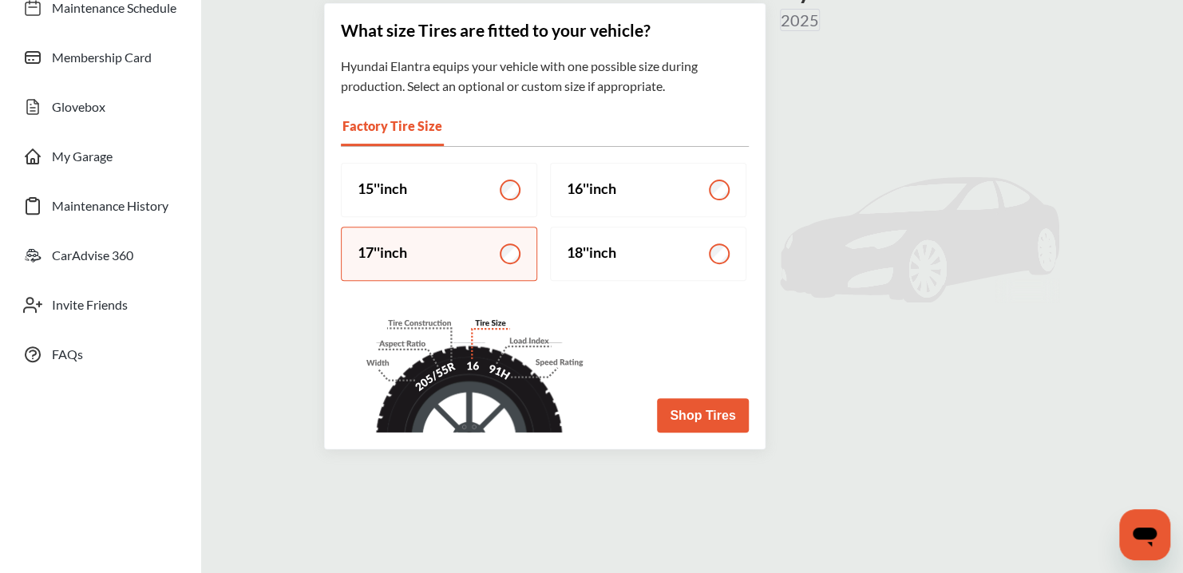
click at [710, 413] on button "Shop Tires" at bounding box center [702, 415] width 91 height 34
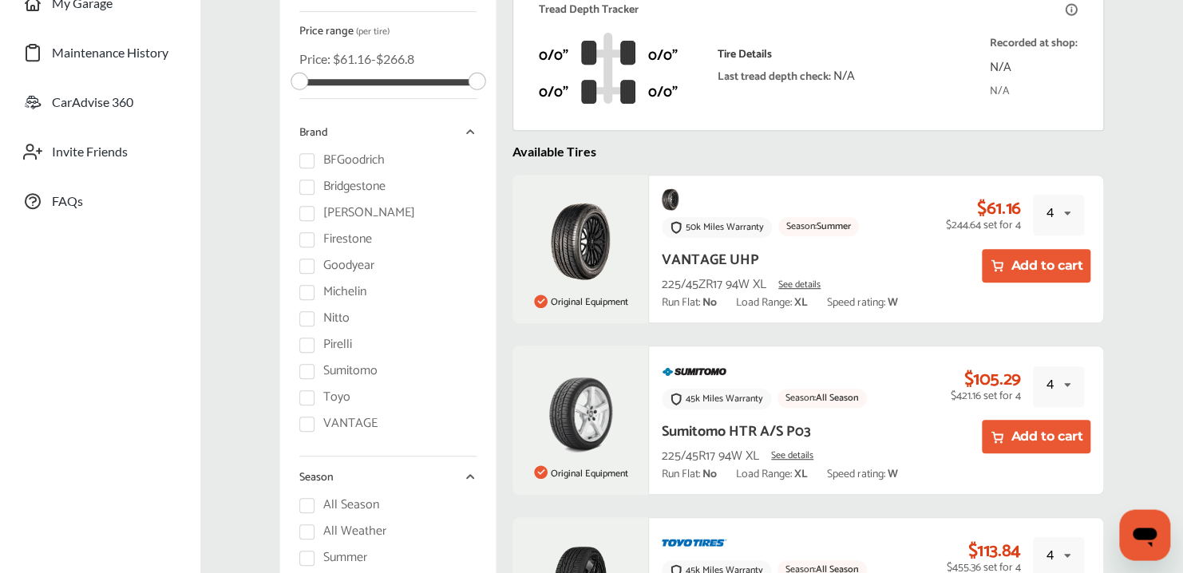
scroll to position [337, 0]
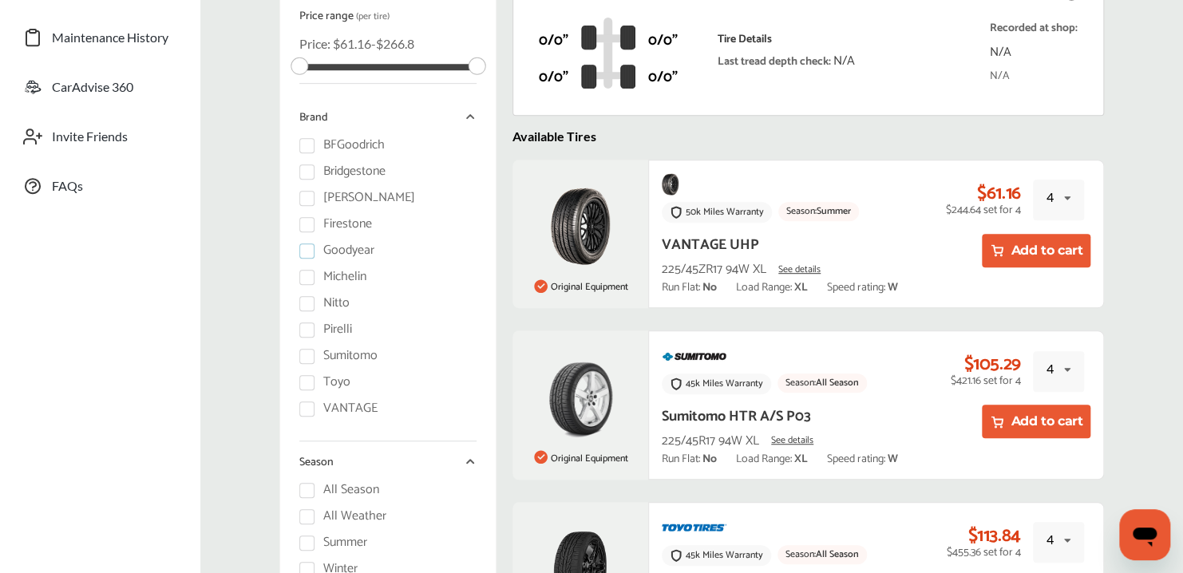
click at [314, 257] on label "Goodyear" at bounding box center [336, 250] width 75 height 14
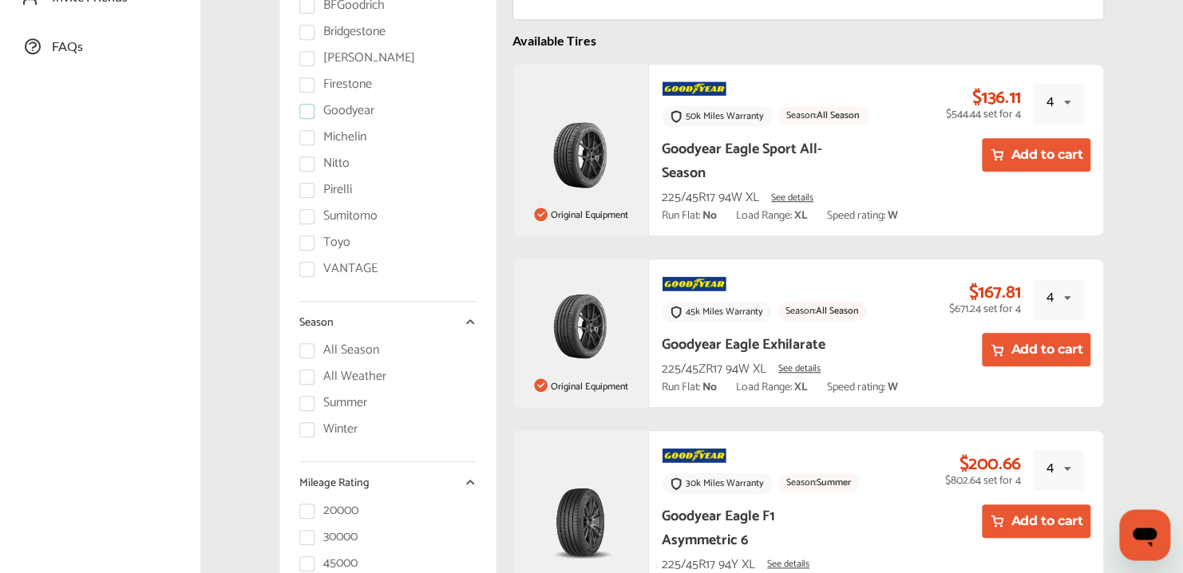
scroll to position [590, 0]
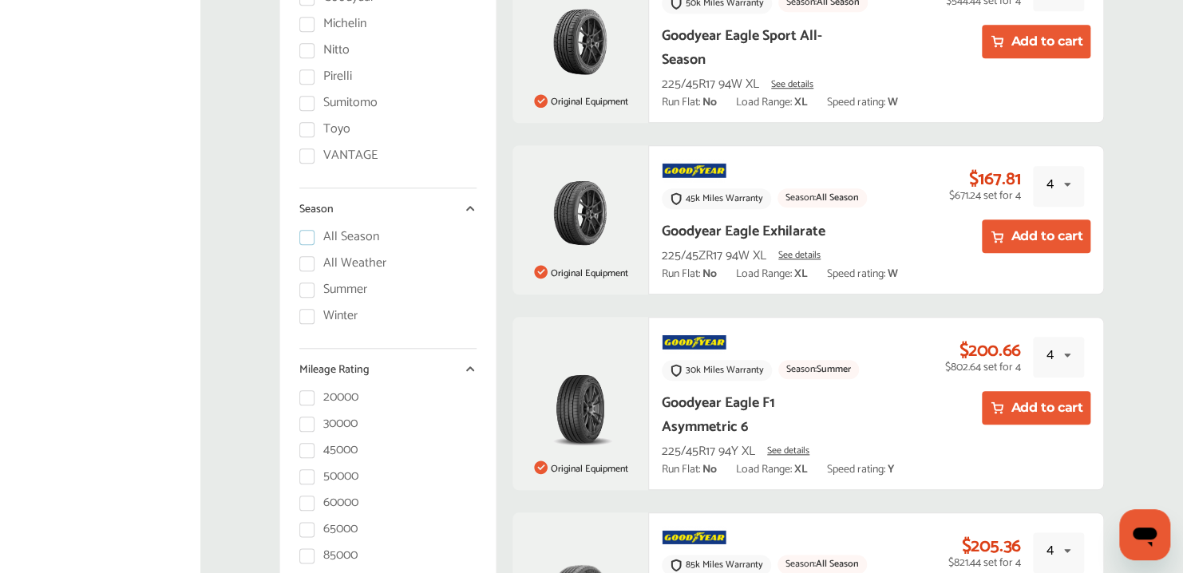
click at [313, 243] on label "All Season" at bounding box center [339, 237] width 80 height 14
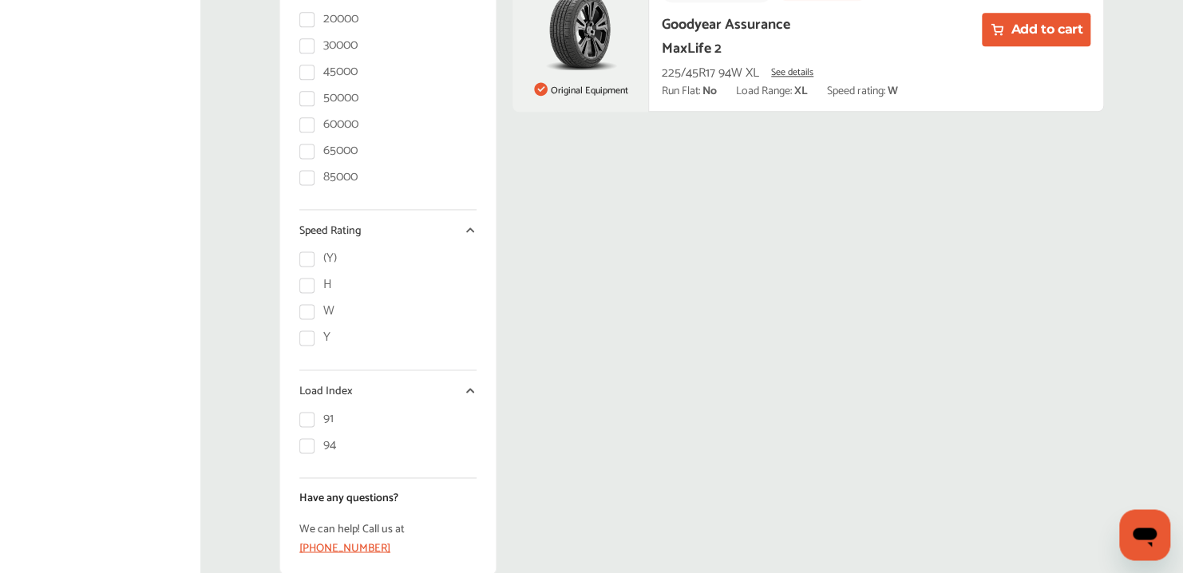
scroll to position [1011, 0]
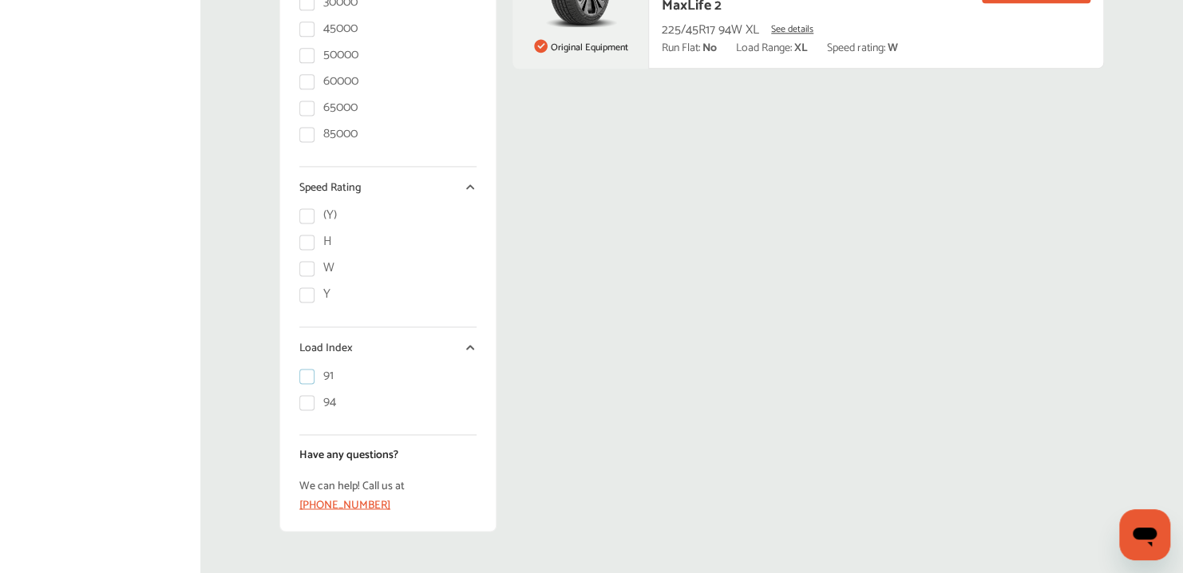
click at [310, 382] on label "91" at bounding box center [316, 376] width 34 height 14
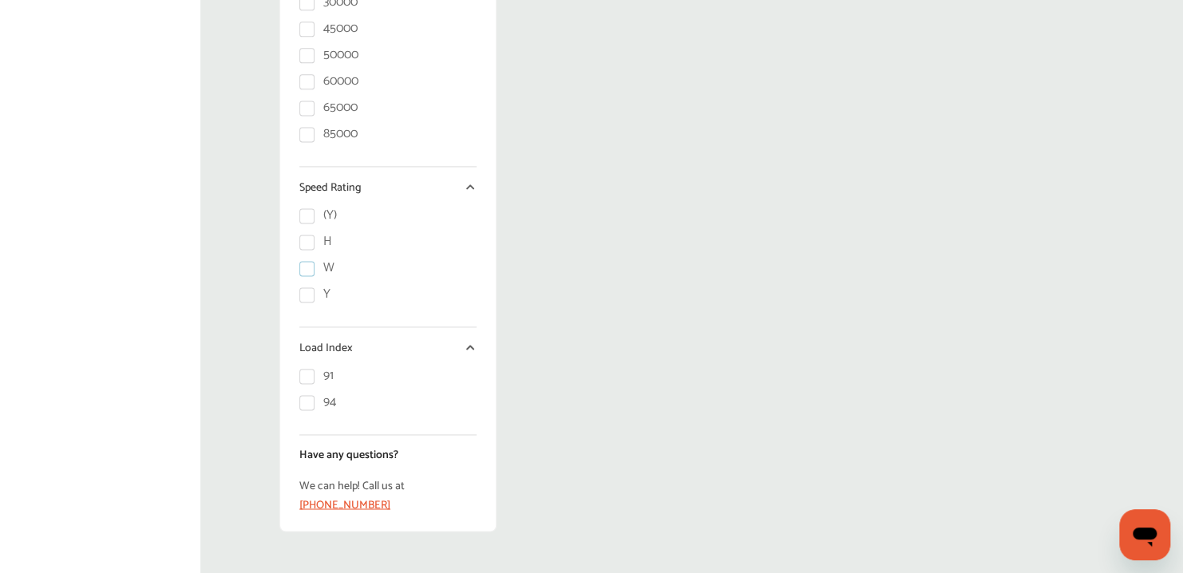
click at [305, 275] on label "W" at bounding box center [316, 268] width 35 height 14
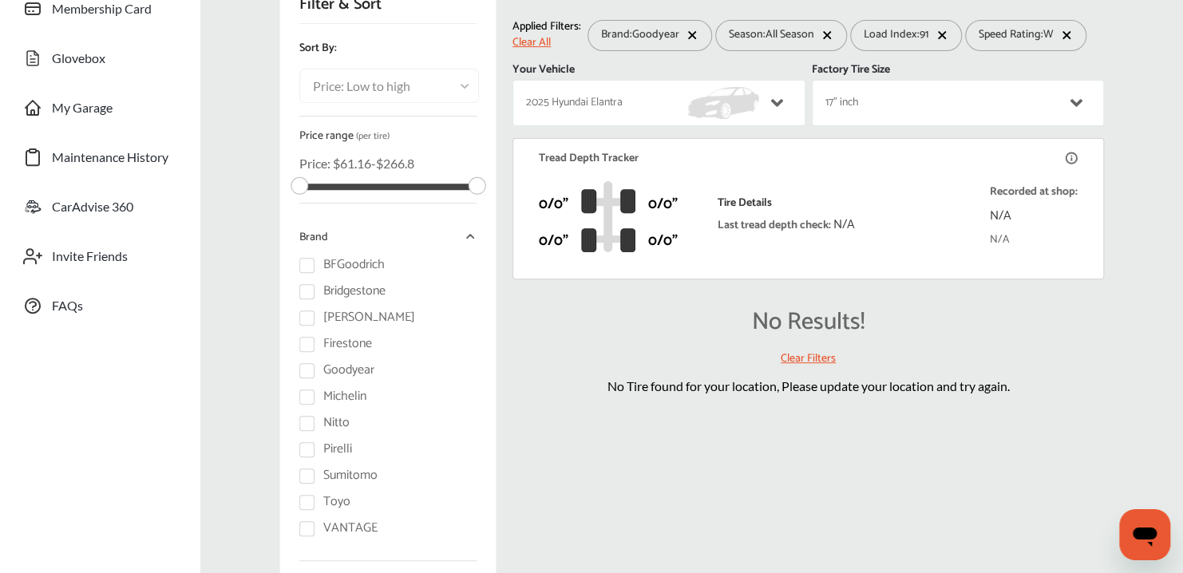
scroll to position [252, 0]
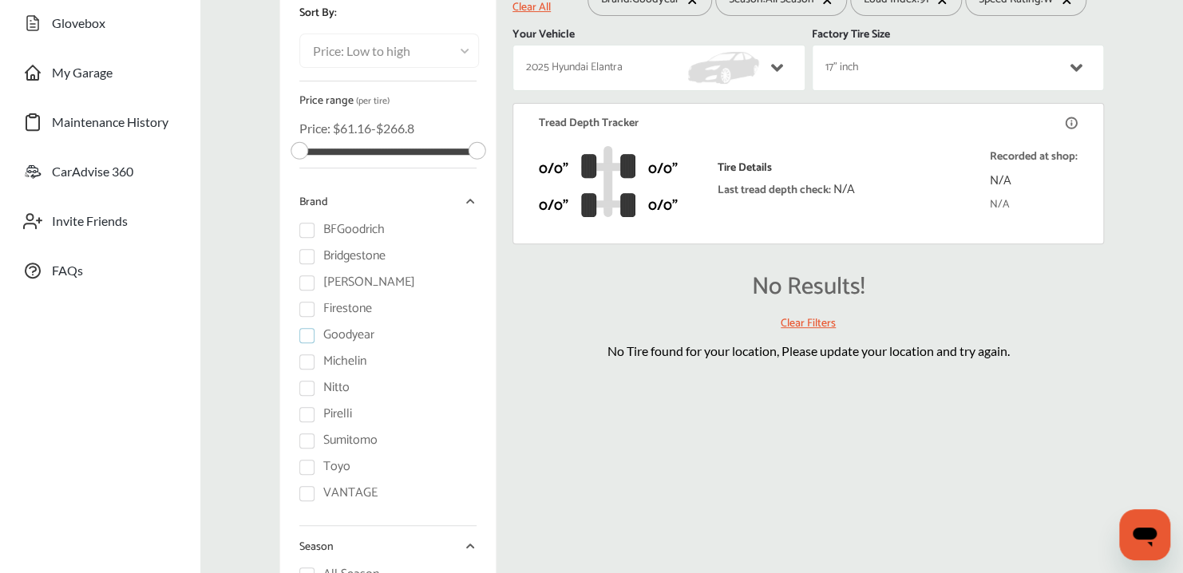
click at [307, 335] on label "Goodyear" at bounding box center [336, 335] width 75 height 14
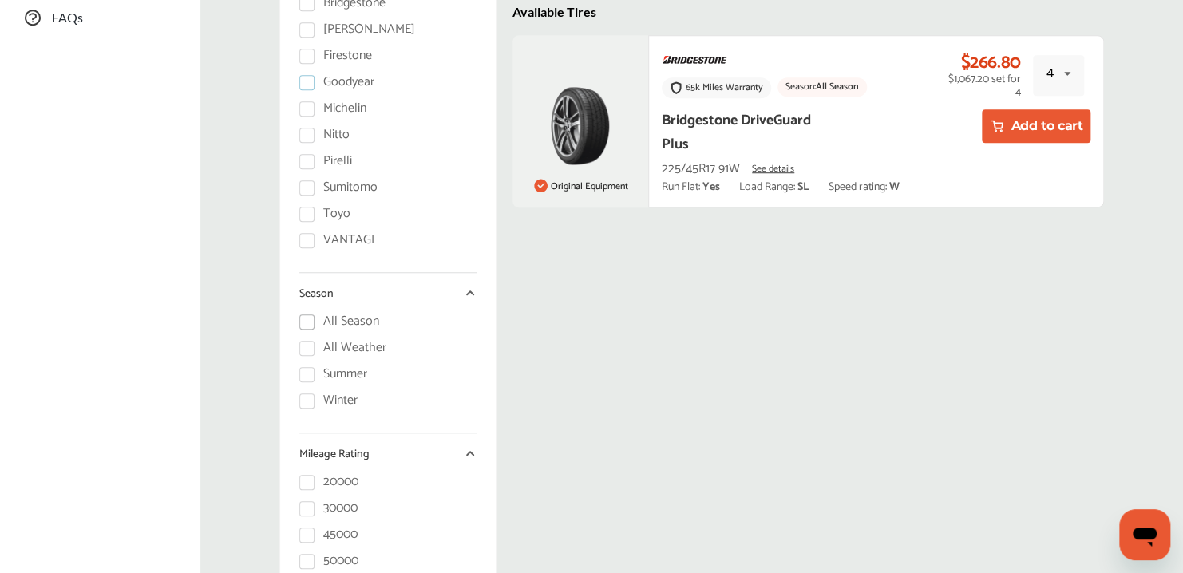
scroll to position [168, 0]
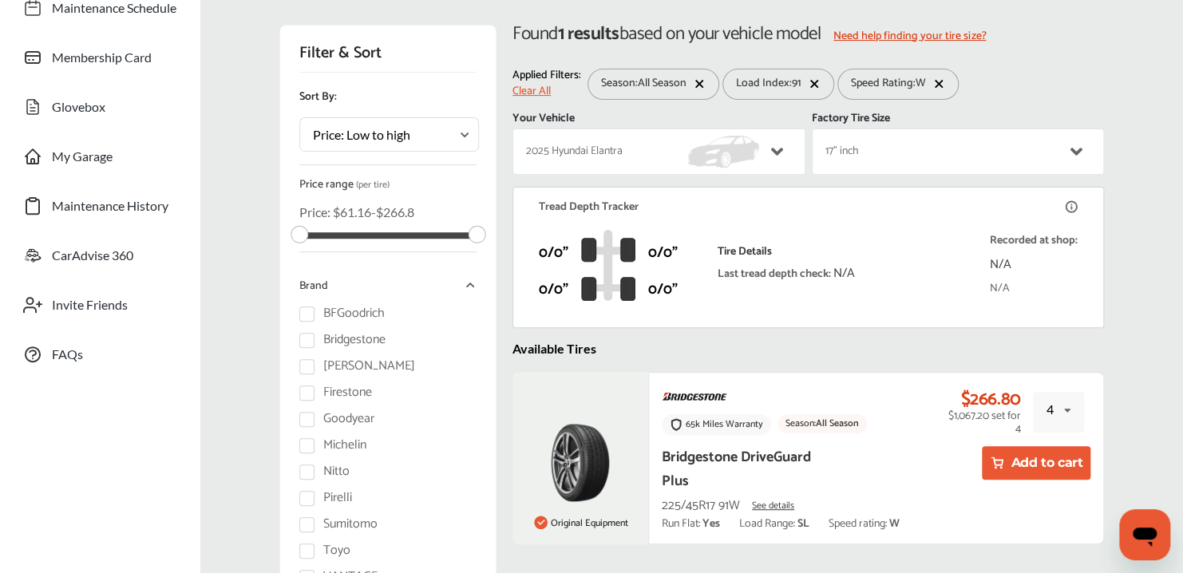
click at [700, 86] on icon at bounding box center [699, 84] width 6 height 6
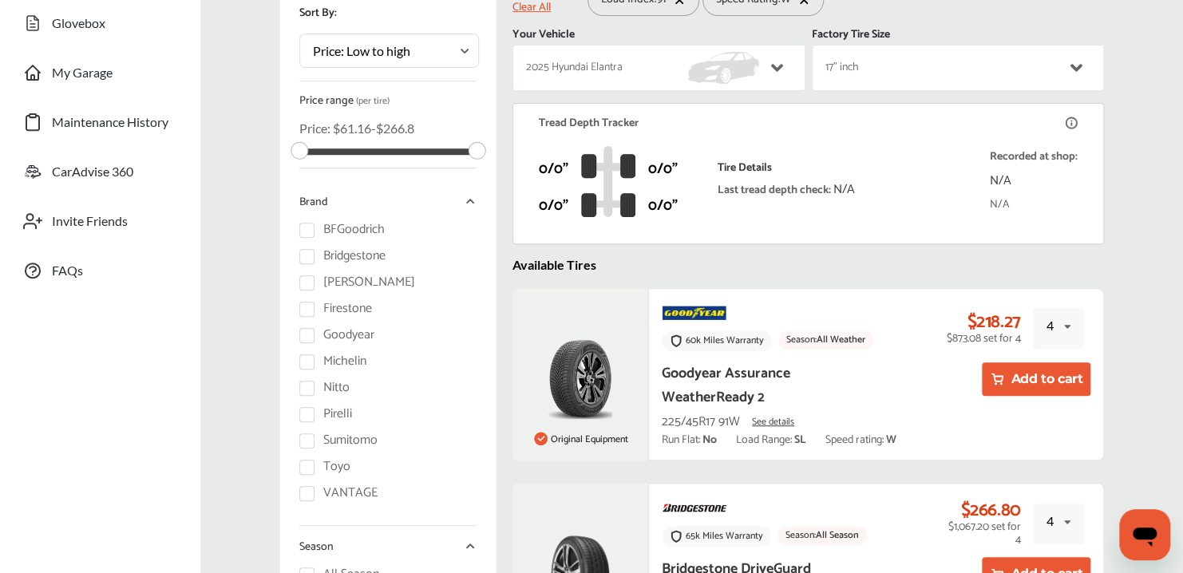
scroll to position [337, 0]
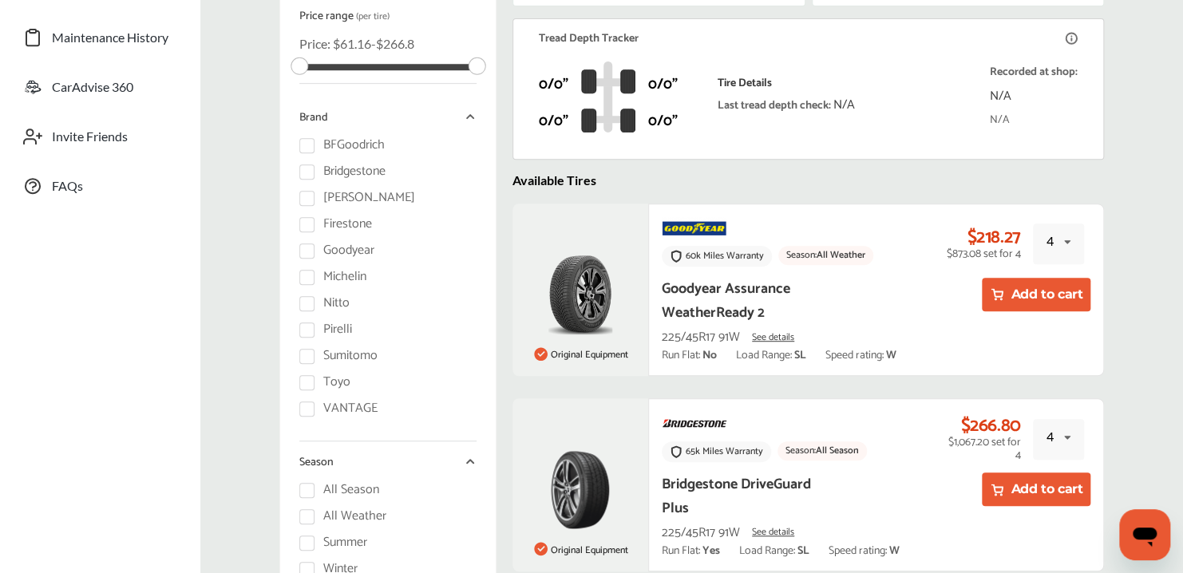
click at [1069, 247] on div "4 1 2 3 4" at bounding box center [1058, 243] width 51 height 41
click at [1052, 353] on span "3" at bounding box center [1052, 346] width 7 height 15
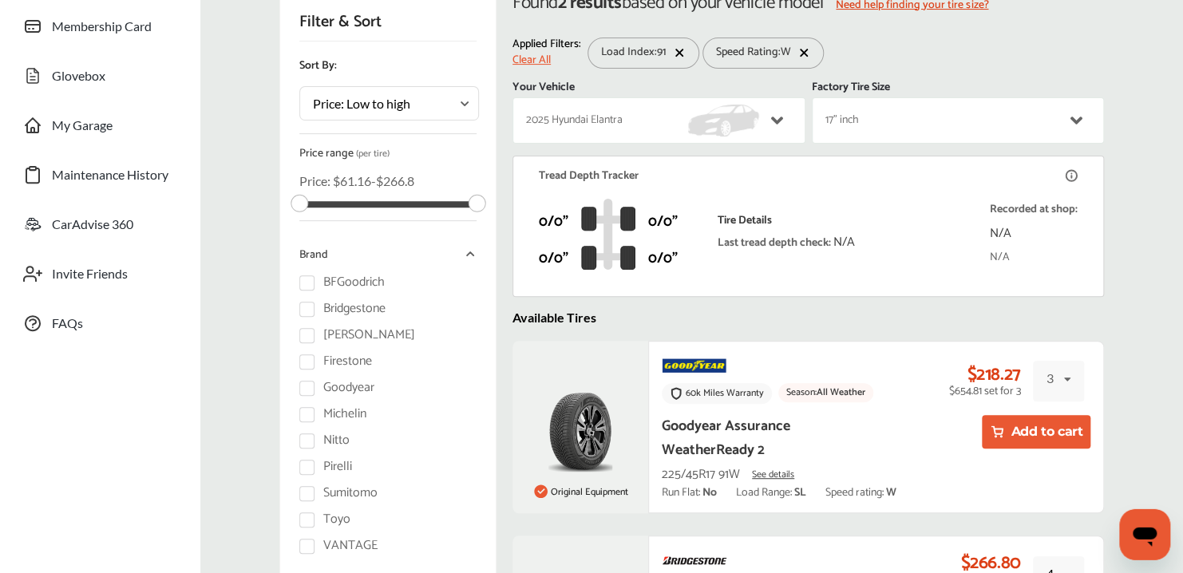
scroll to position [252, 0]
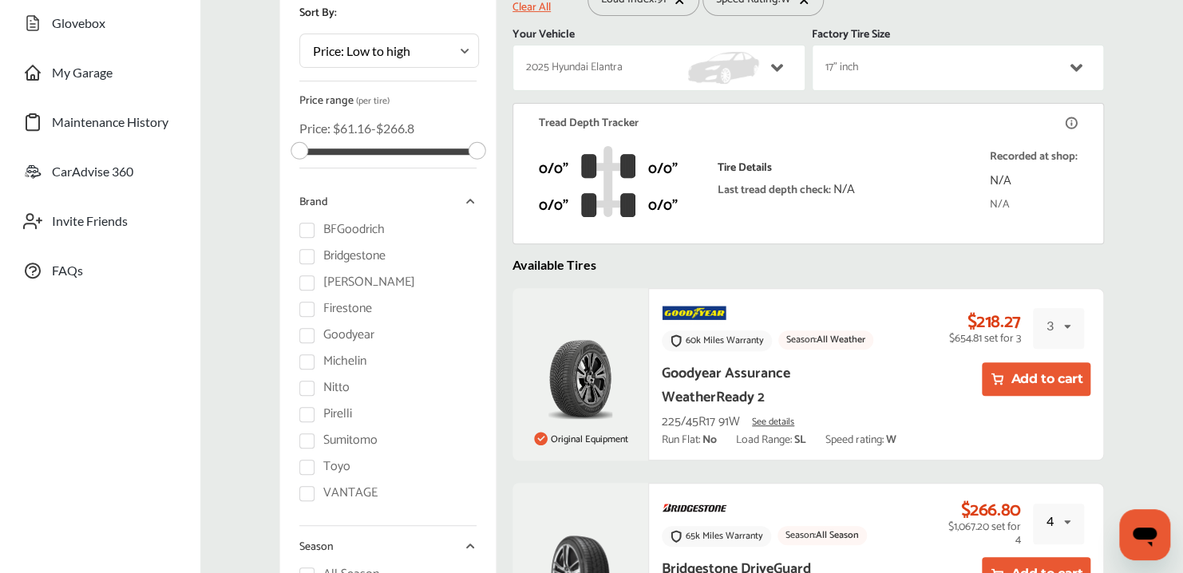
click at [765, 429] on span "See details" at bounding box center [773, 421] width 42 height 15
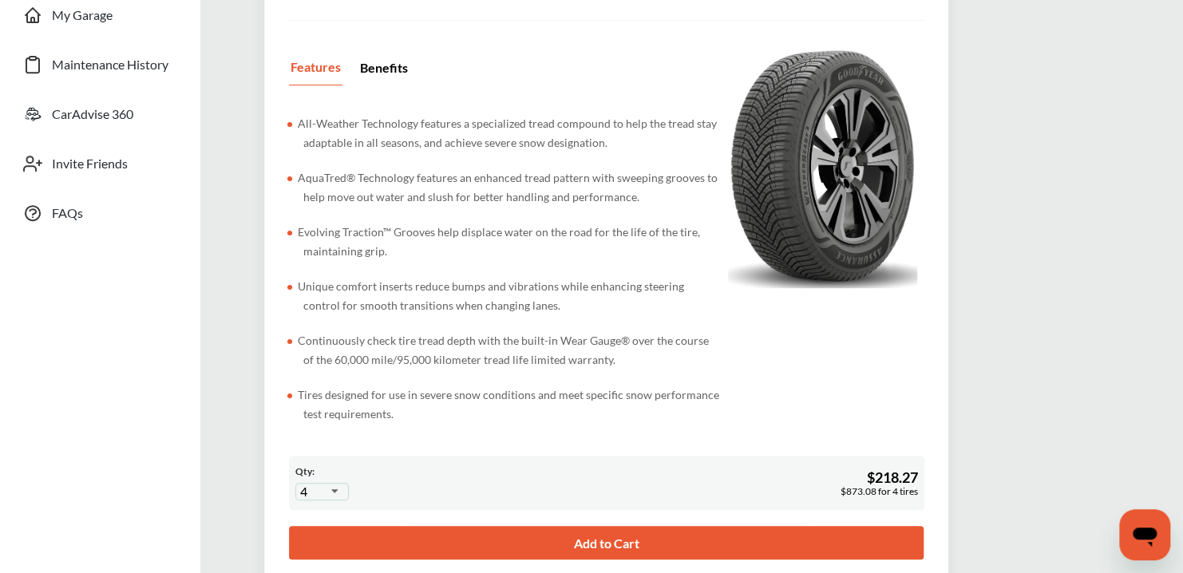
scroll to position [337, 0]
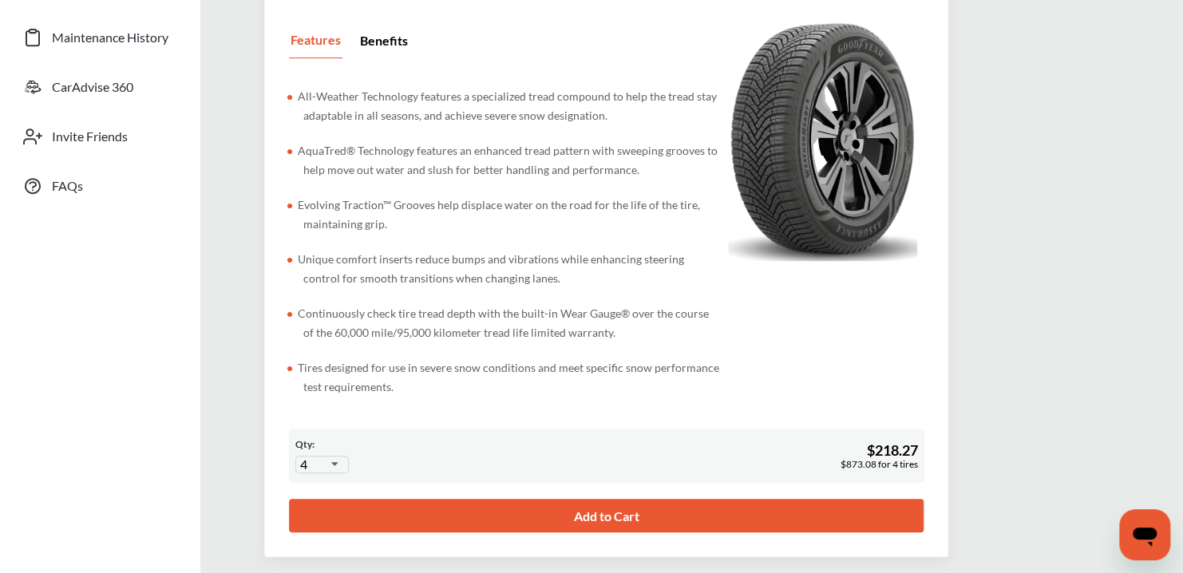
click at [335, 470] on icon at bounding box center [333, 464] width 30 height 11
click at [326, 398] on div "3" at bounding box center [323, 406] width 52 height 33
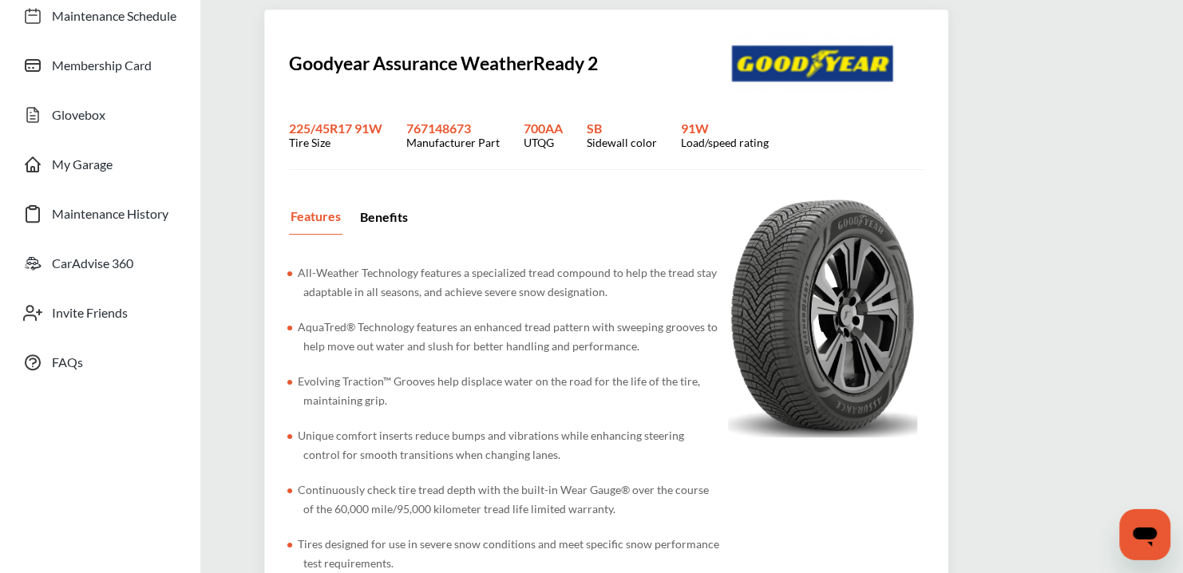
scroll to position [168, 0]
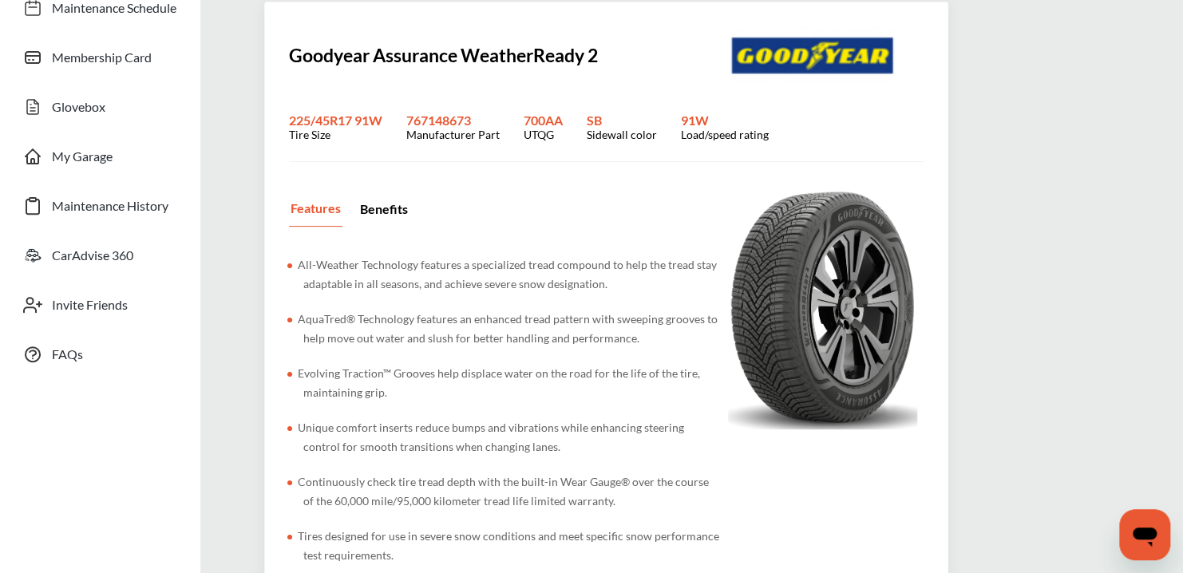
click at [396, 219] on div "Benefits" at bounding box center [383, 208] width 51 height 31
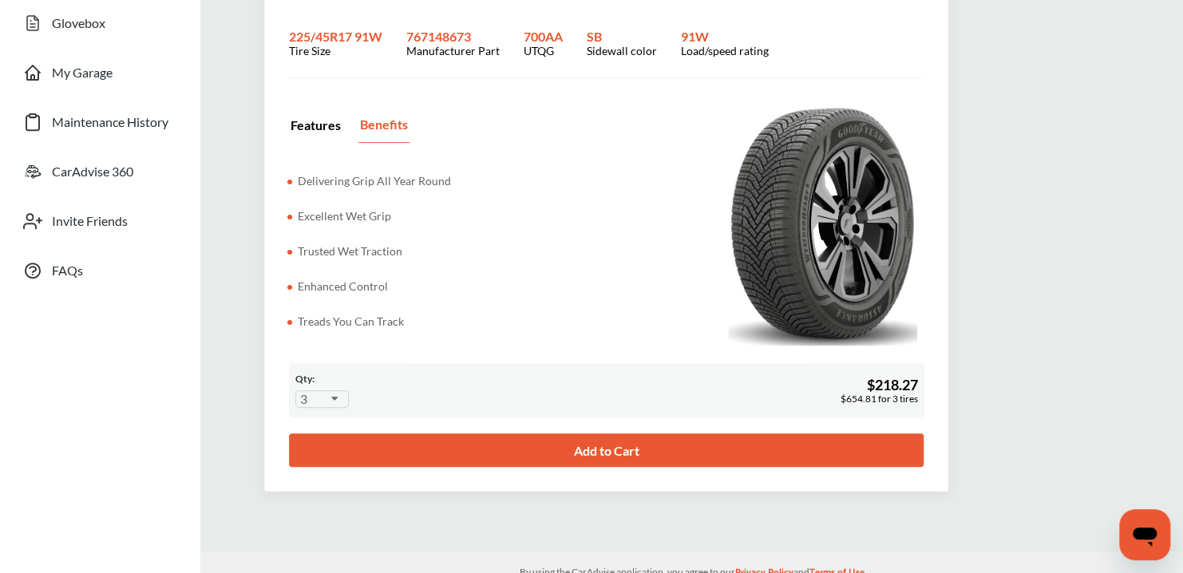
scroll to position [0, 0]
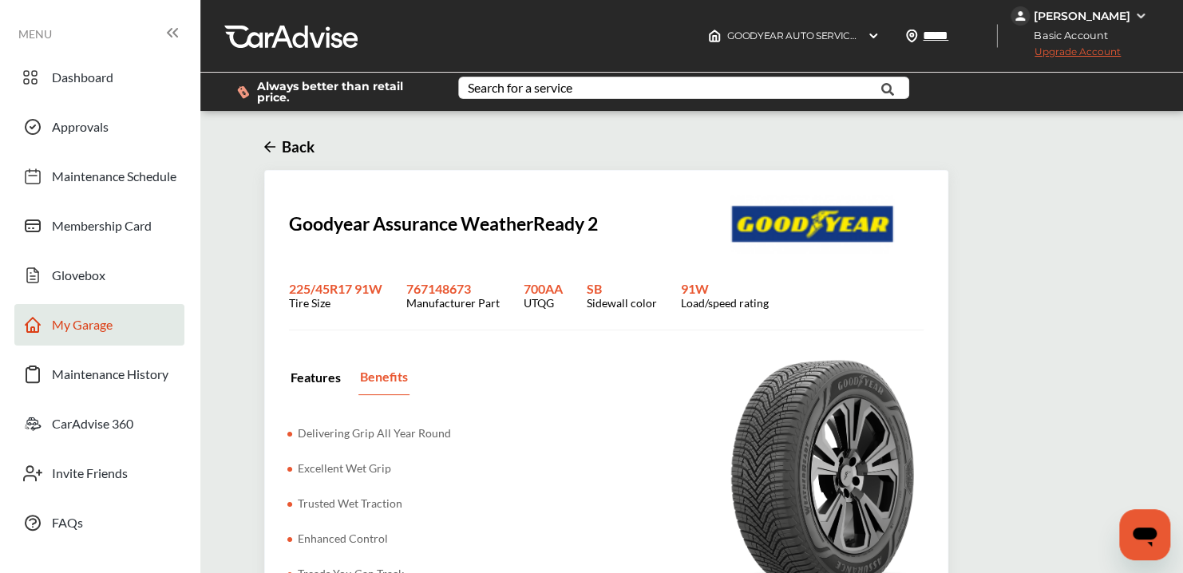
click at [79, 342] on link "My Garage" at bounding box center [99, 325] width 170 height 42
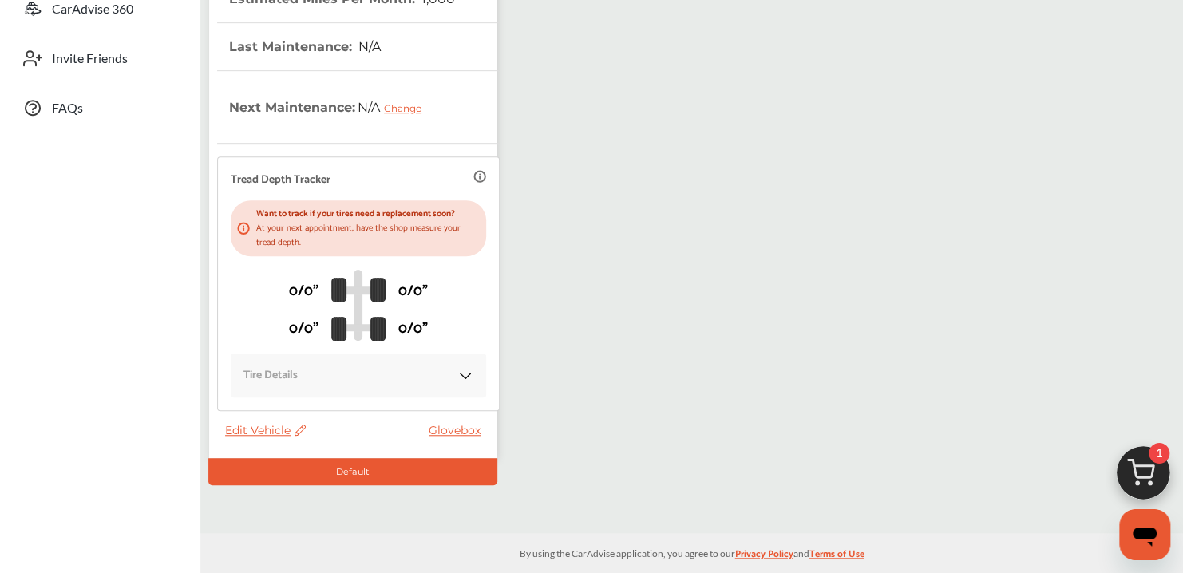
scroll to position [418, 0]
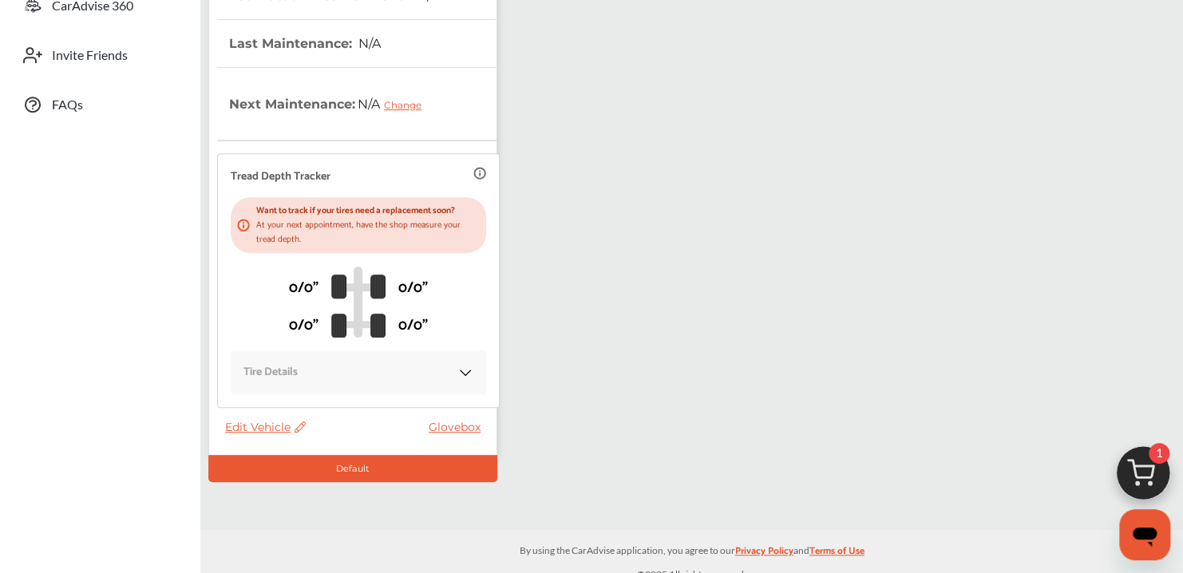
click at [459, 351] on div "Tire Details" at bounding box center [358, 372] width 255 height 44
click at [397, 363] on div "Tire Details" at bounding box center [358, 372] width 230 height 18
click at [466, 352] on div "Tire Details" at bounding box center [358, 372] width 255 height 44
click at [457, 365] on img at bounding box center [465, 373] width 16 height 16
click at [459, 365] on img at bounding box center [465, 373] width 16 height 16
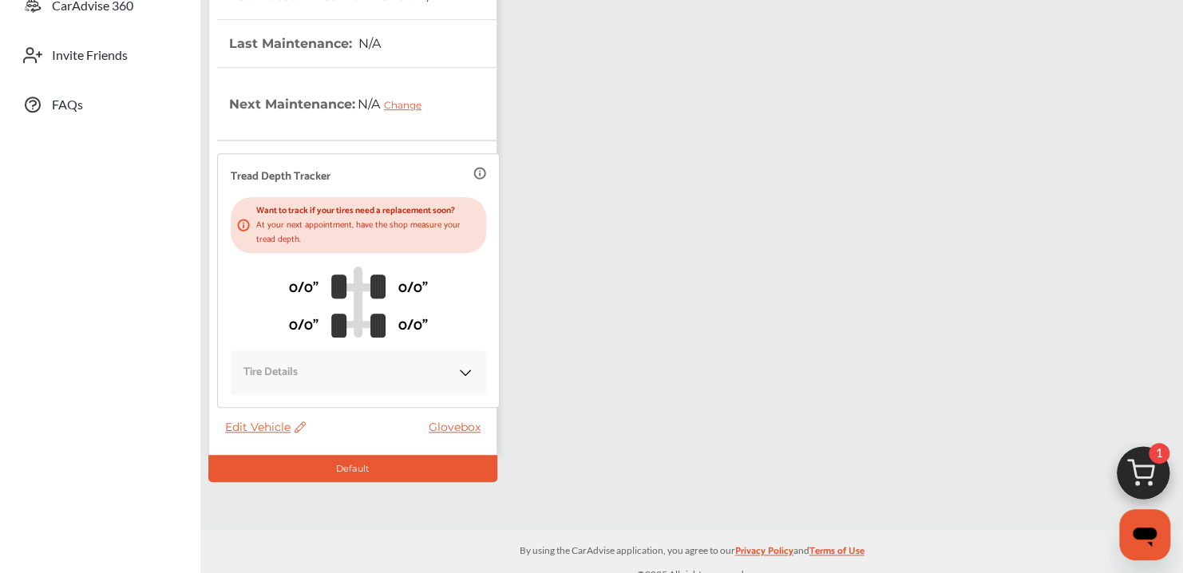
click at [366, 363] on div "Tire Details" at bounding box center [358, 372] width 230 height 18
click at [453, 363] on div "Tire Details" at bounding box center [358, 372] width 230 height 18
click at [457, 365] on img at bounding box center [465, 373] width 16 height 16
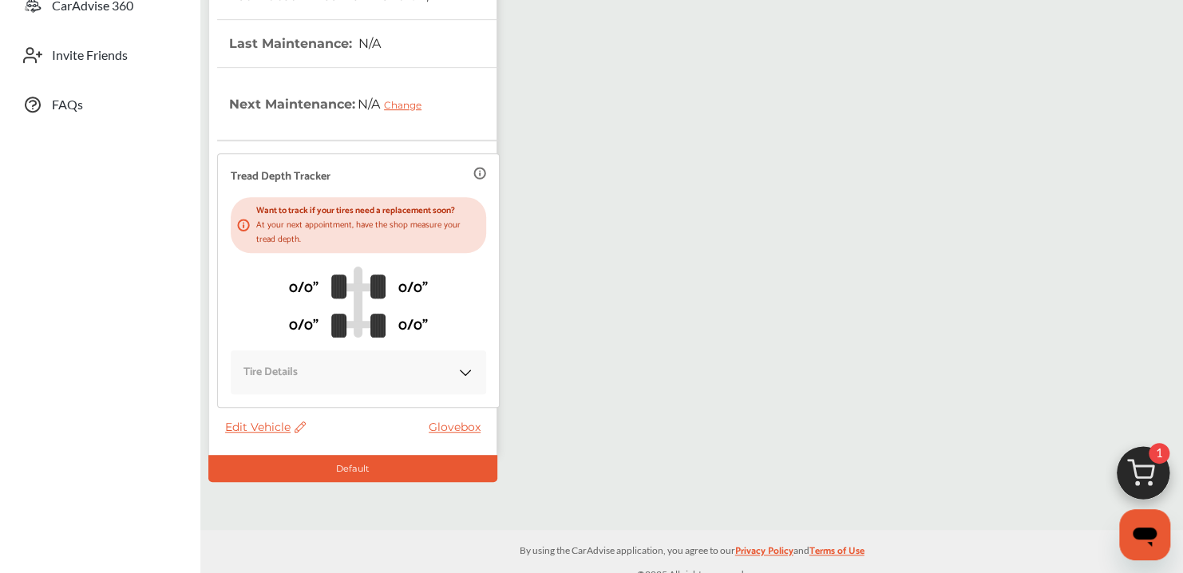
click at [277, 420] on span "Edit Vehicle" at bounding box center [265, 427] width 81 height 14
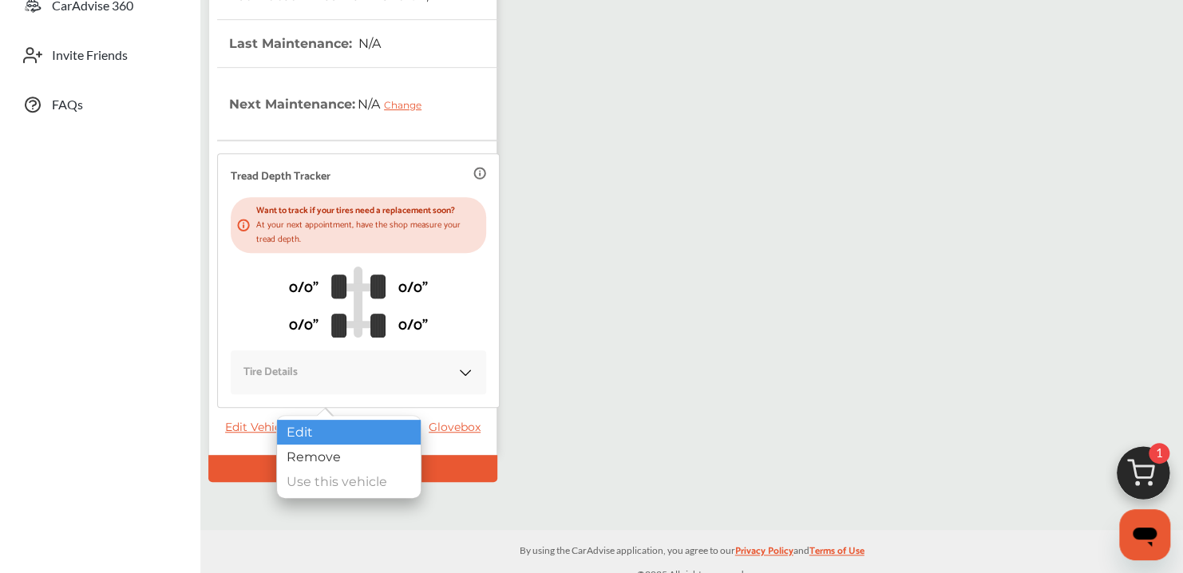
click at [366, 426] on div "Edit" at bounding box center [349, 432] width 144 height 25
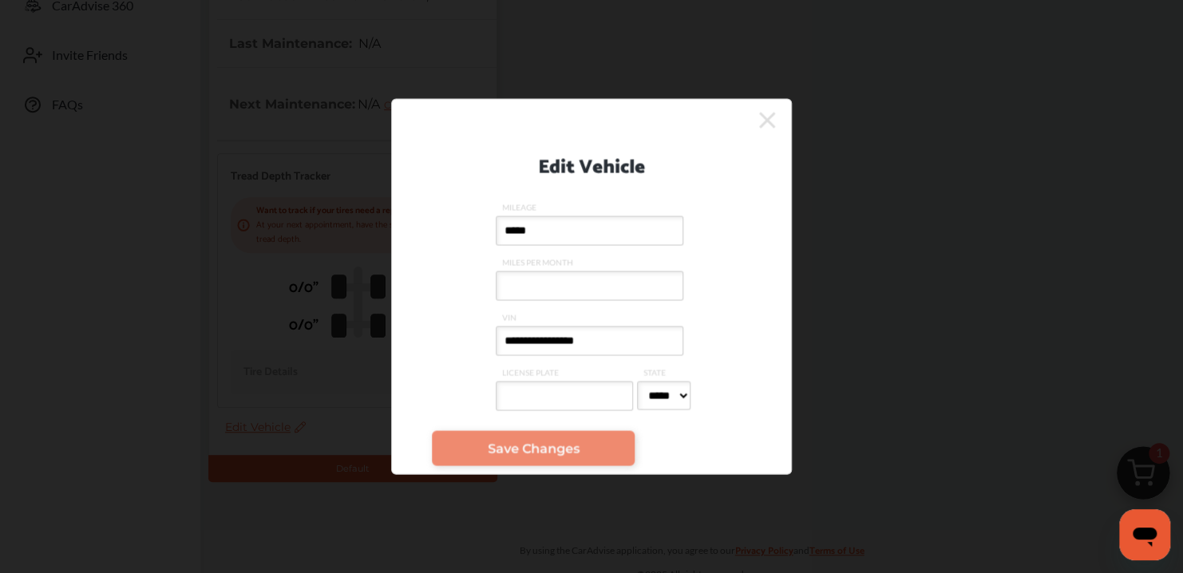
select select "**"
click option "**" at bounding box center [0, 0] width 0 height 0
click at [539, 292] on input "MILES PER MONTH" at bounding box center [590, 286] width 188 height 30
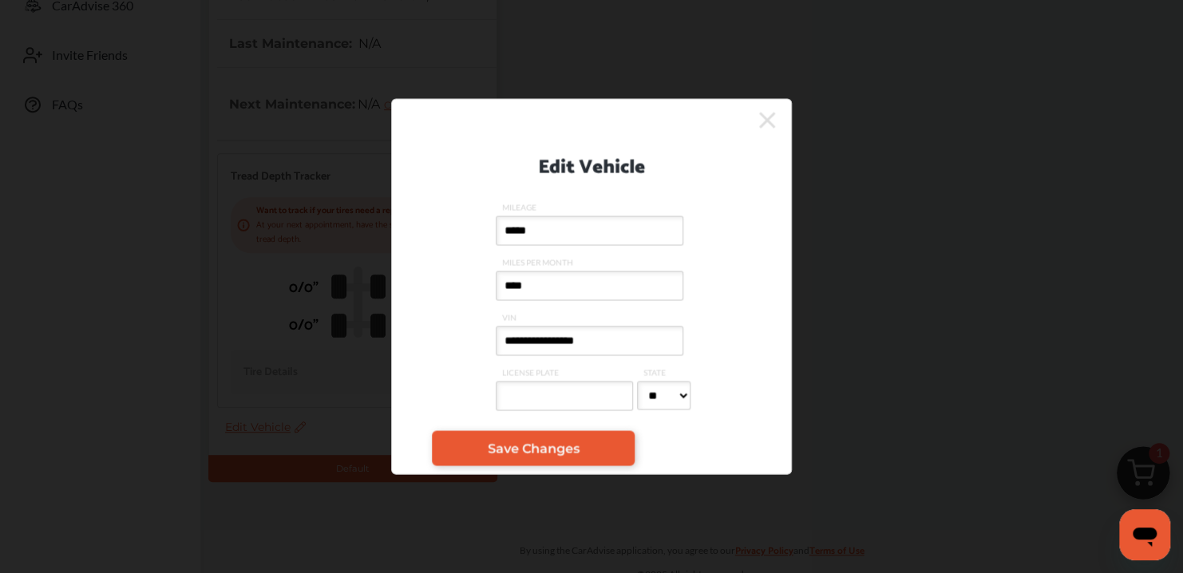
type input "****"
drag, startPoint x: 563, startPoint y: 229, endPoint x: 445, endPoint y: 220, distance: 119.2
click at [496, 220] on input "*****" at bounding box center [590, 231] width 188 height 30
type input "*****"
click at [571, 453] on span "Save Changes" at bounding box center [534, 448] width 92 height 15
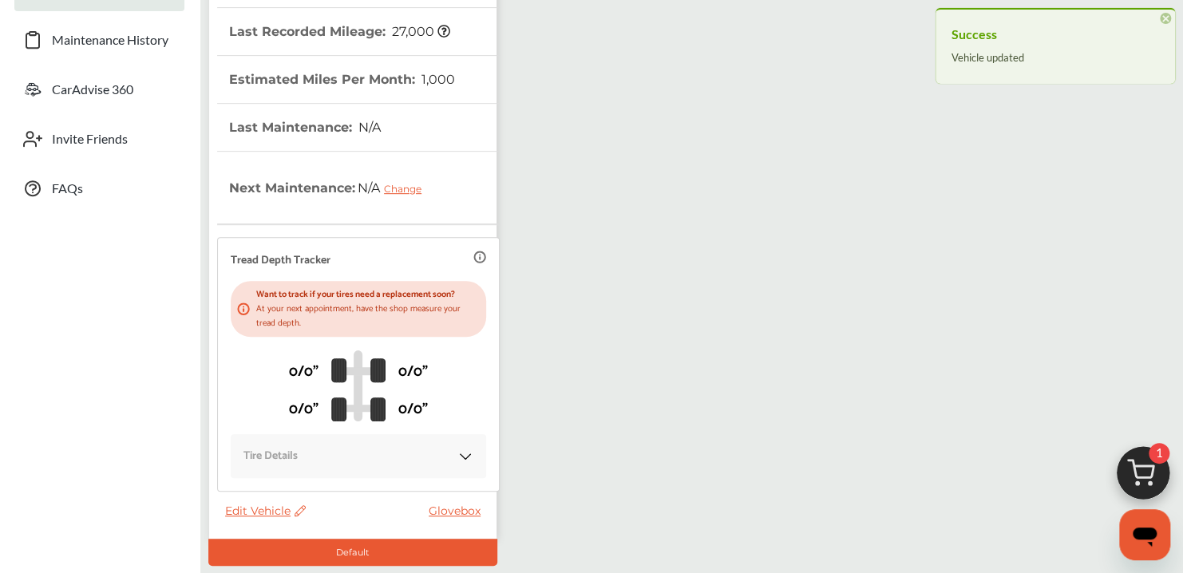
scroll to position [0, 0]
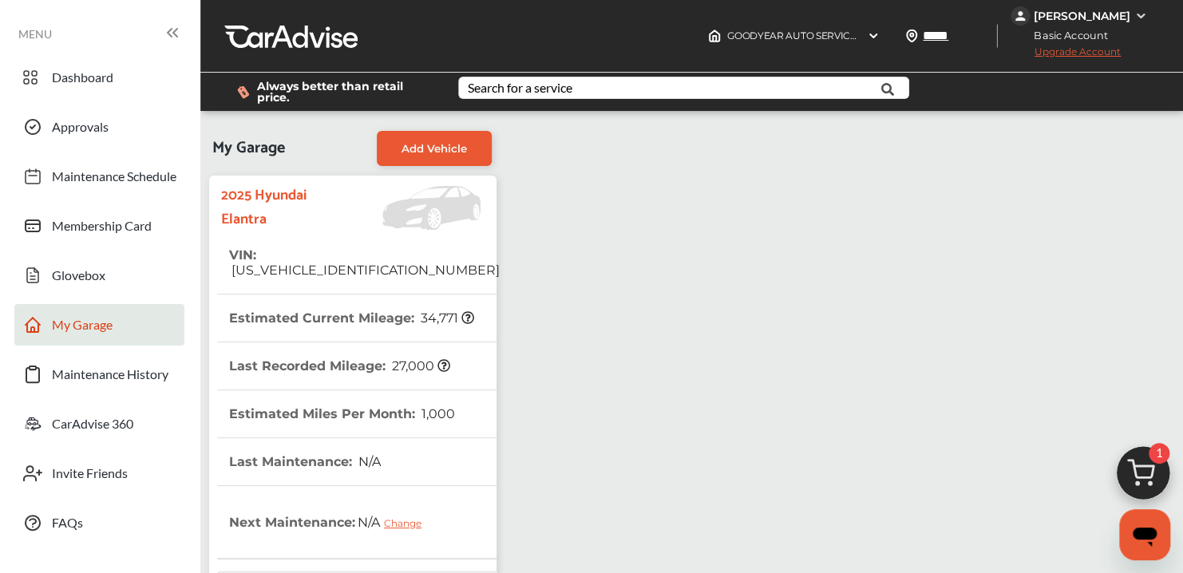
click at [79, 301] on div "Dashboard Approvals Maintenance Schedule Membership Card Glovebox My Garage Mai…" at bounding box center [100, 300] width 184 height 487
click at [87, 288] on span "Glovebox" at bounding box center [78, 277] width 53 height 21
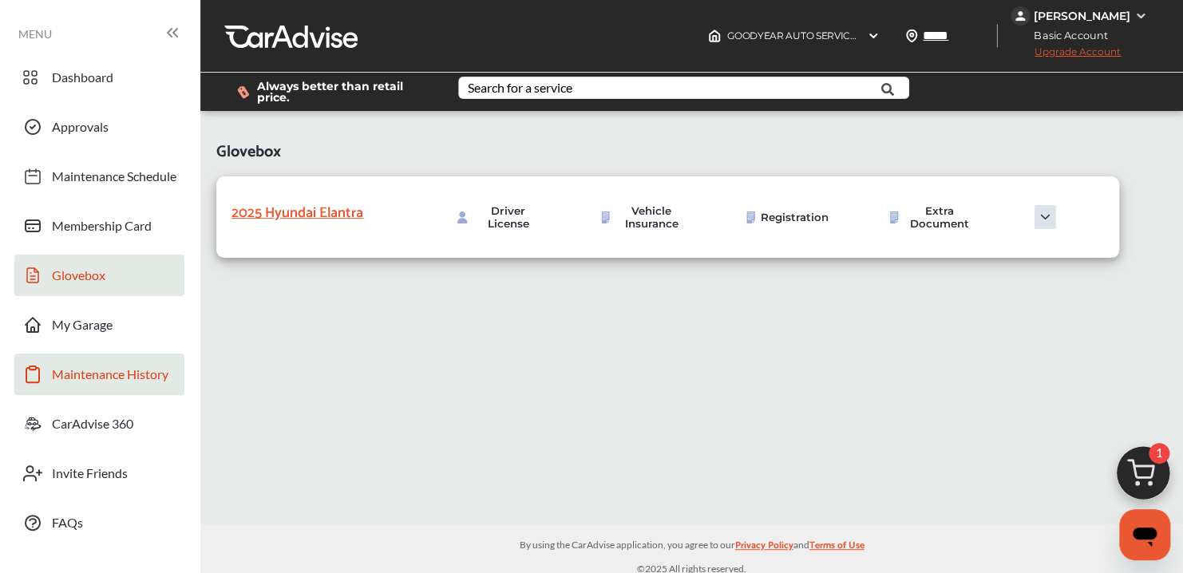
click at [107, 389] on link "Maintenance History" at bounding box center [99, 375] width 170 height 42
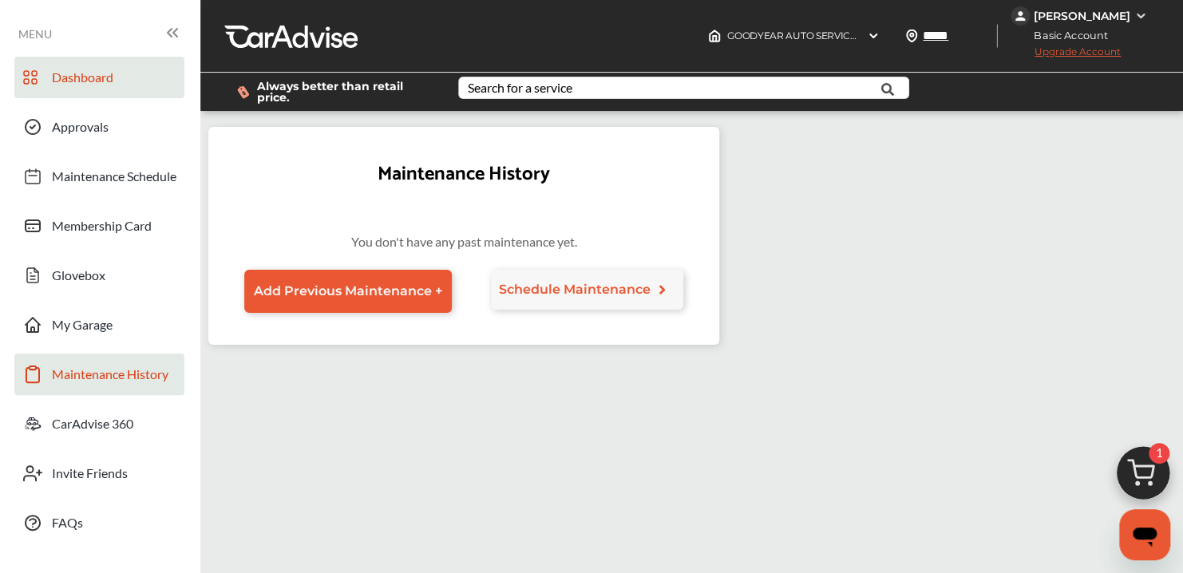
click at [102, 77] on span "Dashboard" at bounding box center [82, 79] width 61 height 21
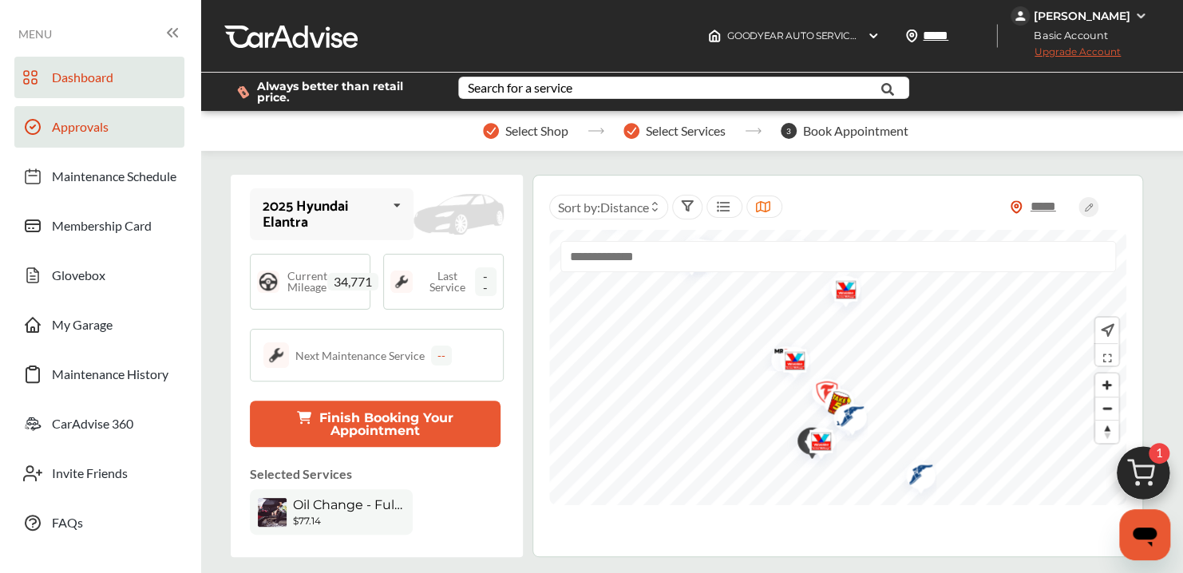
click at [89, 136] on span "Approvals" at bounding box center [80, 129] width 57 height 21
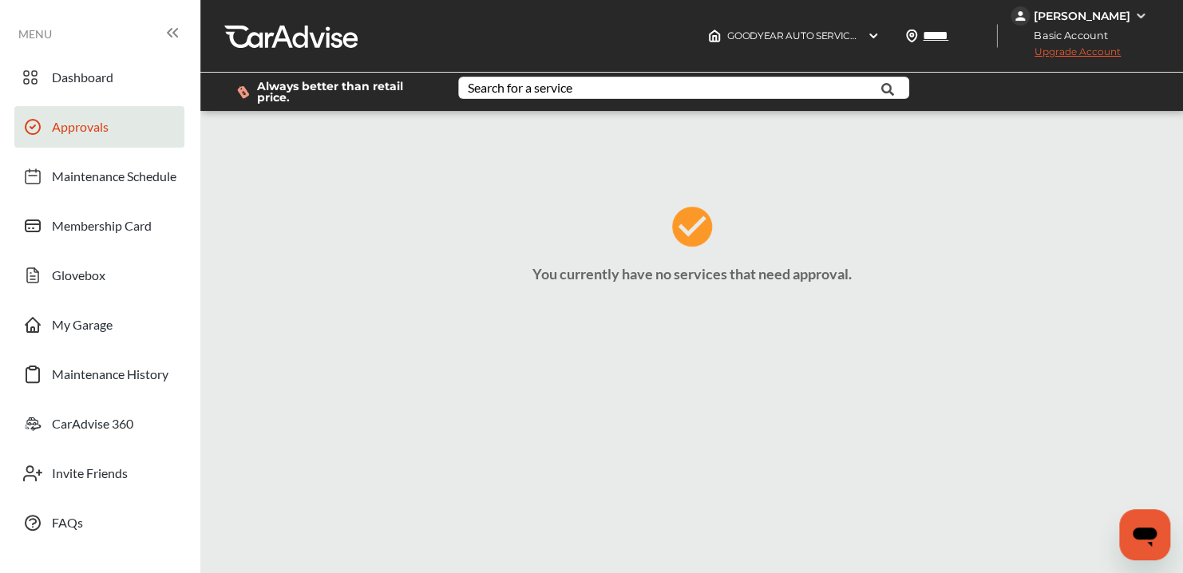
click at [1126, 14] on div "[PERSON_NAME]" at bounding box center [1082, 16] width 97 height 14
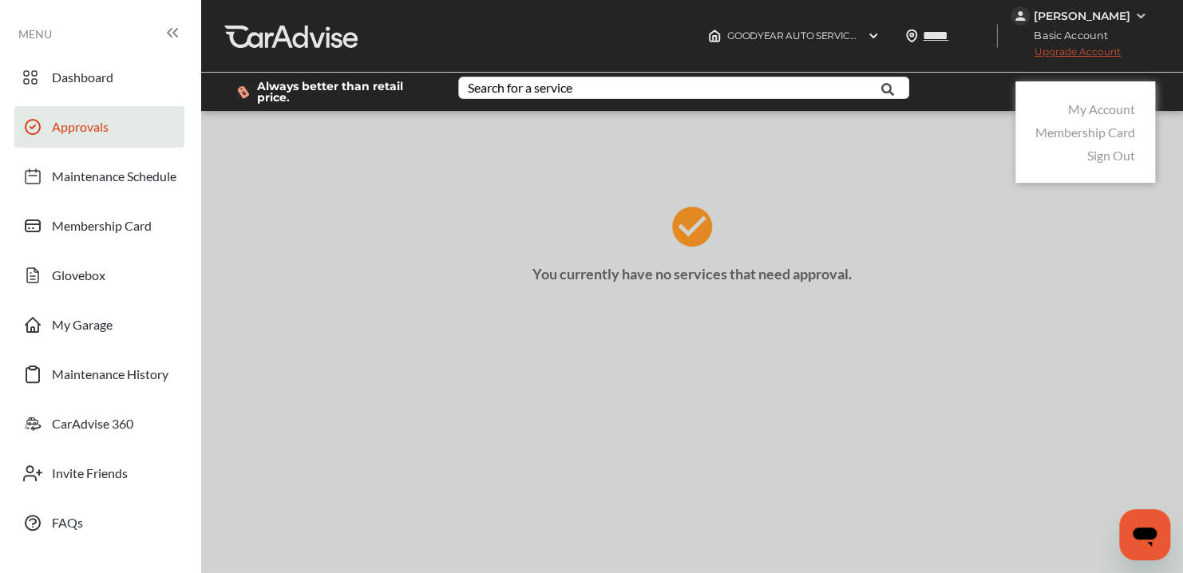
click at [1103, 101] on link "My Account" at bounding box center [1101, 108] width 67 height 15
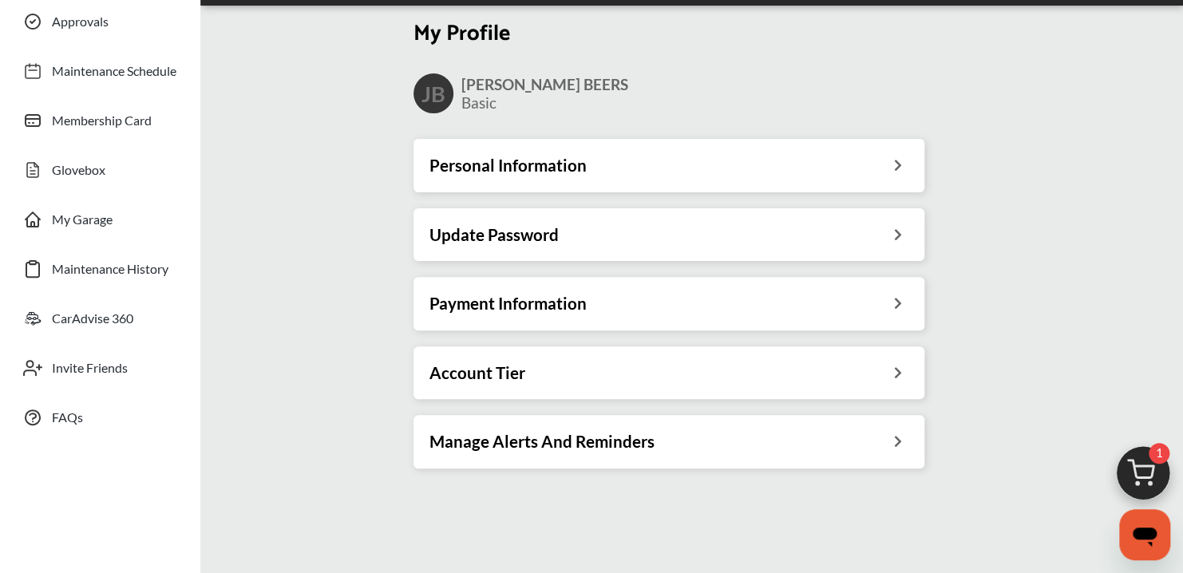
scroll to position [168, 0]
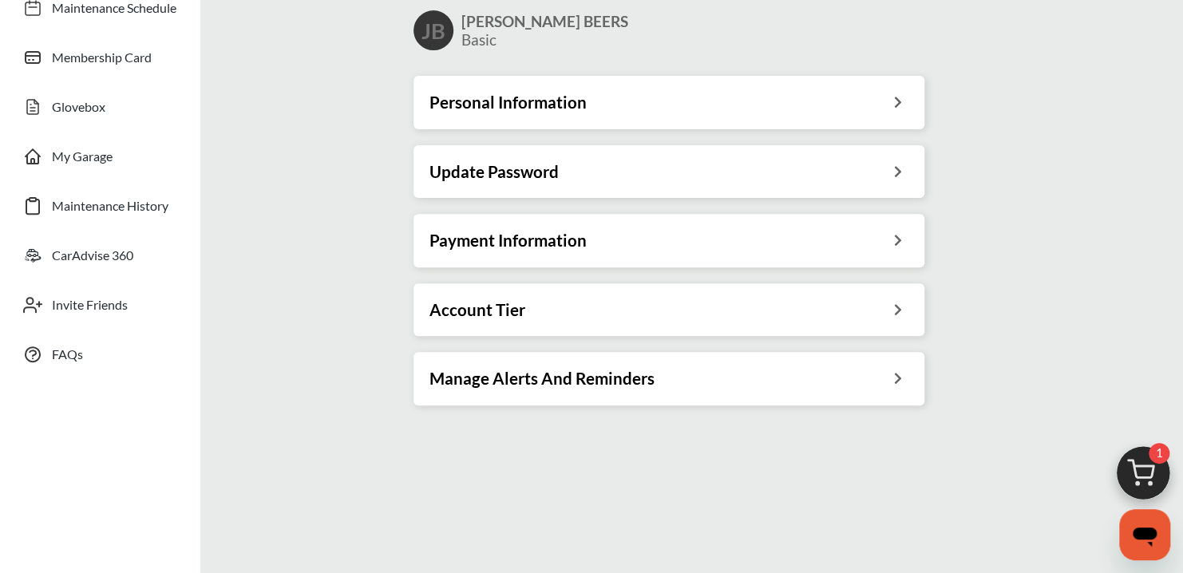
click at [584, 101] on h3 "Personal Information" at bounding box center [507, 102] width 157 height 21
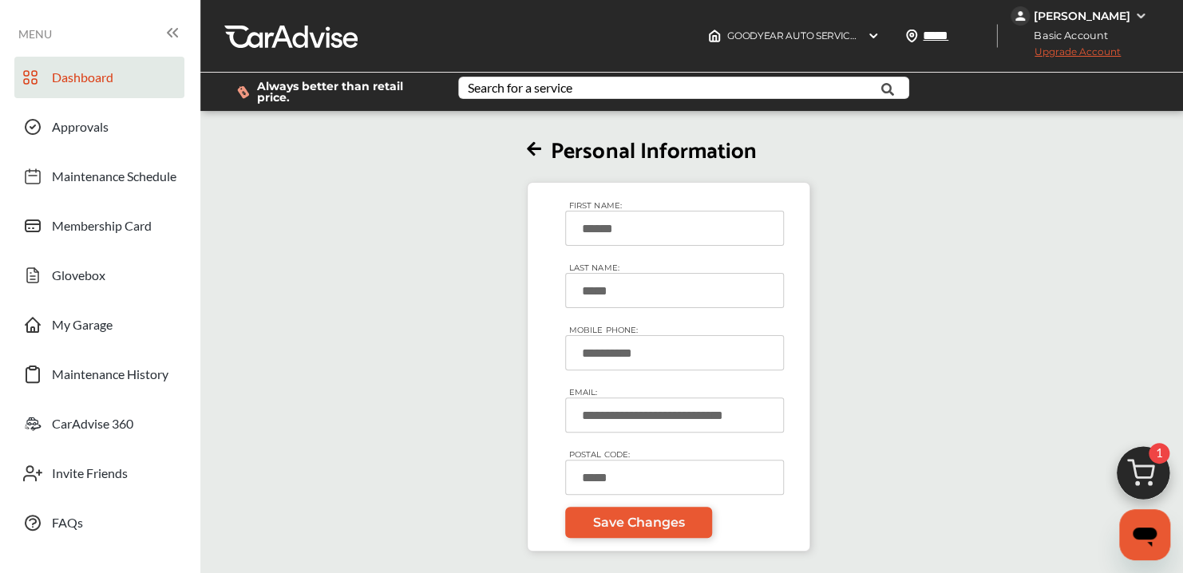
click at [68, 64] on link "Dashboard" at bounding box center [99, 78] width 170 height 42
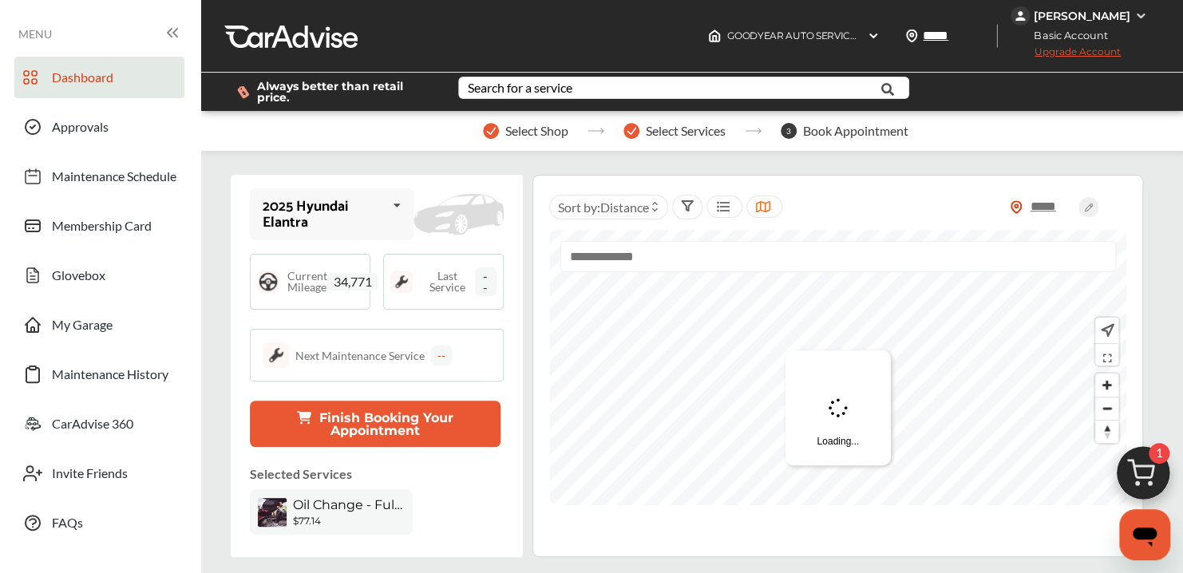
click at [295, 27] on div at bounding box center [290, 36] width 133 height 24
click at [81, 35] on div "MENU" at bounding box center [100, 34] width 164 height 22
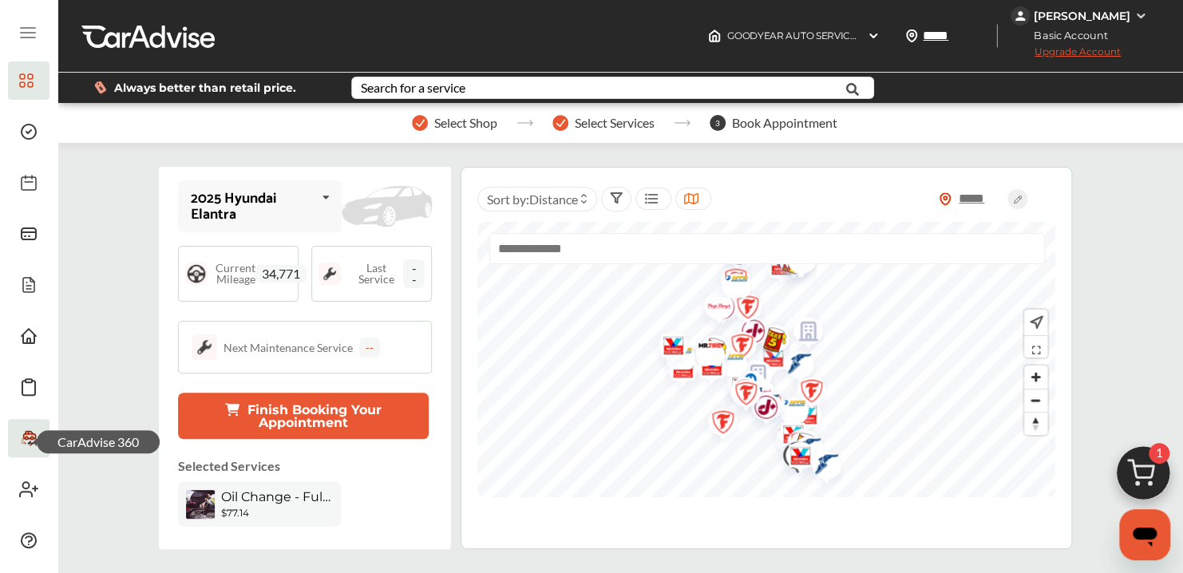
click at [37, 439] on icon at bounding box center [30, 438] width 22 height 19
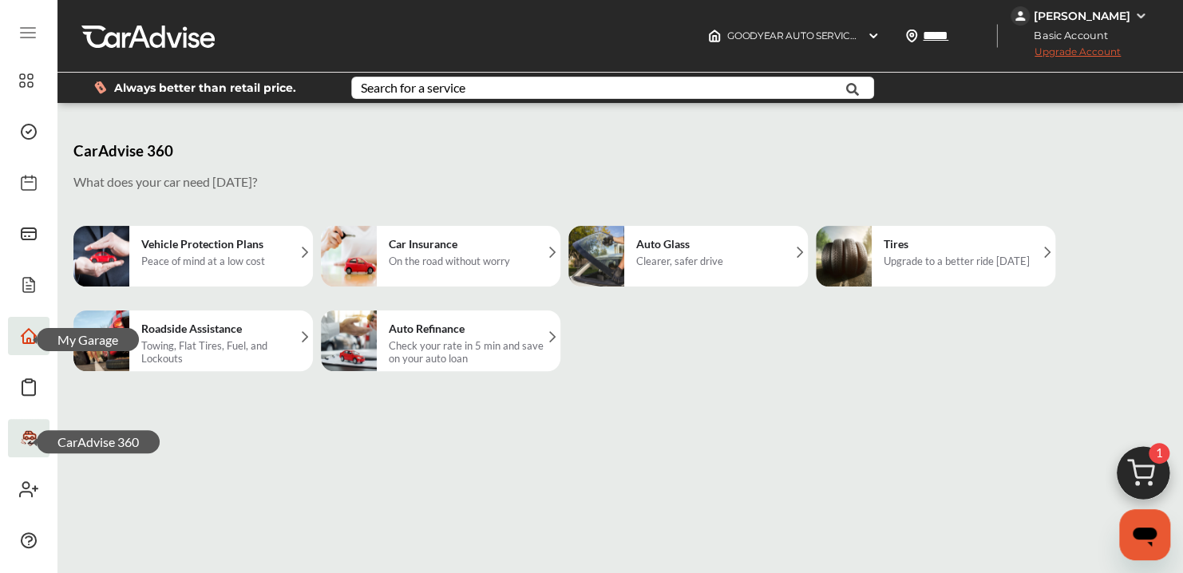
click at [37, 329] on icon at bounding box center [28, 335] width 19 height 19
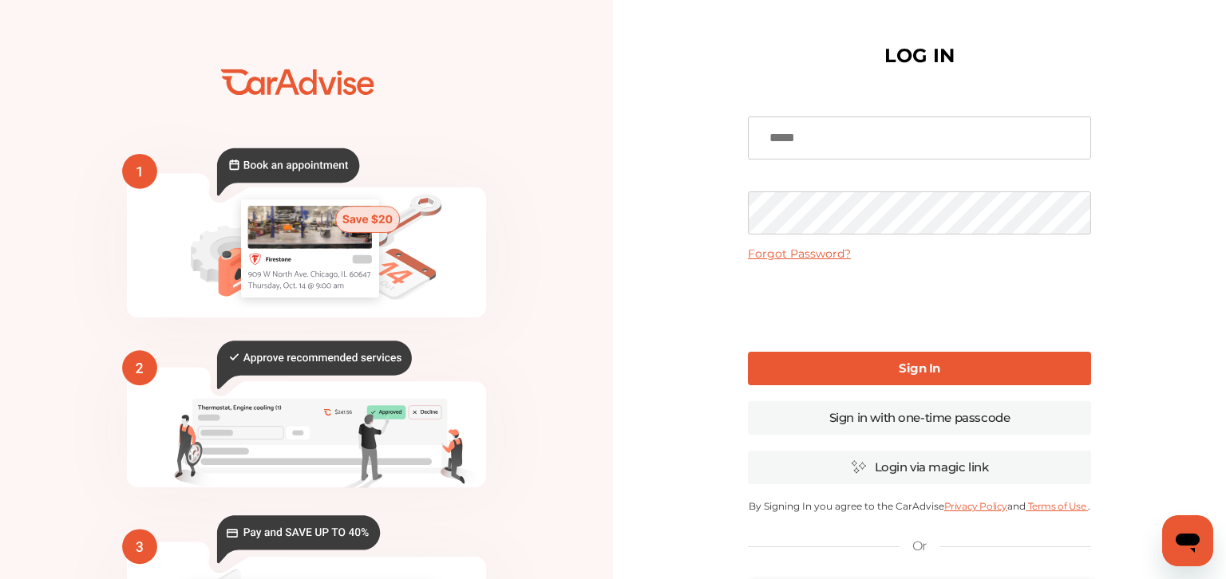
scroll to position [198, 0]
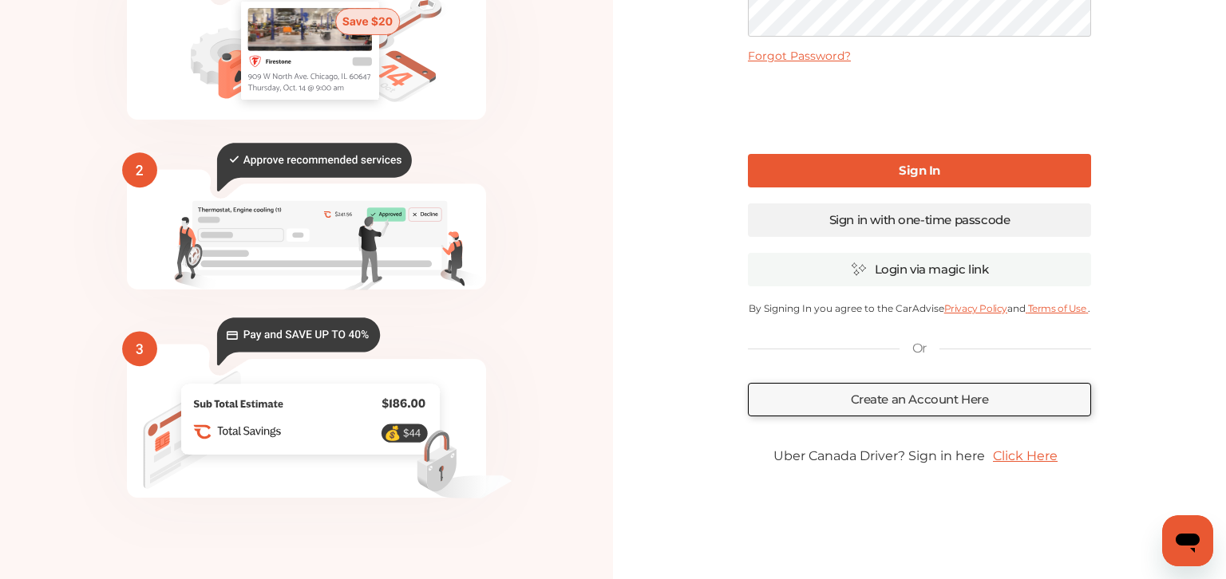
click at [856, 217] on link "Sign in with one-time passcode" at bounding box center [919, 221] width 343 height 34
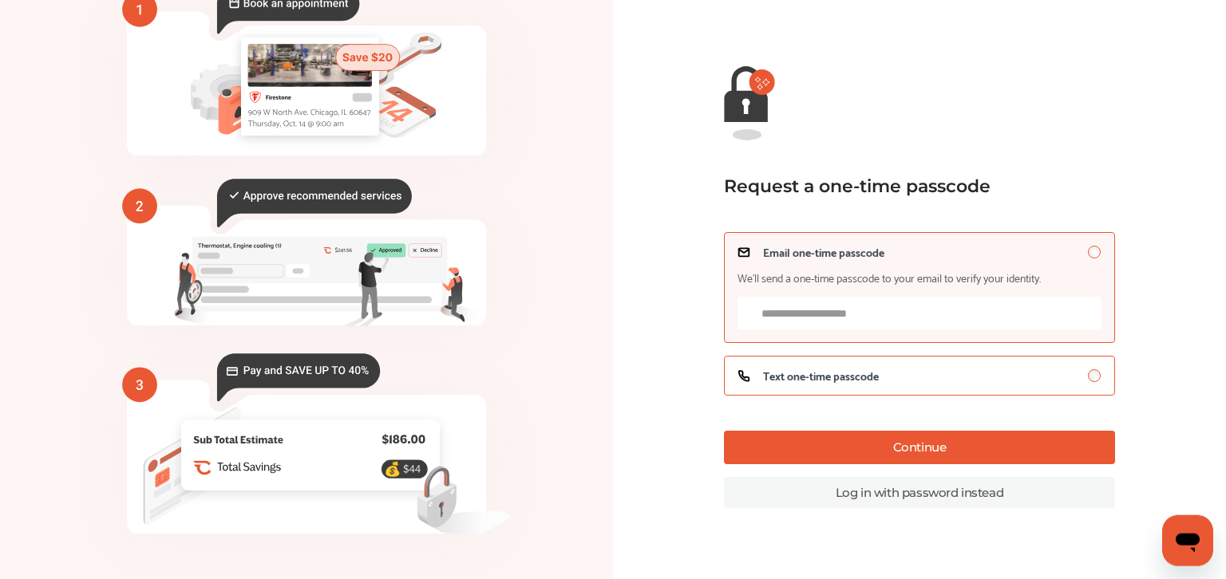
scroll to position [142, 0]
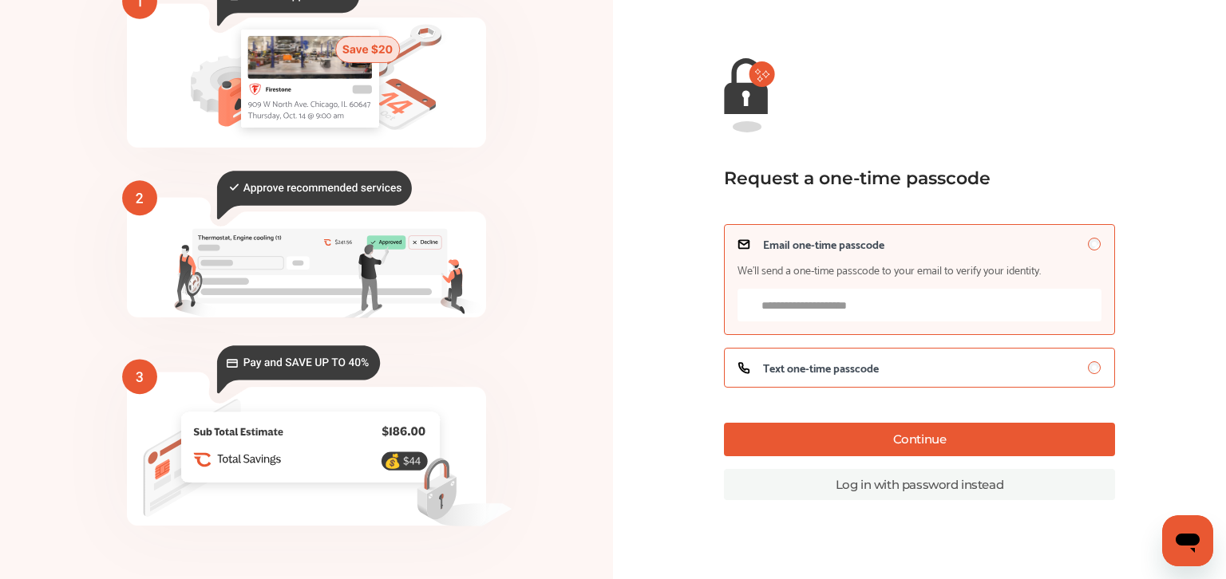
click at [820, 367] on span "Text one-time passcode" at bounding box center [821, 368] width 116 height 13
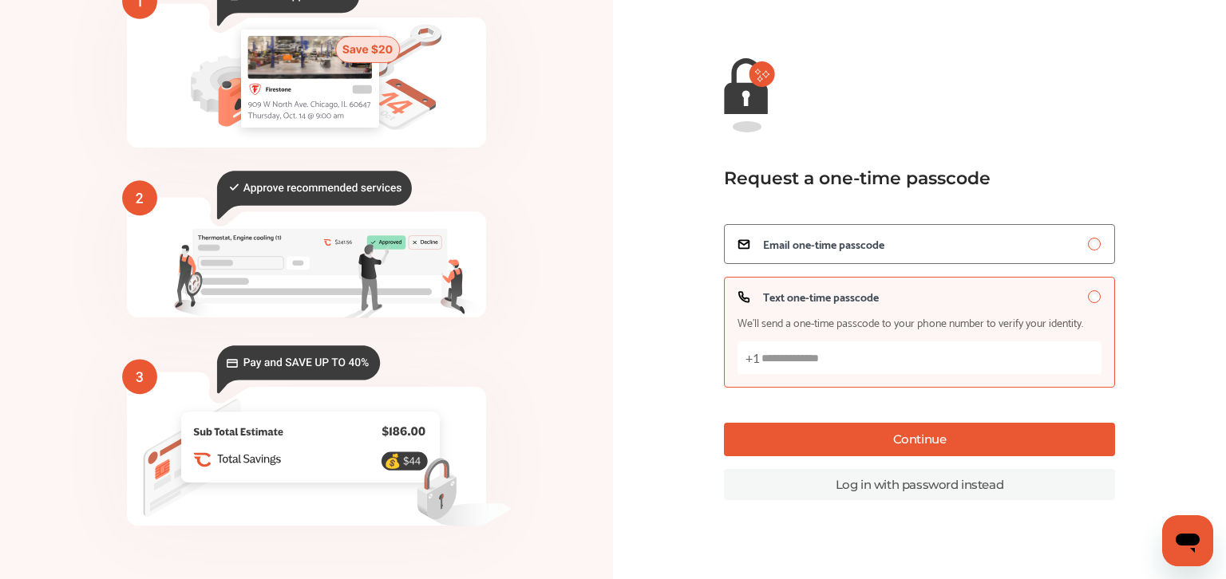
click at [868, 362] on input "Text one-time passcode We’ll send a one-time passcode to your phone number to v…" at bounding box center [919, 358] width 365 height 33
type input "**********"
click at [921, 447] on button "Continue" at bounding box center [920, 440] width 392 height 34
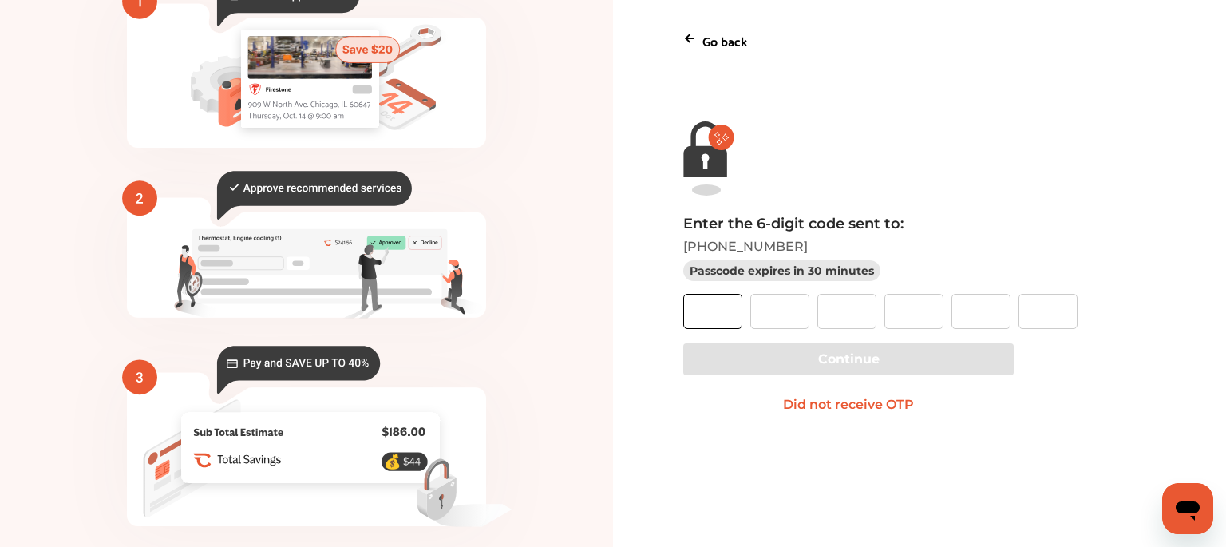
click at [702, 307] on input "text" at bounding box center [712, 311] width 59 height 35
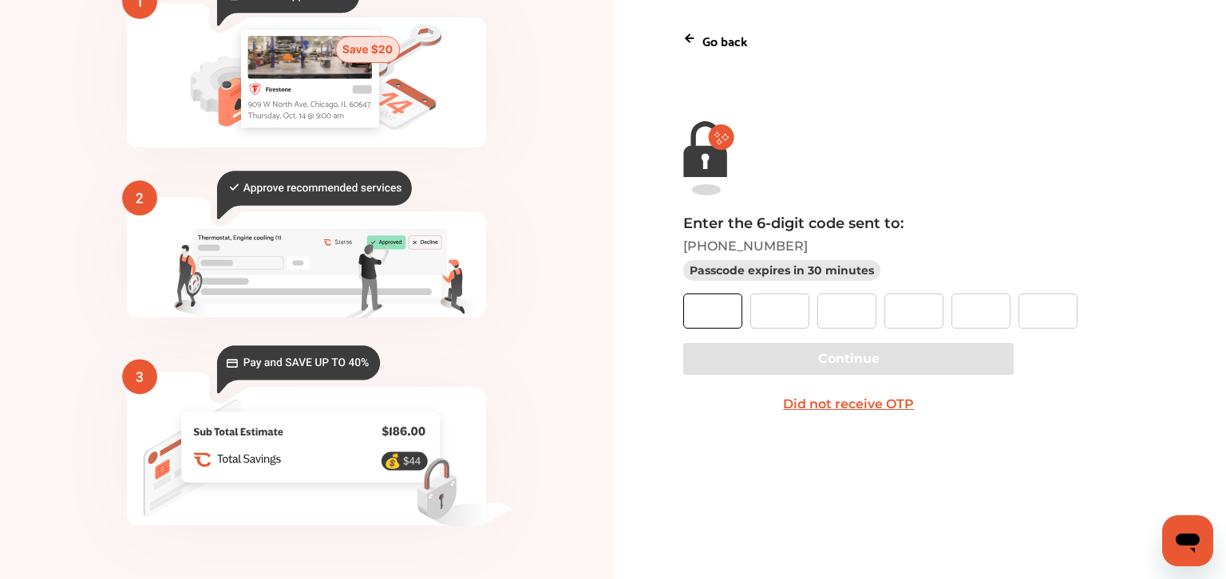
type input "*"
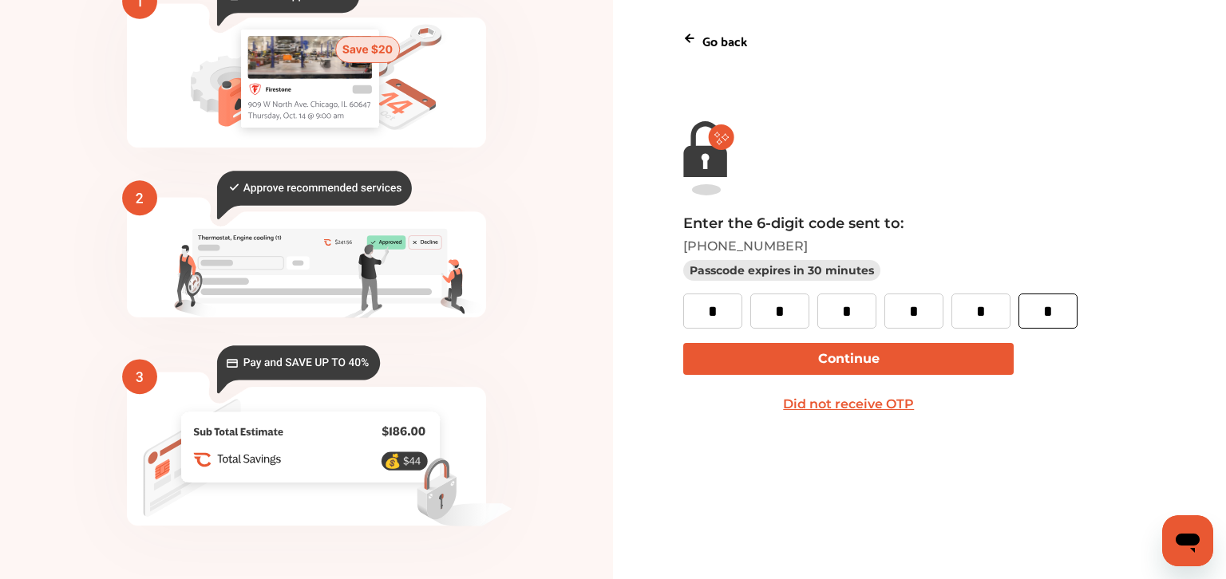
type input "*"
click at [791, 353] on button "Continue" at bounding box center [848, 359] width 330 height 32
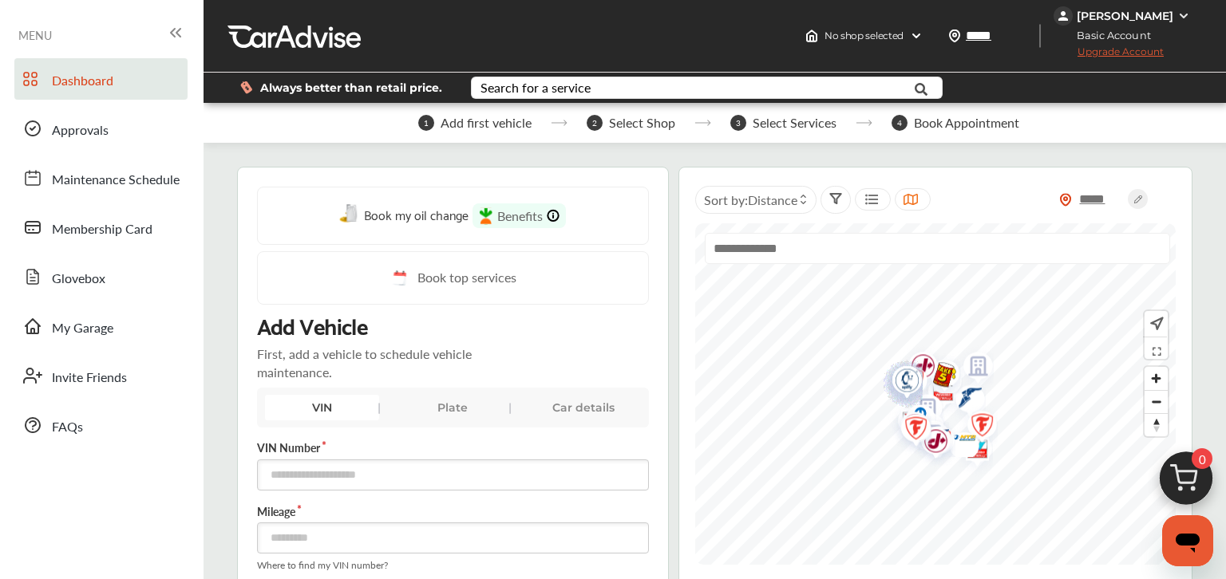
click at [1176, 16] on div "Joshua Beers" at bounding box center [1124, 15] width 140 height 19
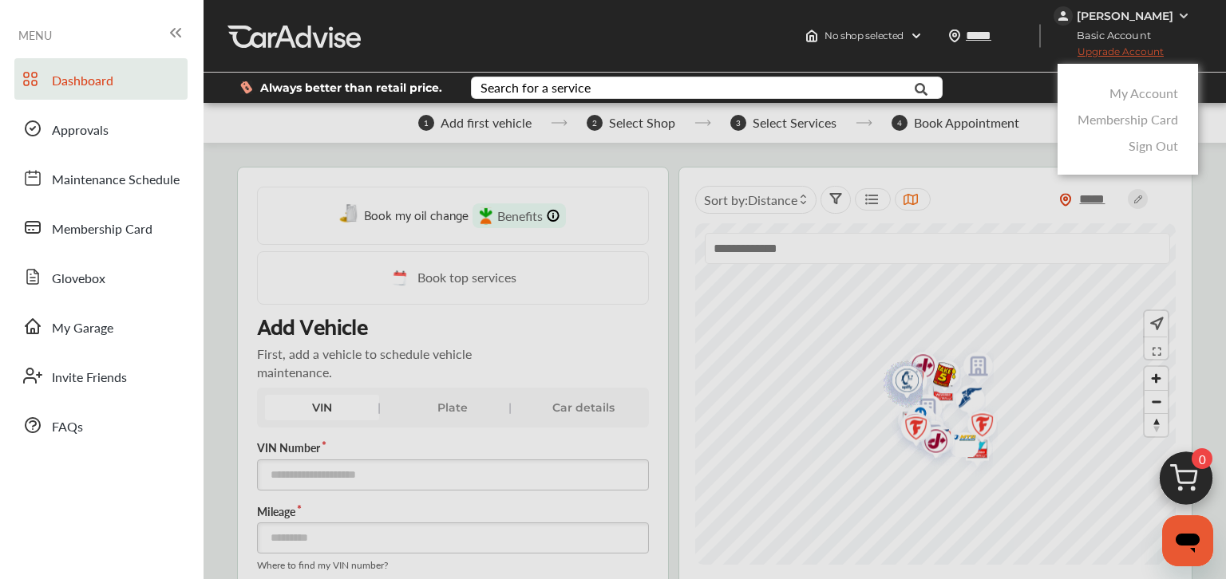
click at [1149, 92] on link "My Account" at bounding box center [1143, 93] width 69 height 18
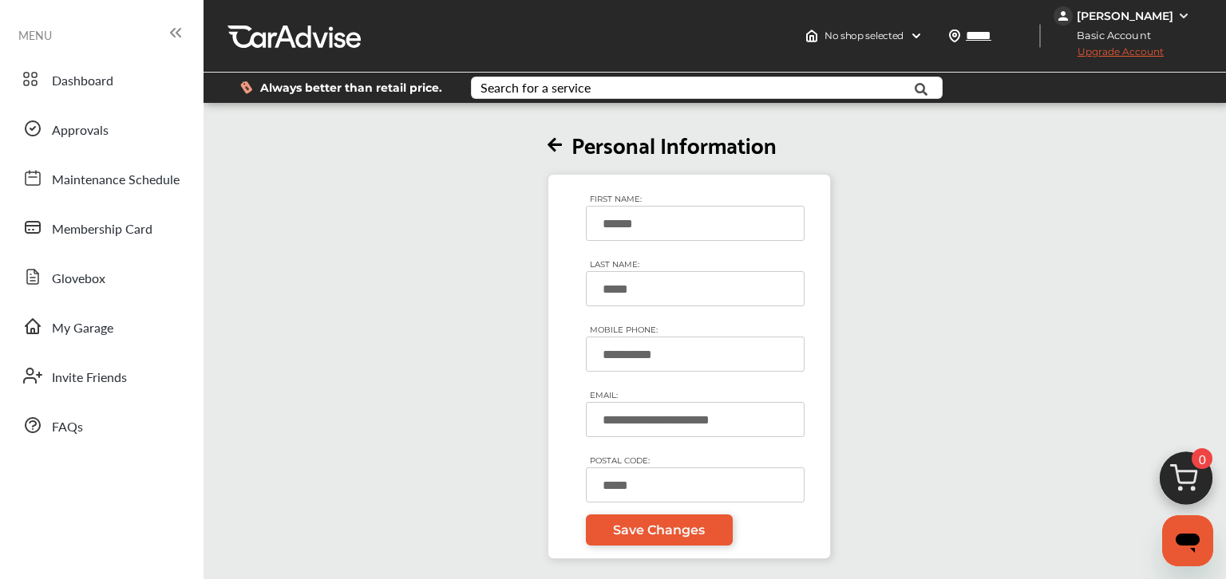
click at [1141, 18] on div "Joshua Beers" at bounding box center [1125, 16] width 97 height 14
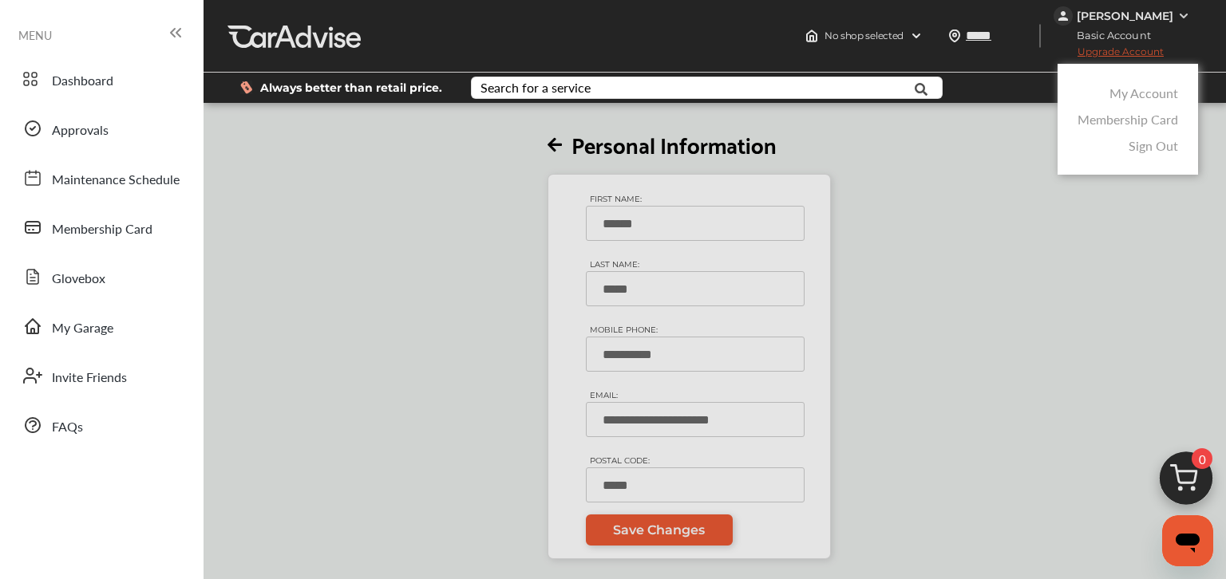
click at [922, 266] on div at bounding box center [613, 329] width 1226 height 659
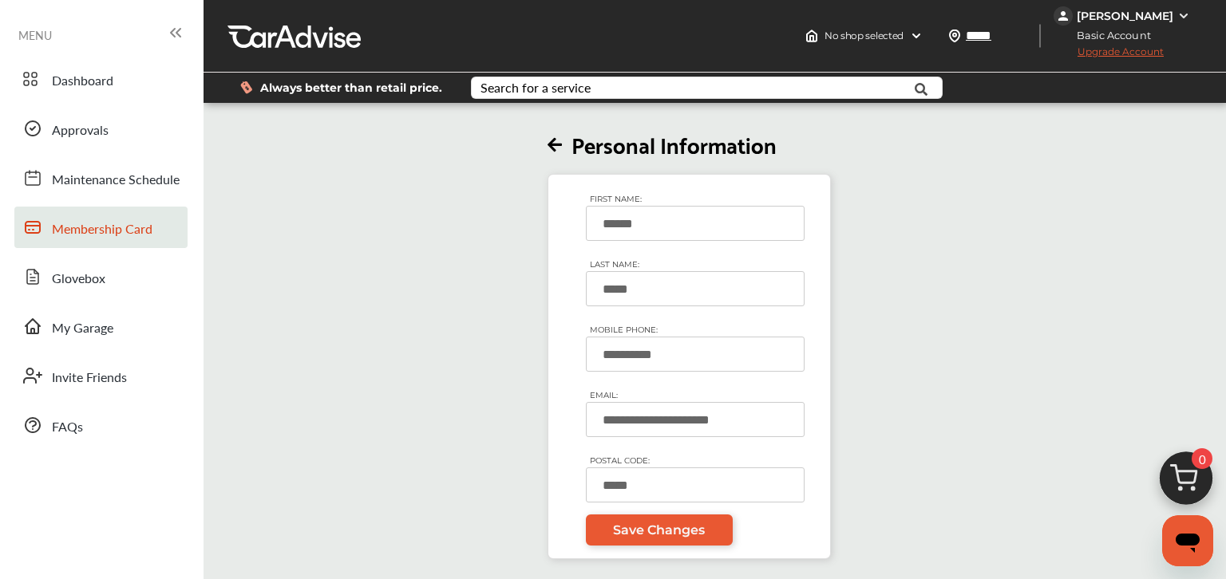
click at [99, 215] on link "Membership Card" at bounding box center [100, 228] width 173 height 42
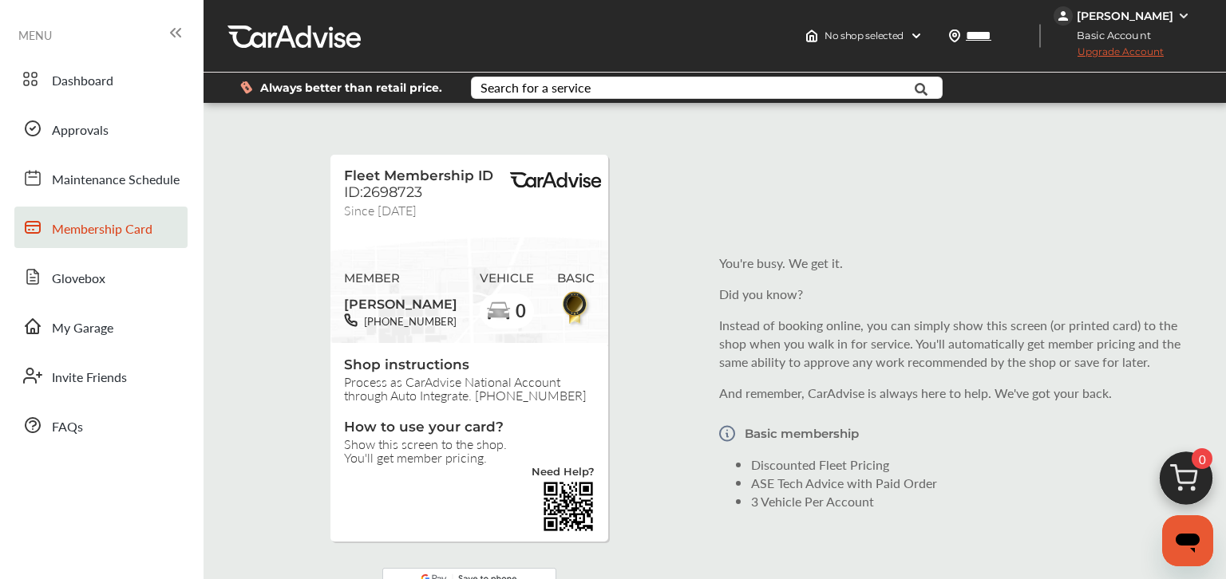
click at [1167, 19] on div "Joshua Beers" at bounding box center [1125, 16] width 97 height 14
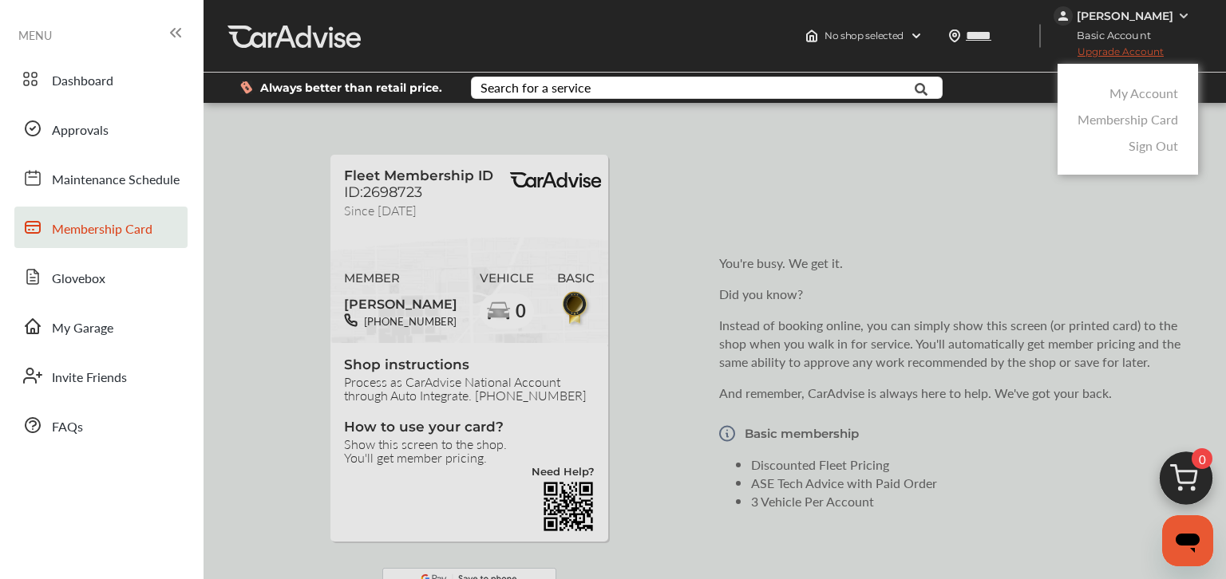
click at [1144, 155] on link "Sign Out" at bounding box center [1153, 145] width 49 height 18
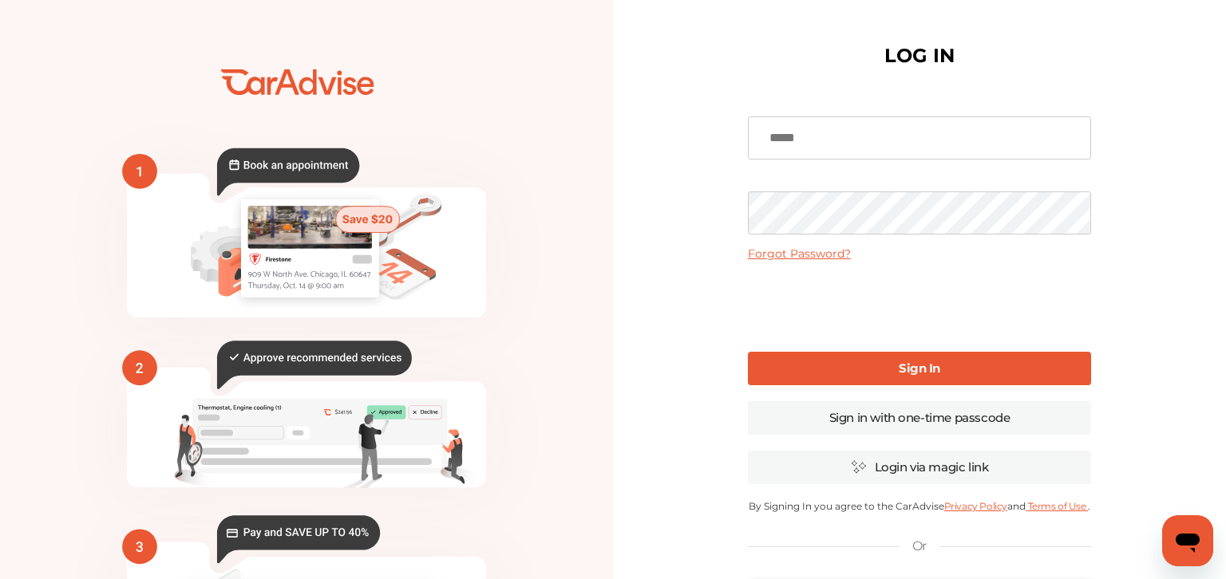
click at [890, 145] on input at bounding box center [919, 138] width 343 height 43
type input "**********"
click at [895, 366] on link "Sign In" at bounding box center [919, 369] width 343 height 34
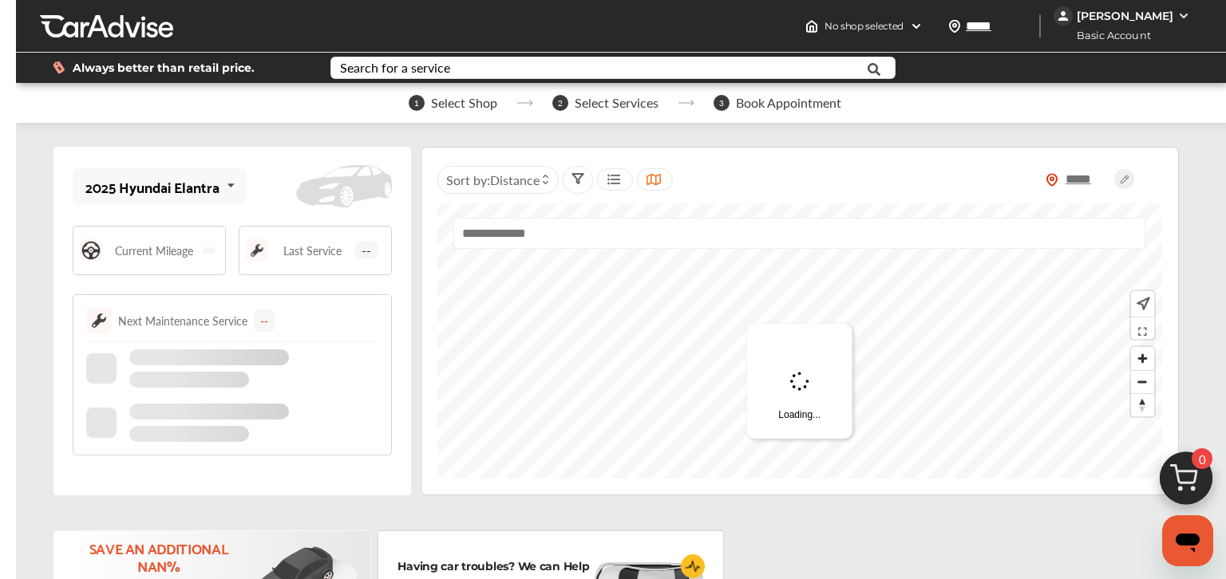
type input "*****"
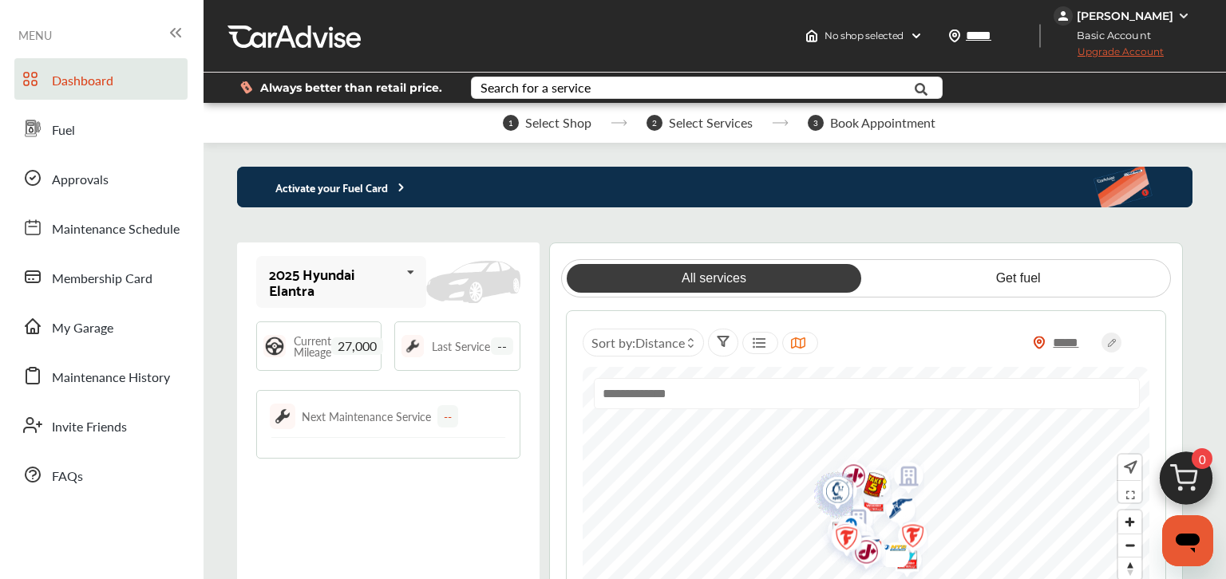
drag, startPoint x: 436, startPoint y: 192, endPoint x: 417, endPoint y: 196, distance: 18.8
click at [436, 193] on div "Activate your Fuel Card" at bounding box center [715, 187] width 956 height 41
click at [360, 187] on p "Activate your Fuel Card" at bounding box center [322, 187] width 171 height 18
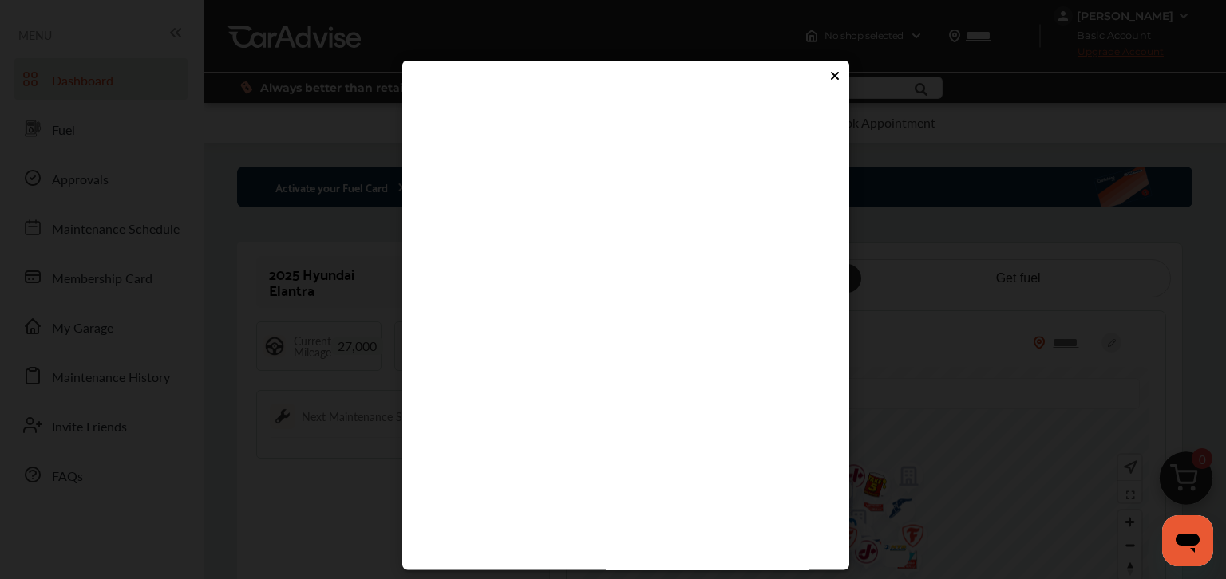
click at [506, 406] on flutter-view at bounding box center [625, 341] width 415 height 479
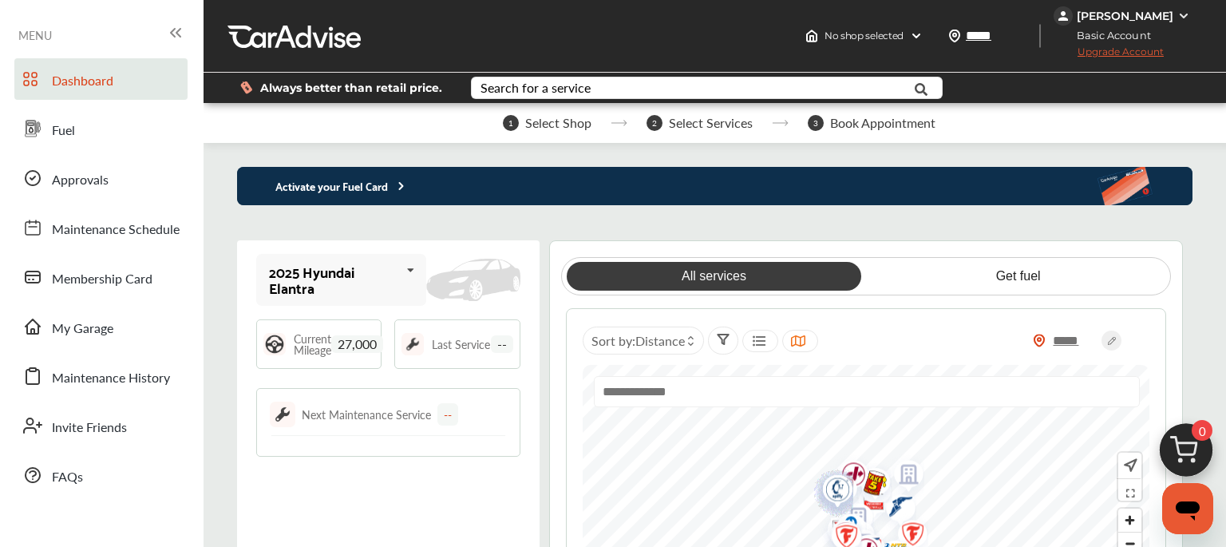
click at [832, 180] on div "Activate your Fuel Card" at bounding box center [715, 186] width 956 height 38
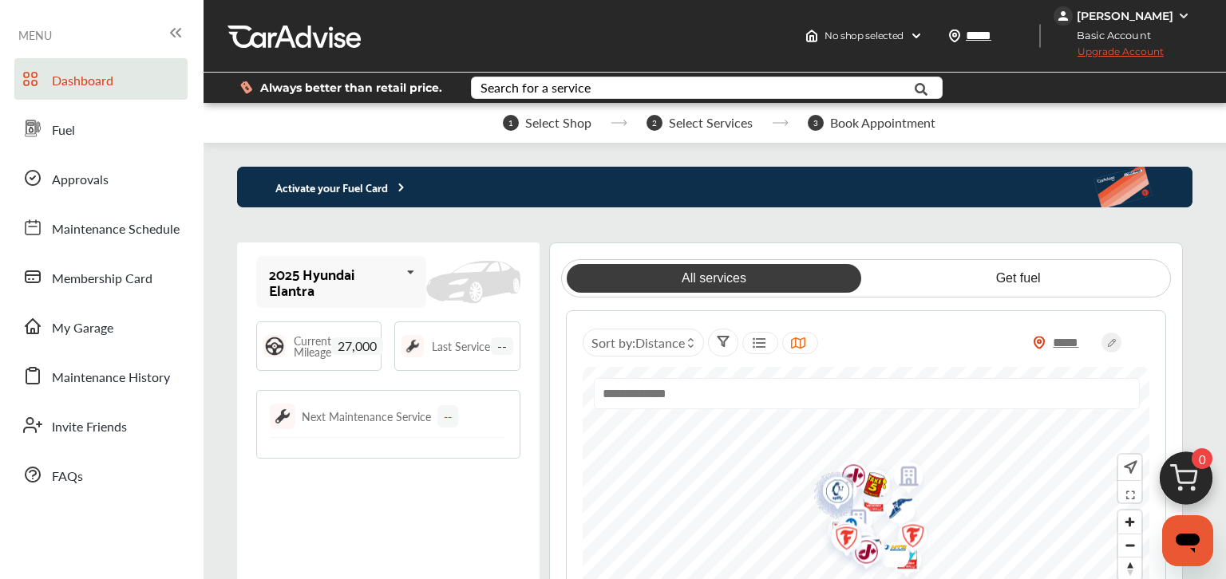
click at [436, 186] on div "Activate your Fuel Card" at bounding box center [715, 187] width 956 height 41
click at [346, 188] on p "Activate your Fuel Card" at bounding box center [322, 187] width 171 height 18
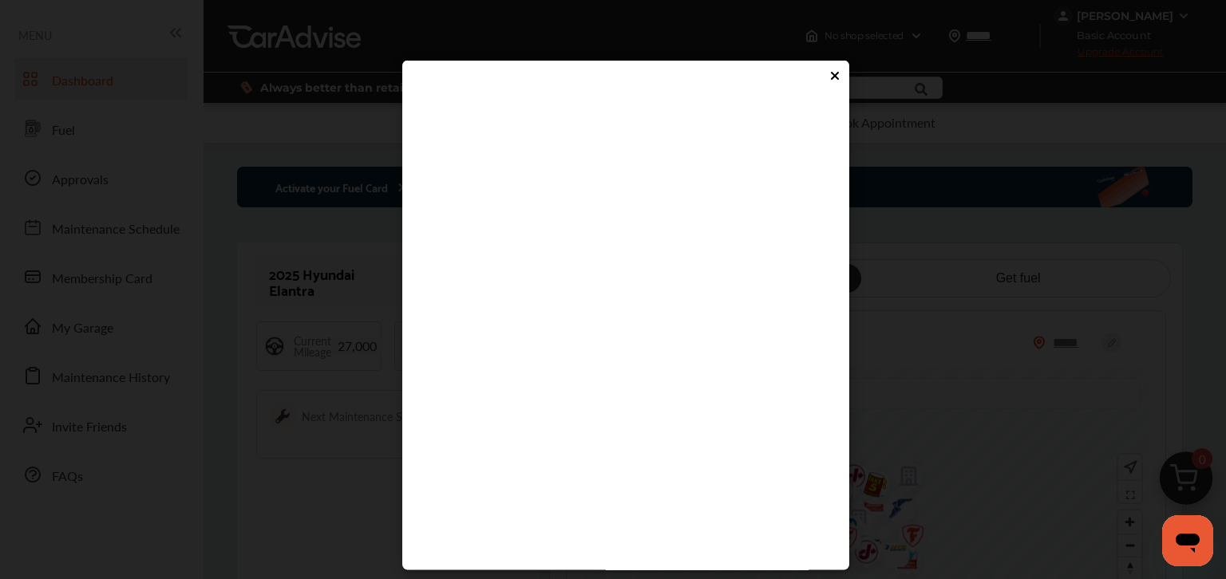
click at [536, 386] on flutter-view at bounding box center [625, 341] width 415 height 479
type input "****"
click at [635, 445] on flutter-view "****" at bounding box center [625, 341] width 415 height 479
click at [838, 77] on icon at bounding box center [834, 75] width 13 height 13
